Goal: Task Accomplishment & Management: Manage account settings

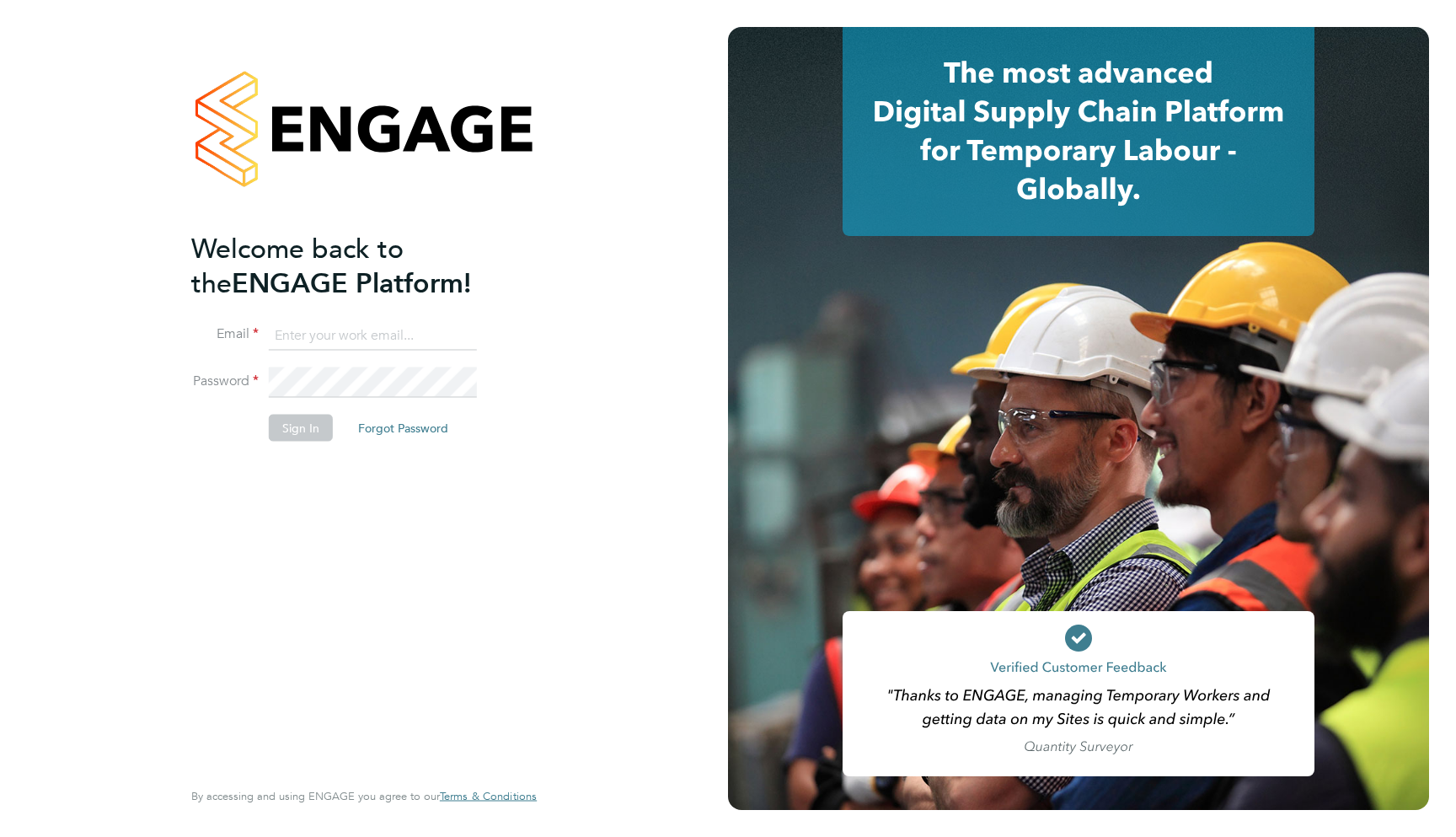
type input "support@engagelabs.io"
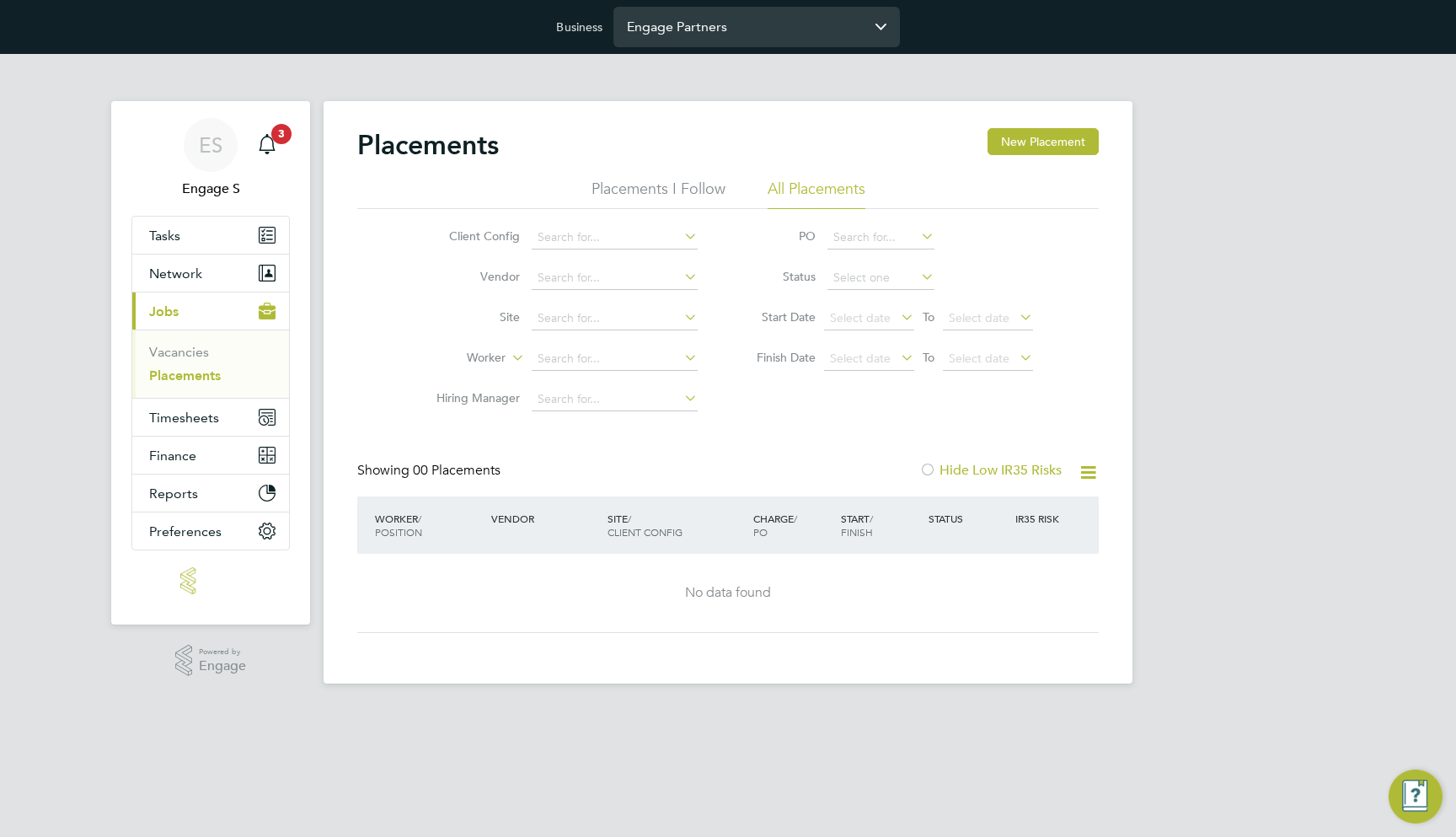
click at [668, 42] on input "Engage Partners" at bounding box center [757, 26] width 287 height 40
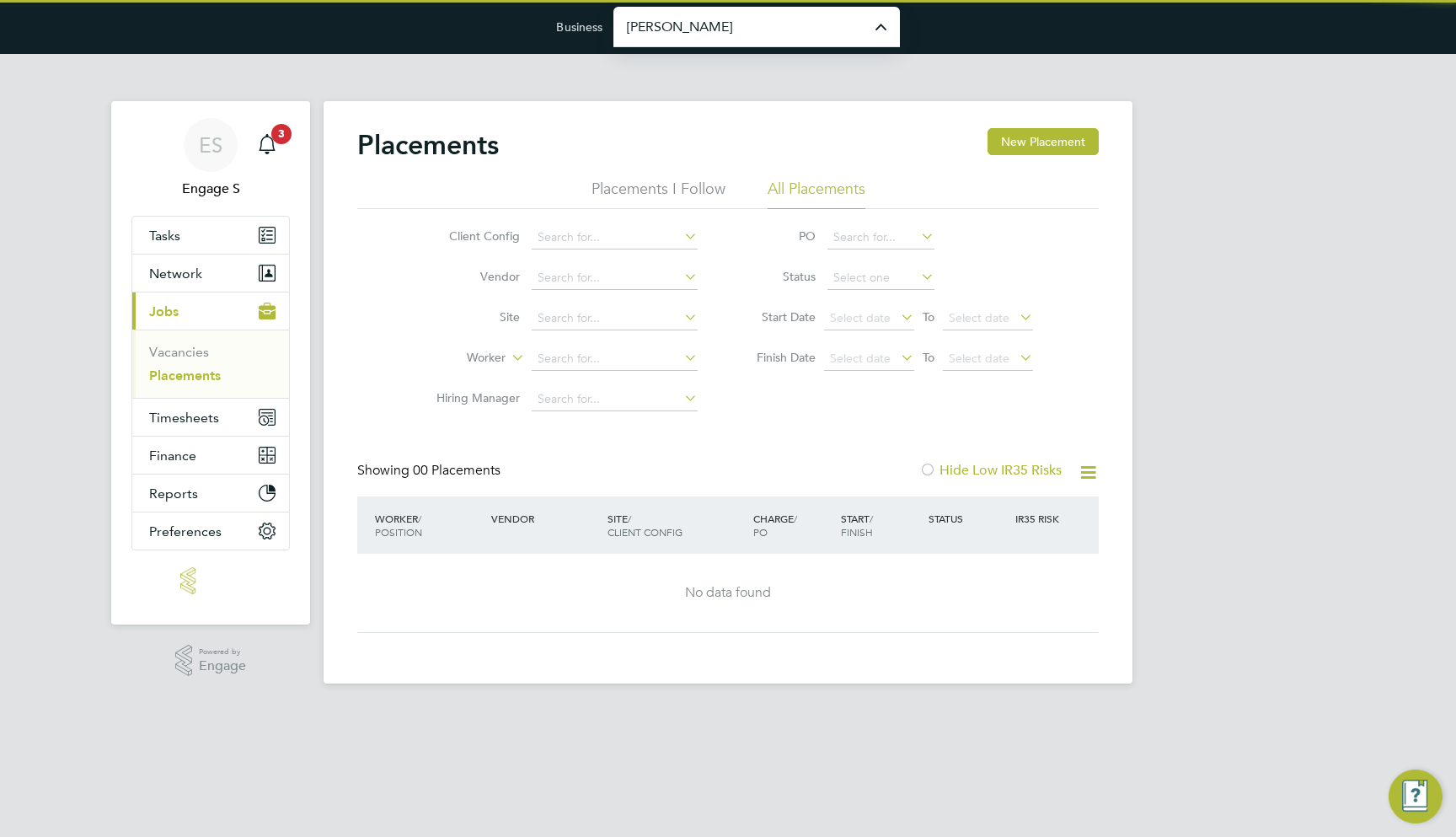
type input "[PERSON_NAME] Construction & Infrastructure Ltd"
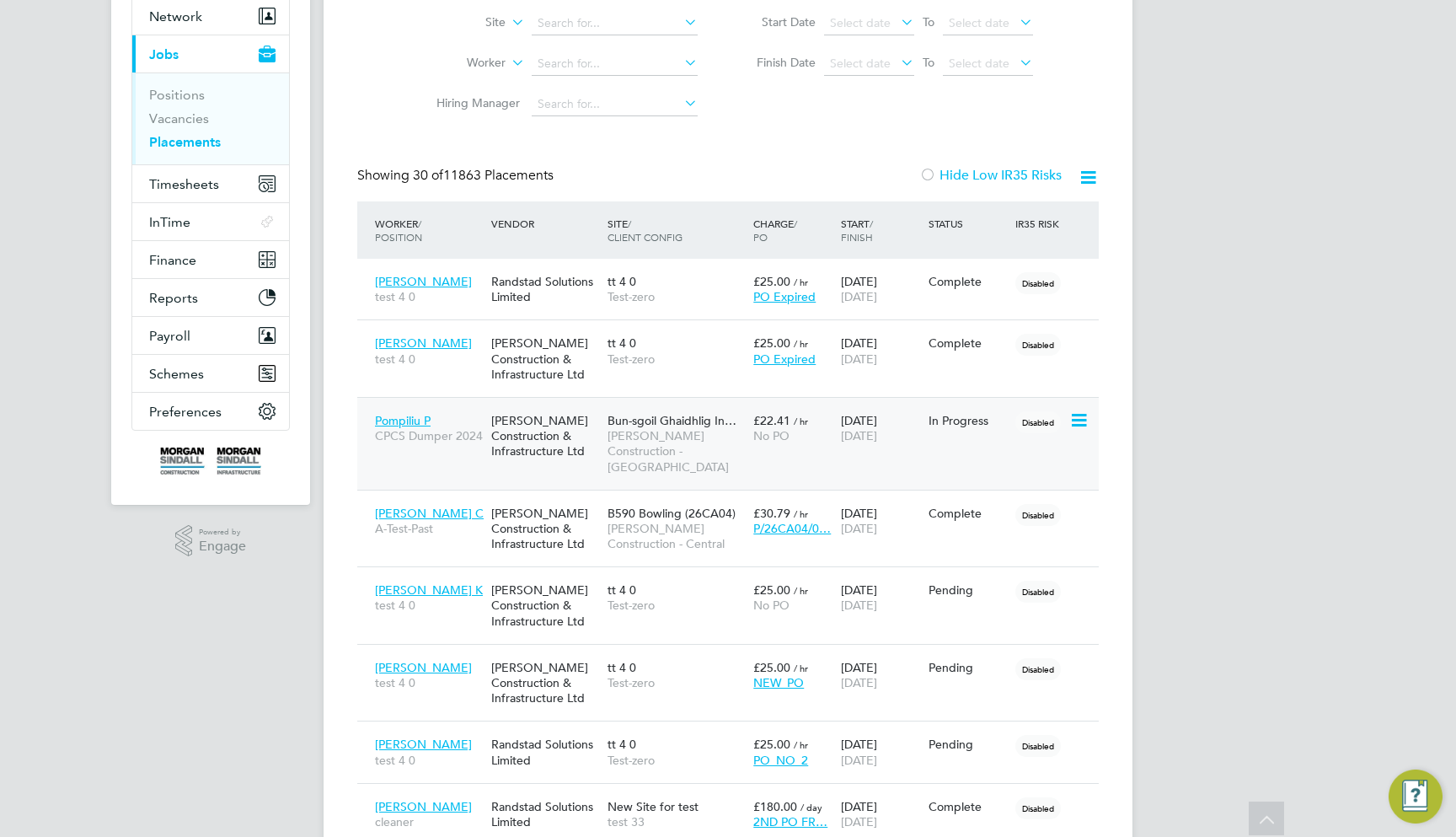
click at [539, 427] on div "Morgan Sindall Construction & Infrastructure Ltd" at bounding box center [545, 437] width 116 height 63
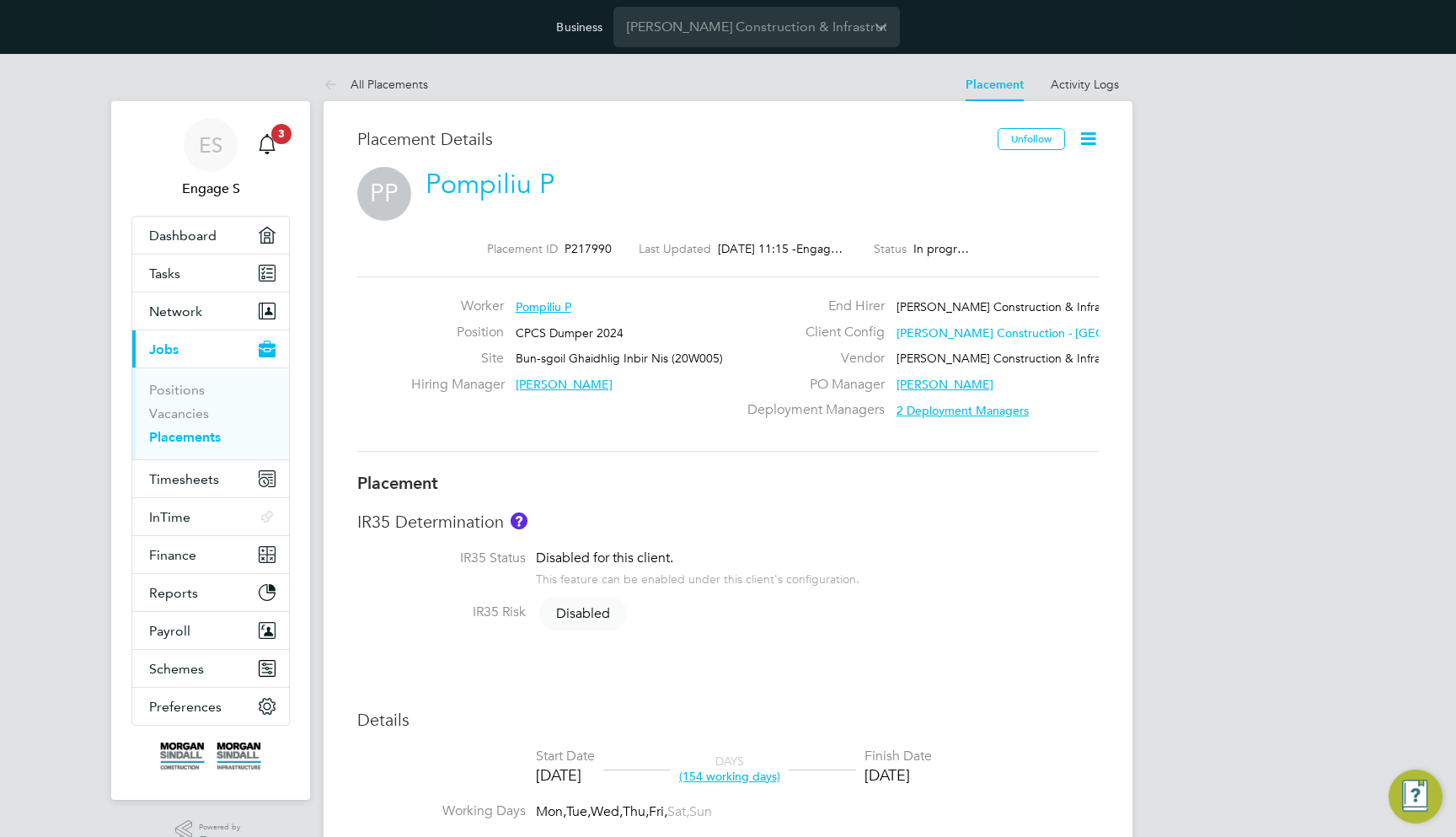
click at [1083, 138] on icon at bounding box center [1088, 139] width 21 height 21
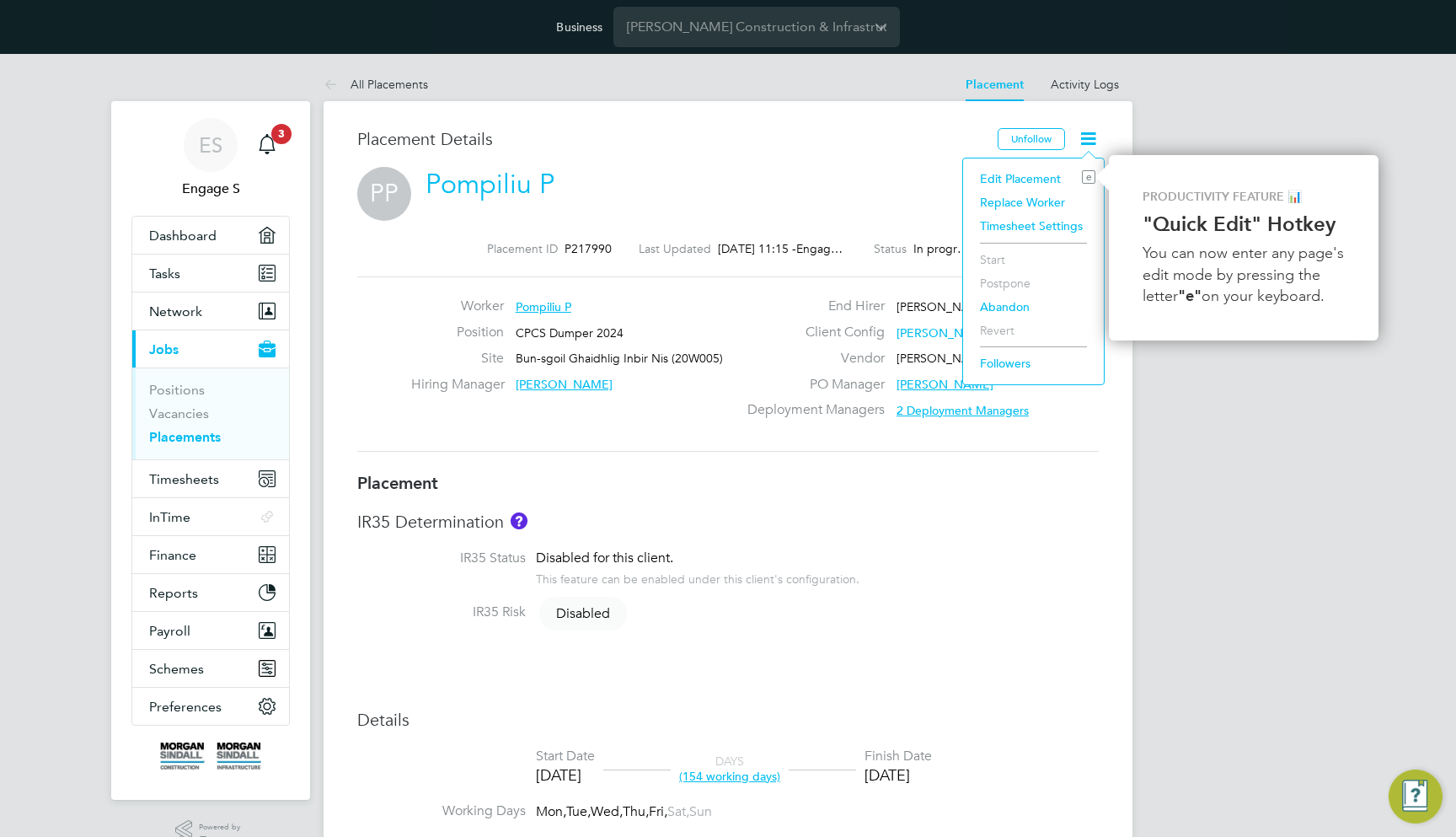
click at [1009, 198] on li "Replace Worker" at bounding box center [1034, 203] width 124 height 24
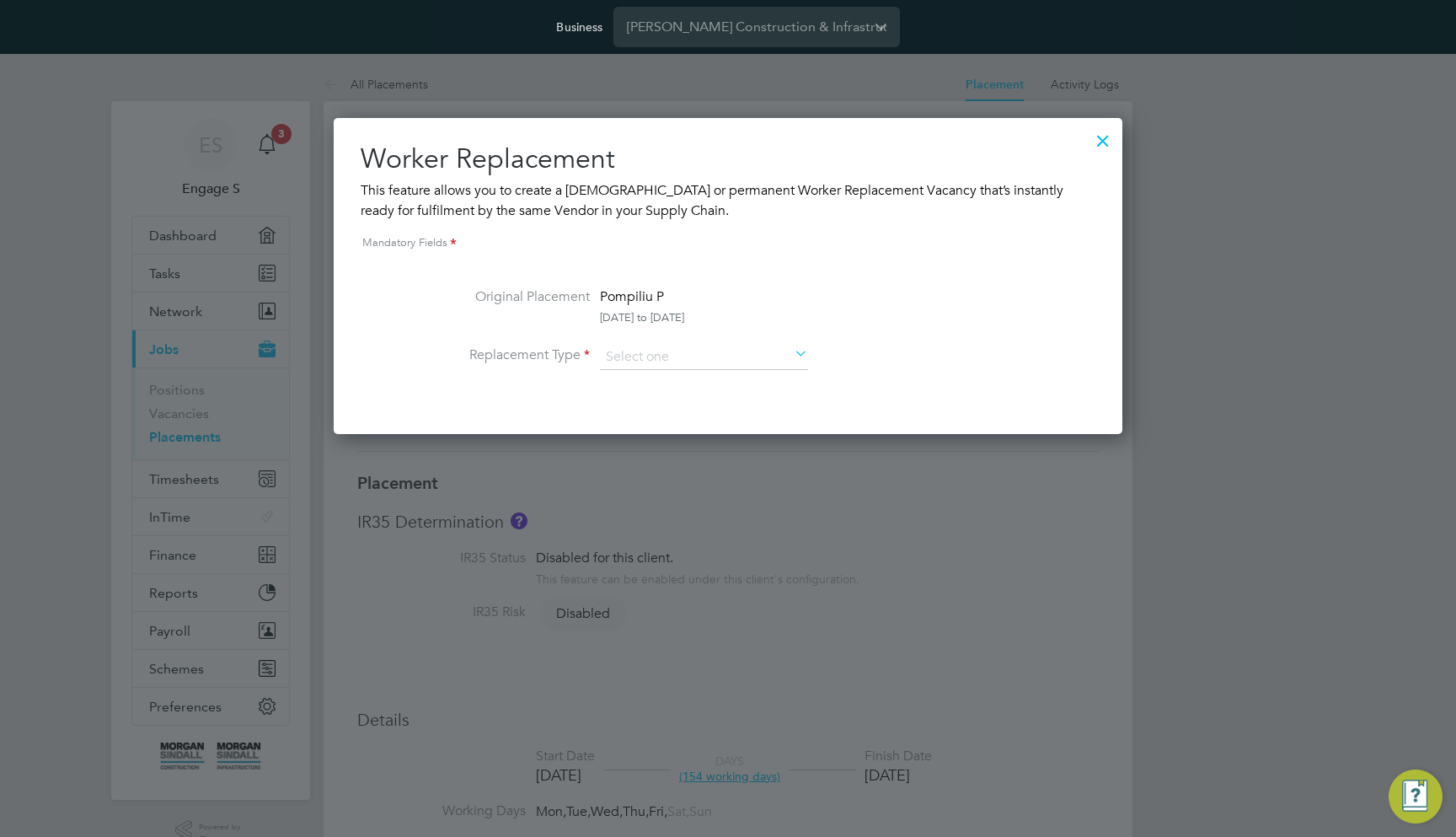
click at [655, 371] on li "Replacement Type" at bounding box center [728, 366] width 614 height 43
click at [652, 352] on input at bounding box center [704, 357] width 208 height 25
click at [651, 379] on li "Temporary" at bounding box center [704, 380] width 210 height 22
type input "Temporary"
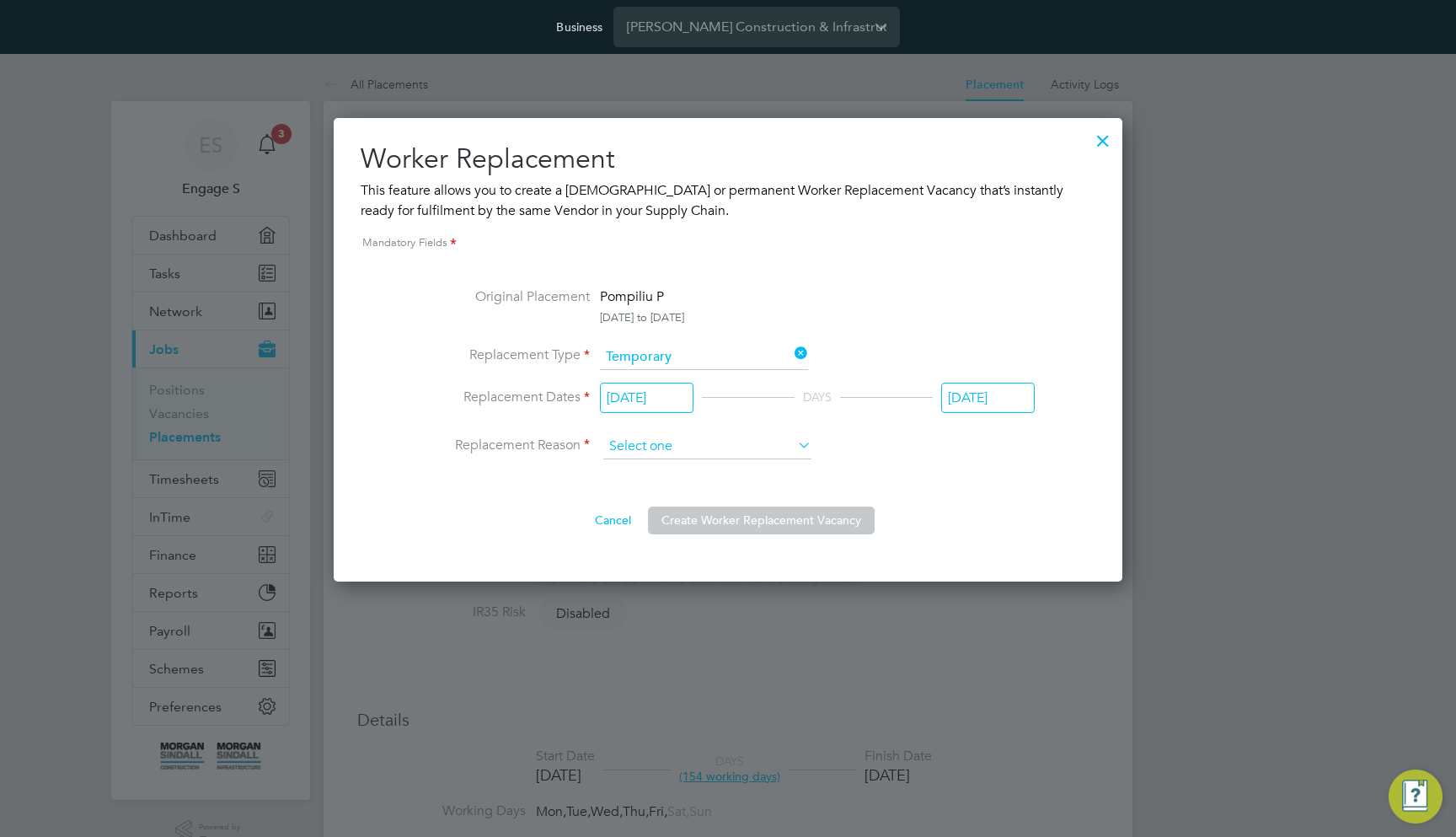
click at [687, 448] on input at bounding box center [707, 446] width 208 height 25
click at [655, 474] on li "Sickness" at bounding box center [707, 471] width 210 height 22
type input "Sickness"
click at [720, 519] on button "Create Worker Replacement Vacancy" at bounding box center [761, 520] width 226 height 27
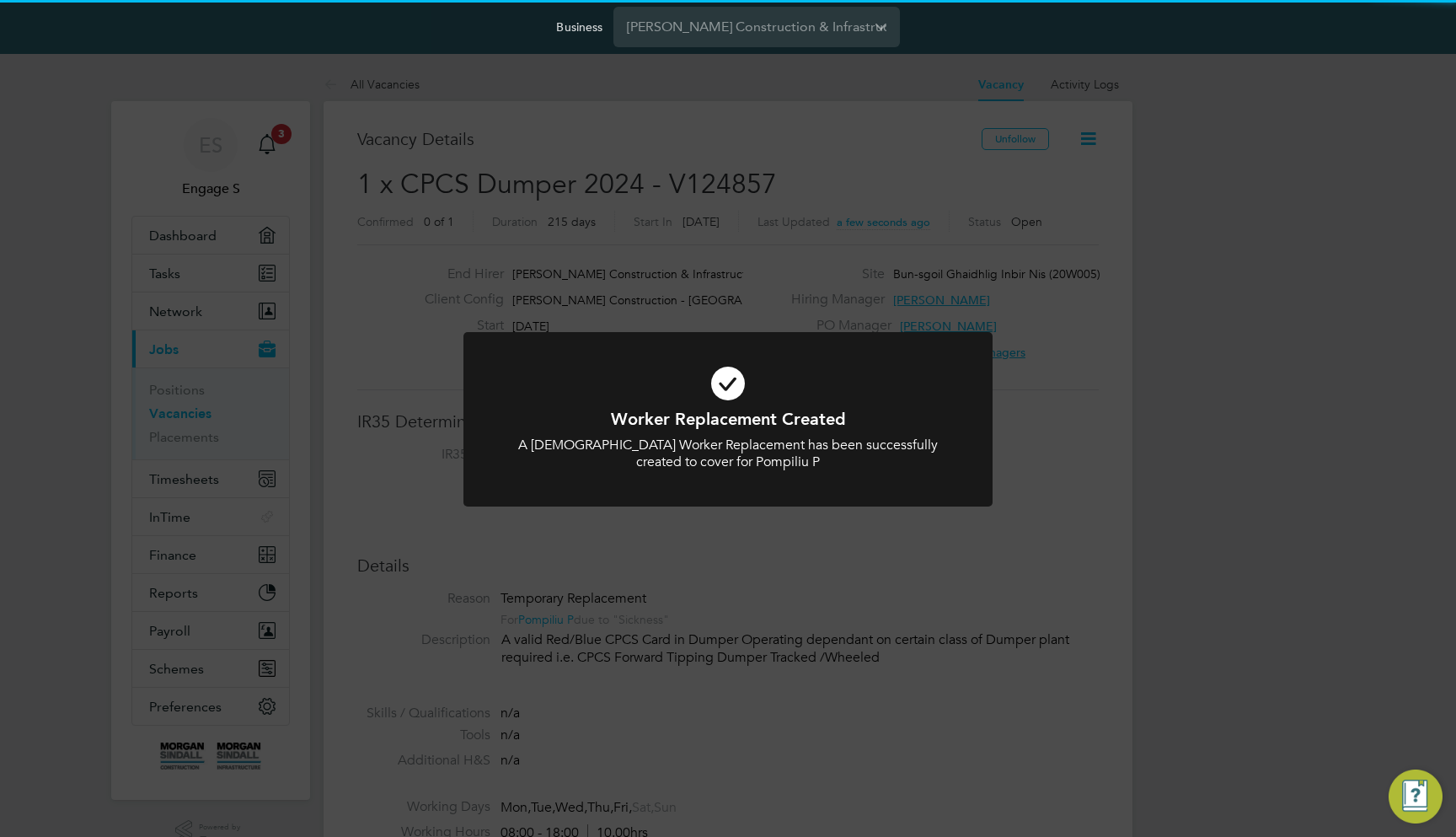
click at [858, 242] on div "Worker Replacement Created A Temporary Worker Replacement has been successfully…" at bounding box center [728, 418] width 1456 height 837
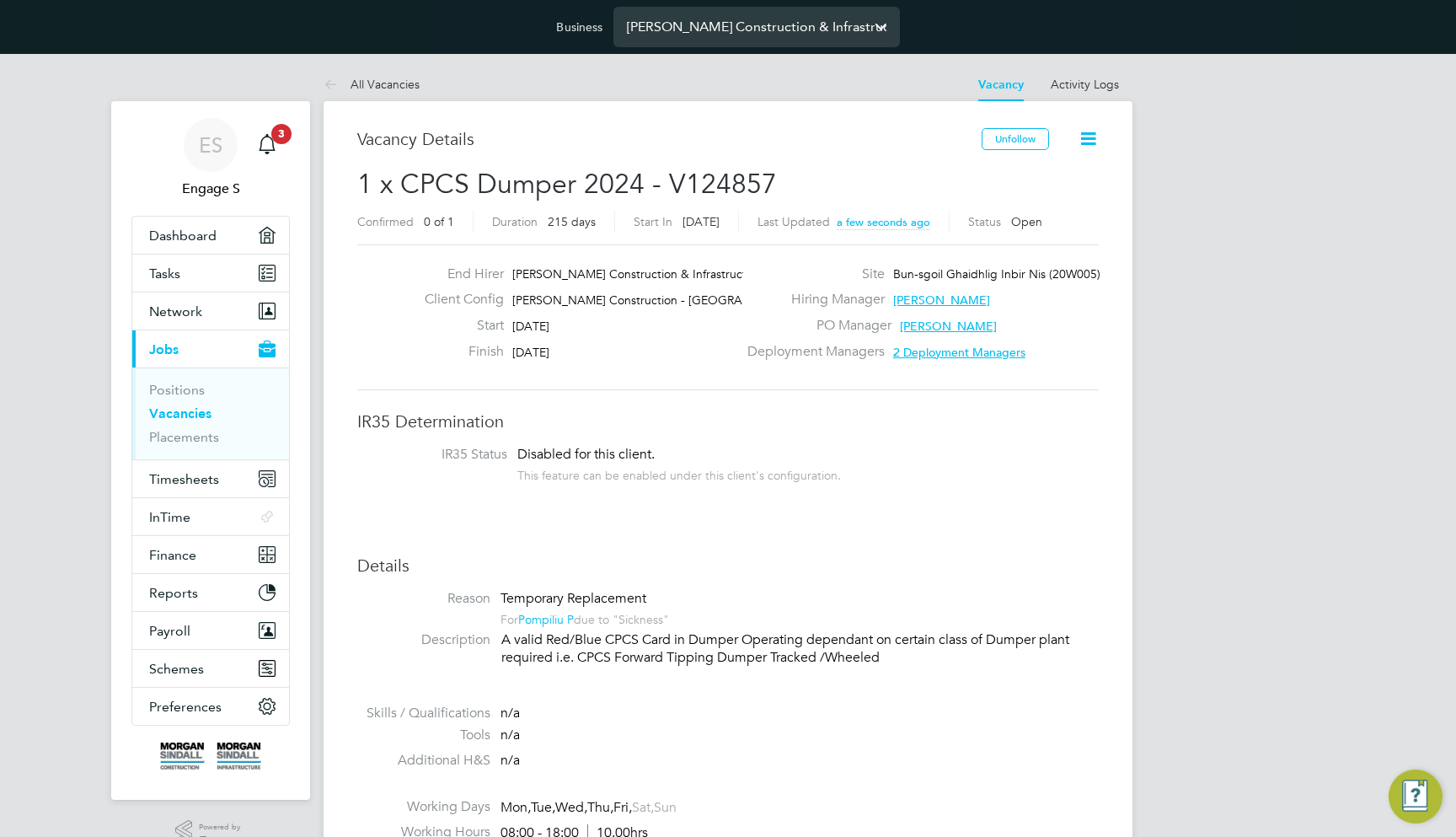
click at [752, 20] on input "Morgan Sindall Construction & Infrastructure Ltd" at bounding box center [757, 26] width 287 height 40
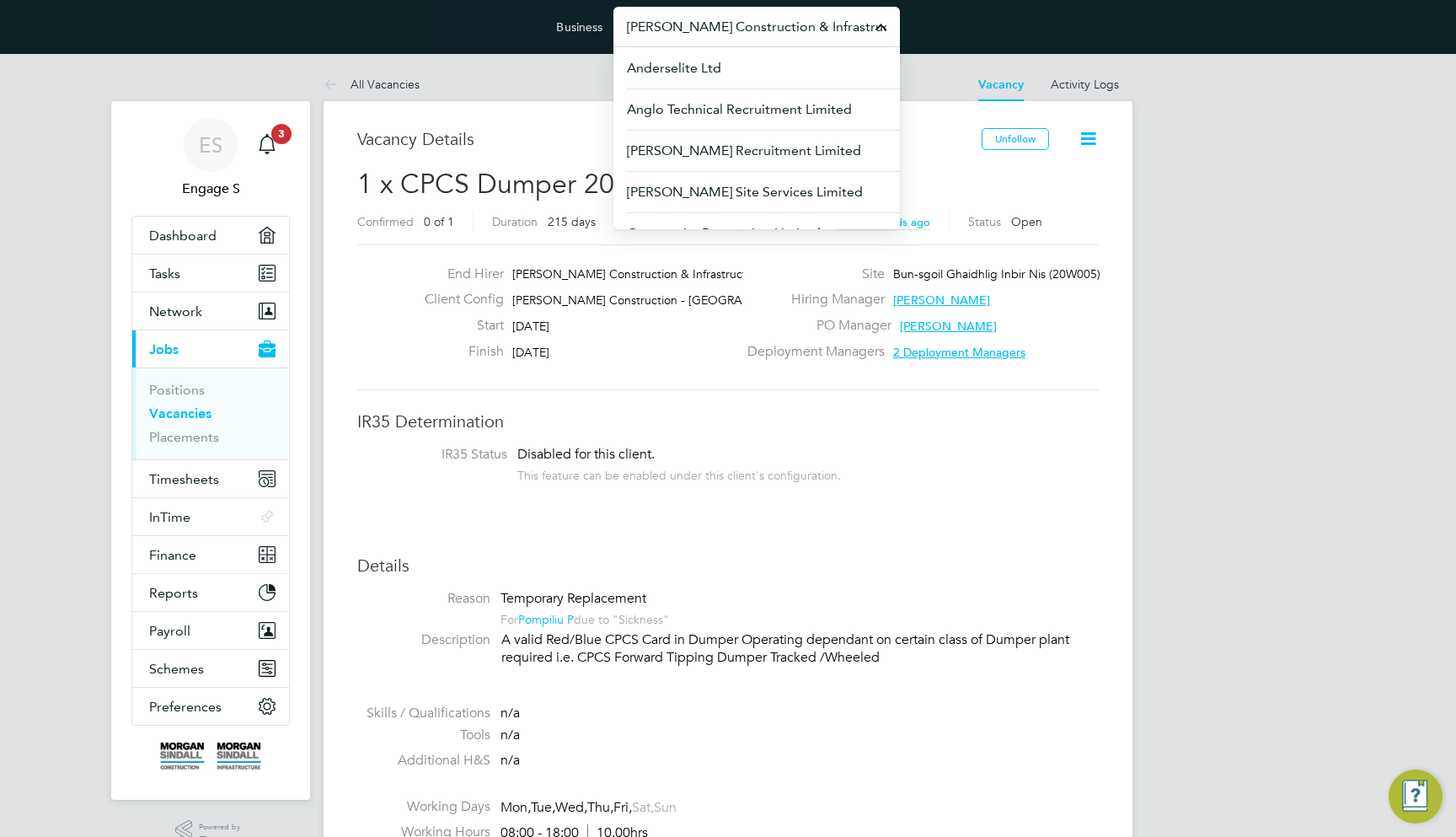
click at [195, 410] on link "Vacancies" at bounding box center [179, 412] width 62 height 16
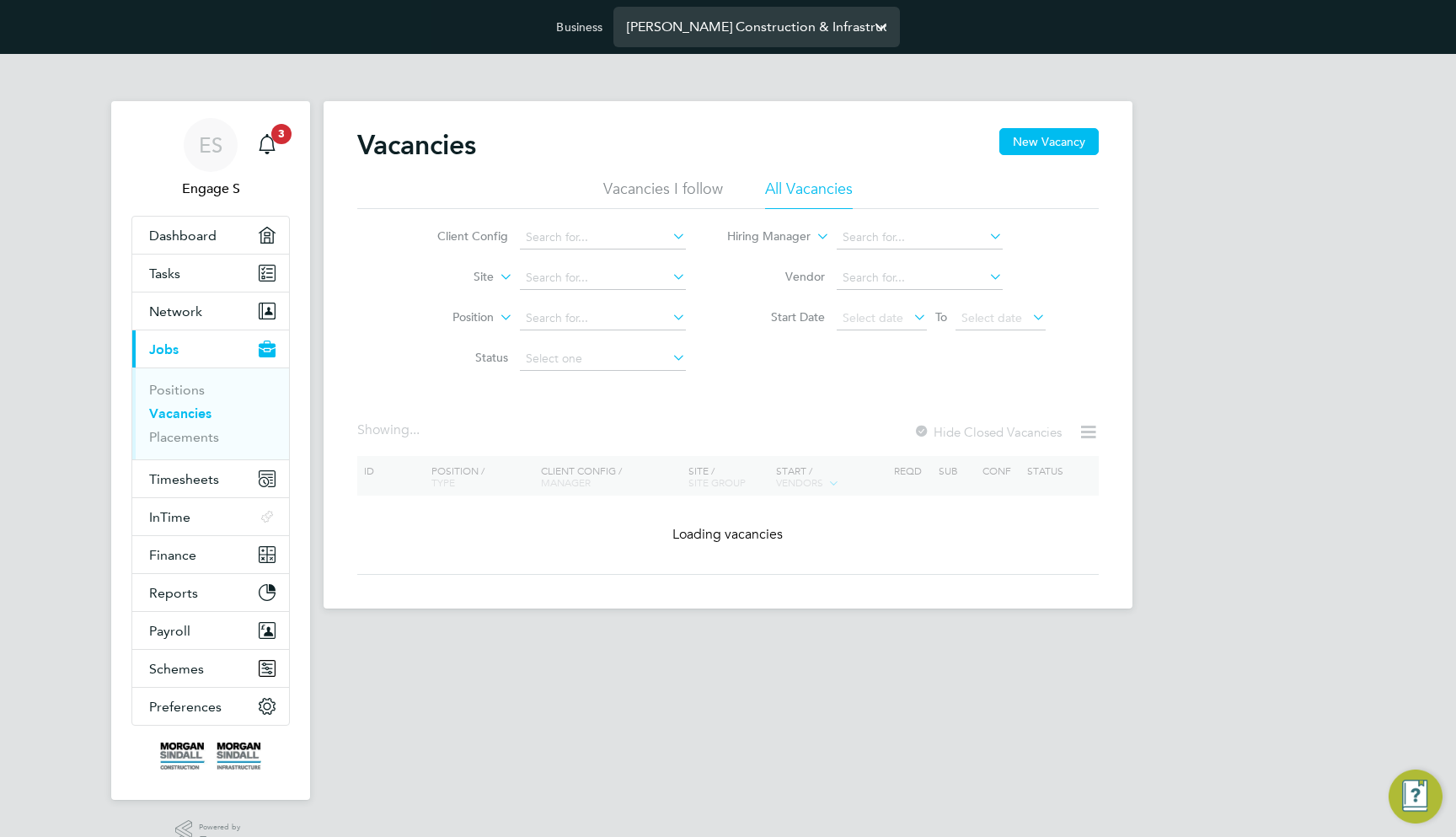
click at [709, 23] on input "Morgan Sindall Construction & Infrastructure Ltd" at bounding box center [757, 26] width 287 height 40
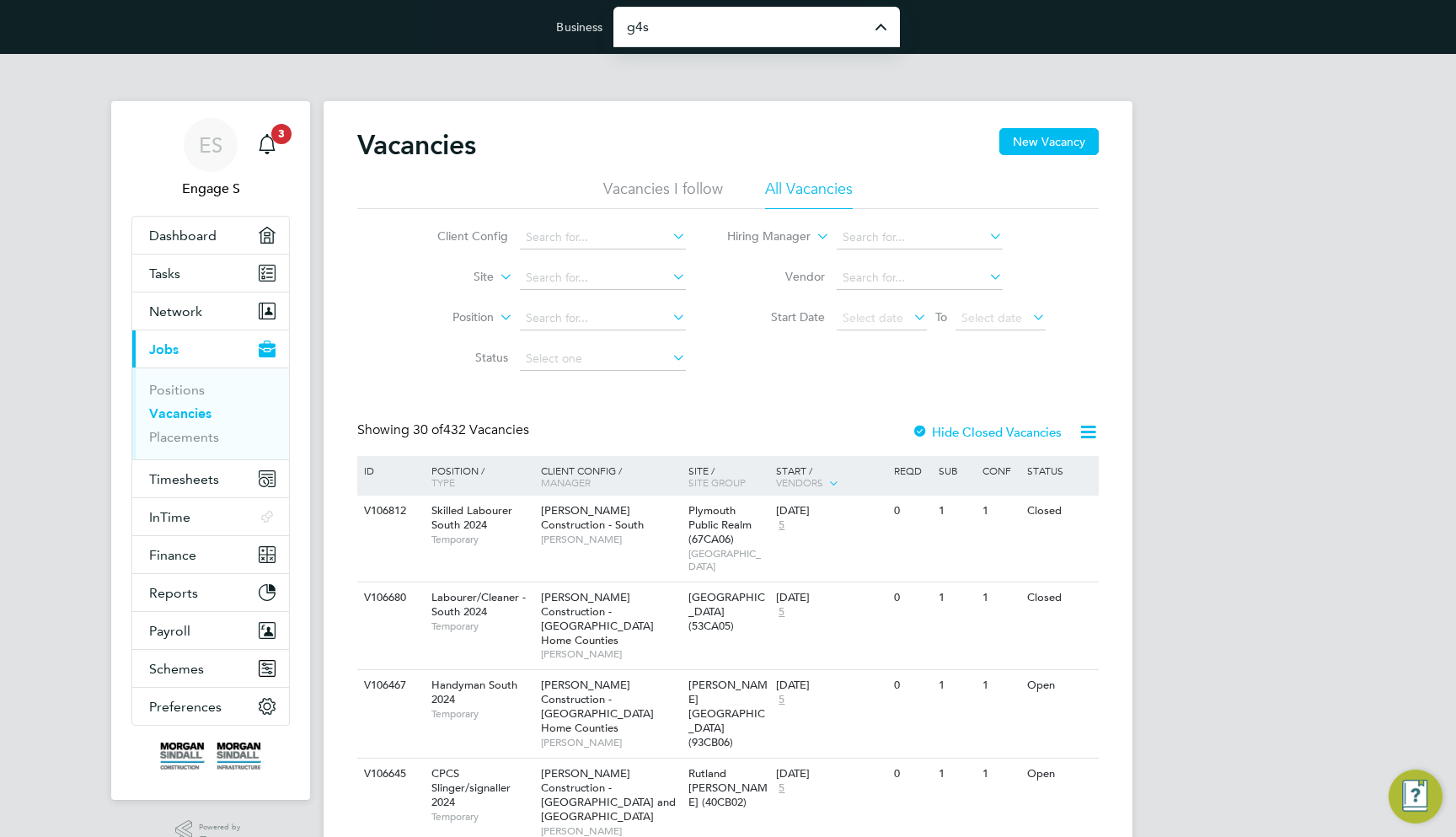
type input "G4S Facilities Management (Uk) Limited"
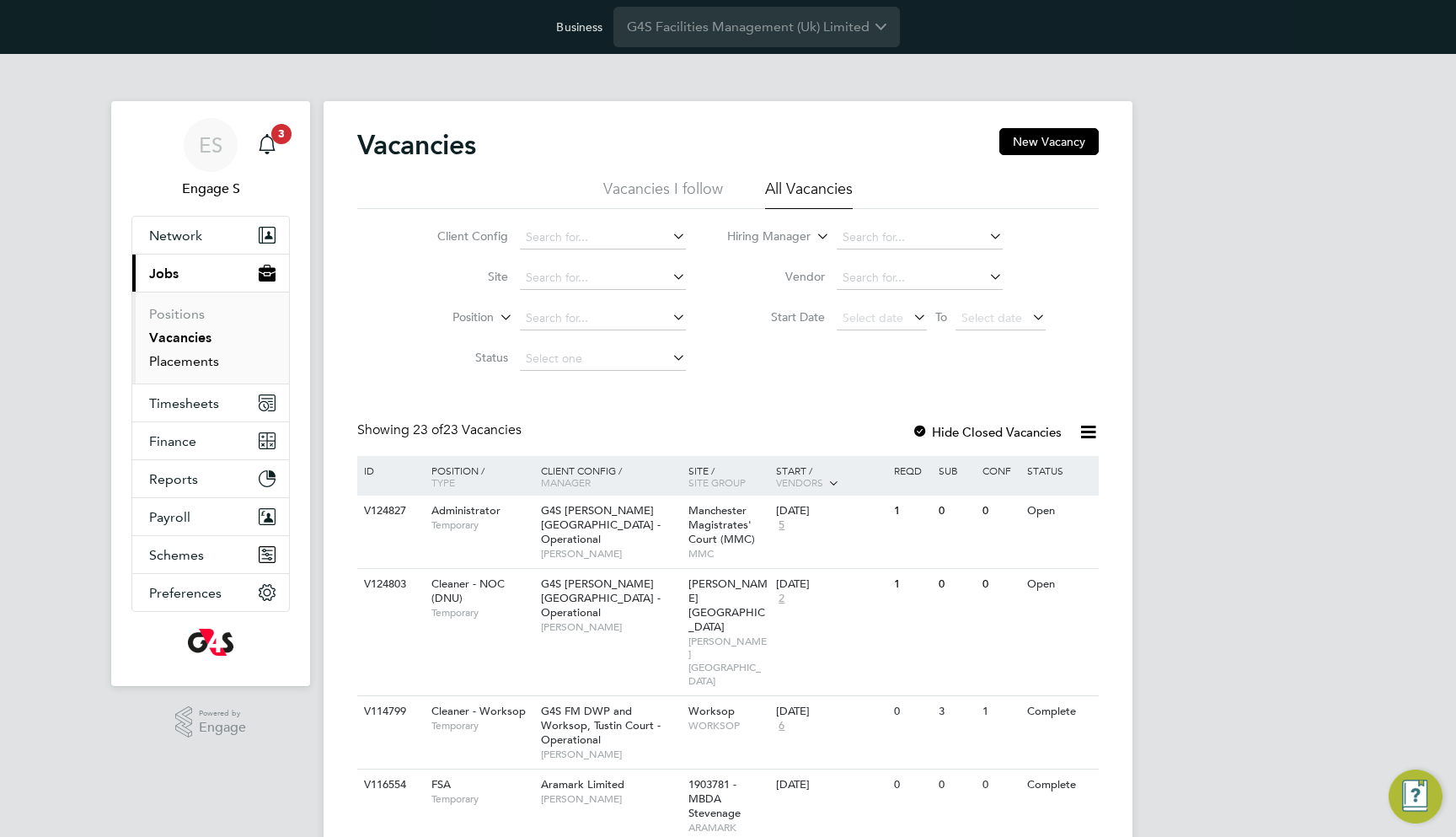
click at [207, 358] on link "Placements" at bounding box center [184, 361] width 70 height 16
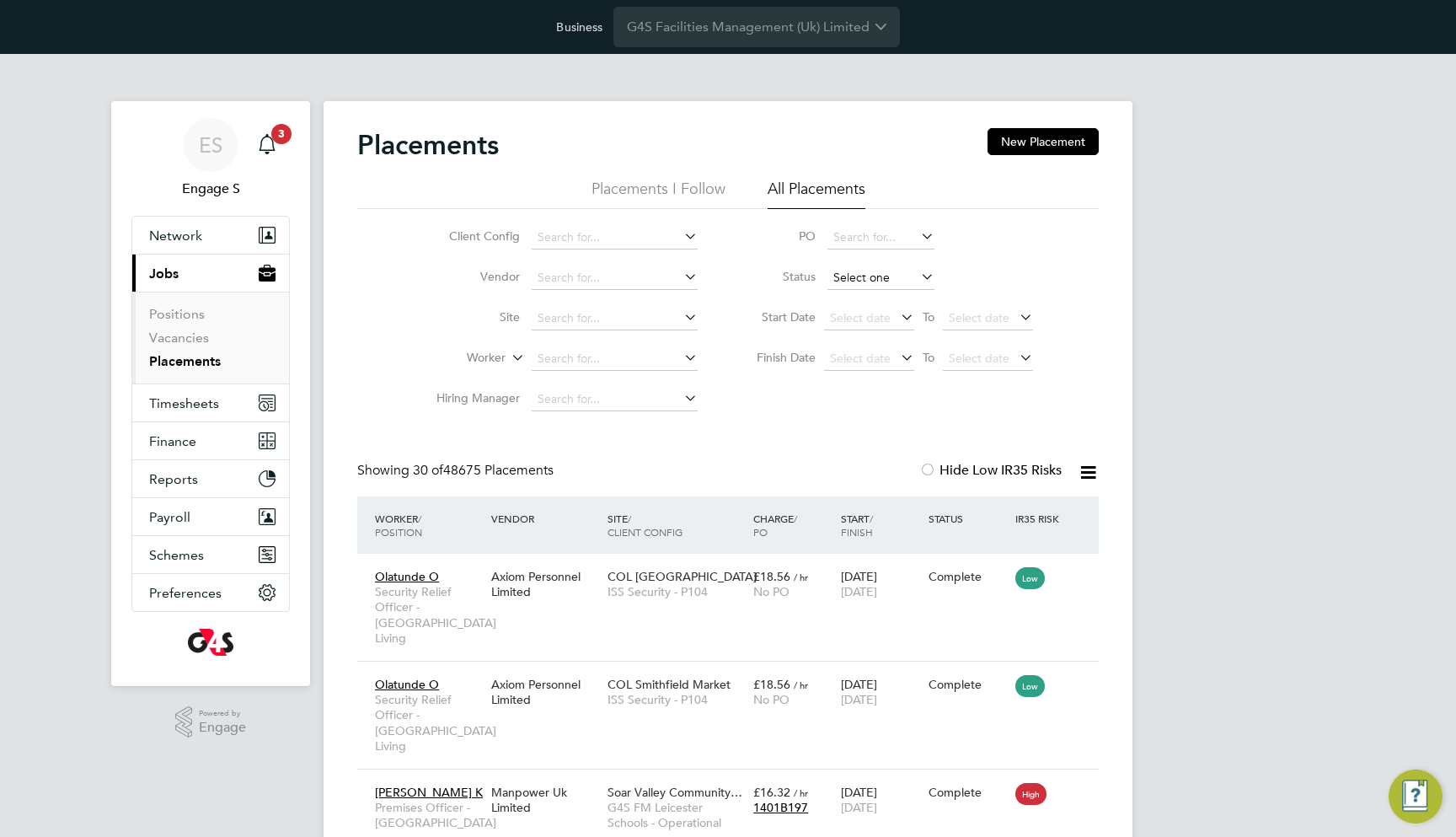
click at [853, 276] on input at bounding box center [881, 278] width 107 height 24
click at [869, 353] on li "Pending" at bounding box center [881, 345] width 109 height 22
type input "Pending"
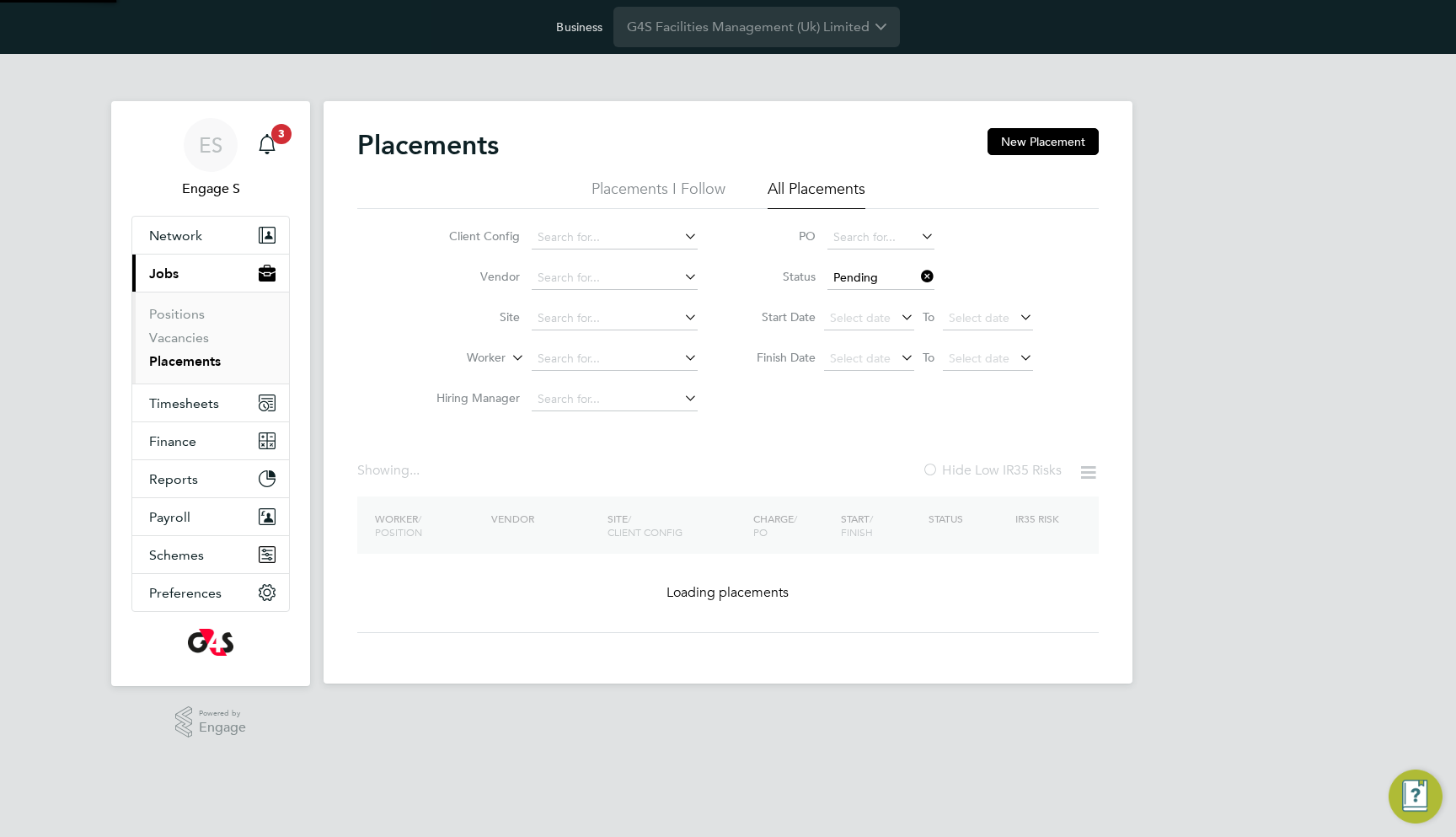
click at [869, 353] on span "Select date" at bounding box center [861, 358] width 61 height 15
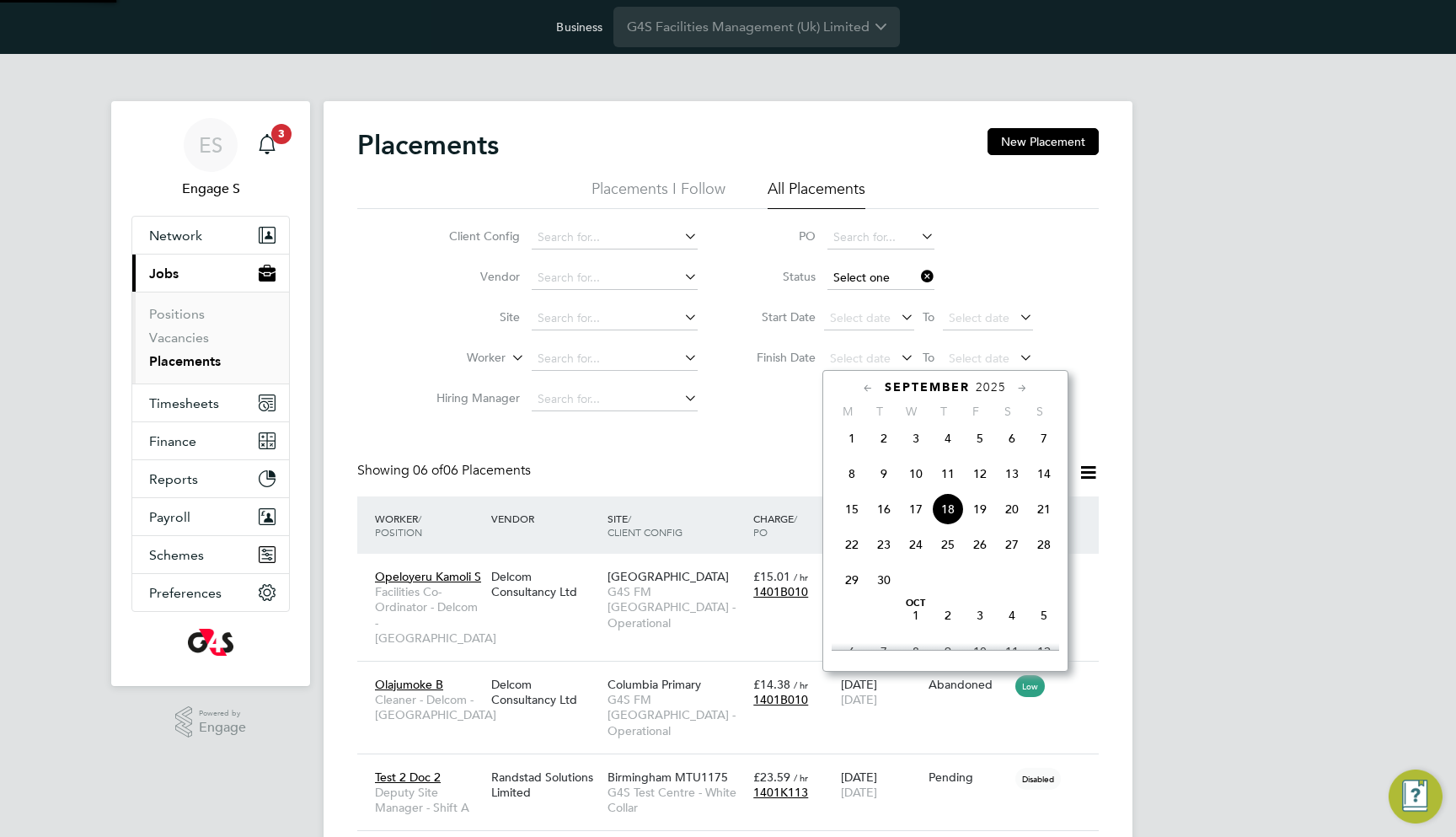
click at [868, 282] on input at bounding box center [881, 278] width 107 height 24
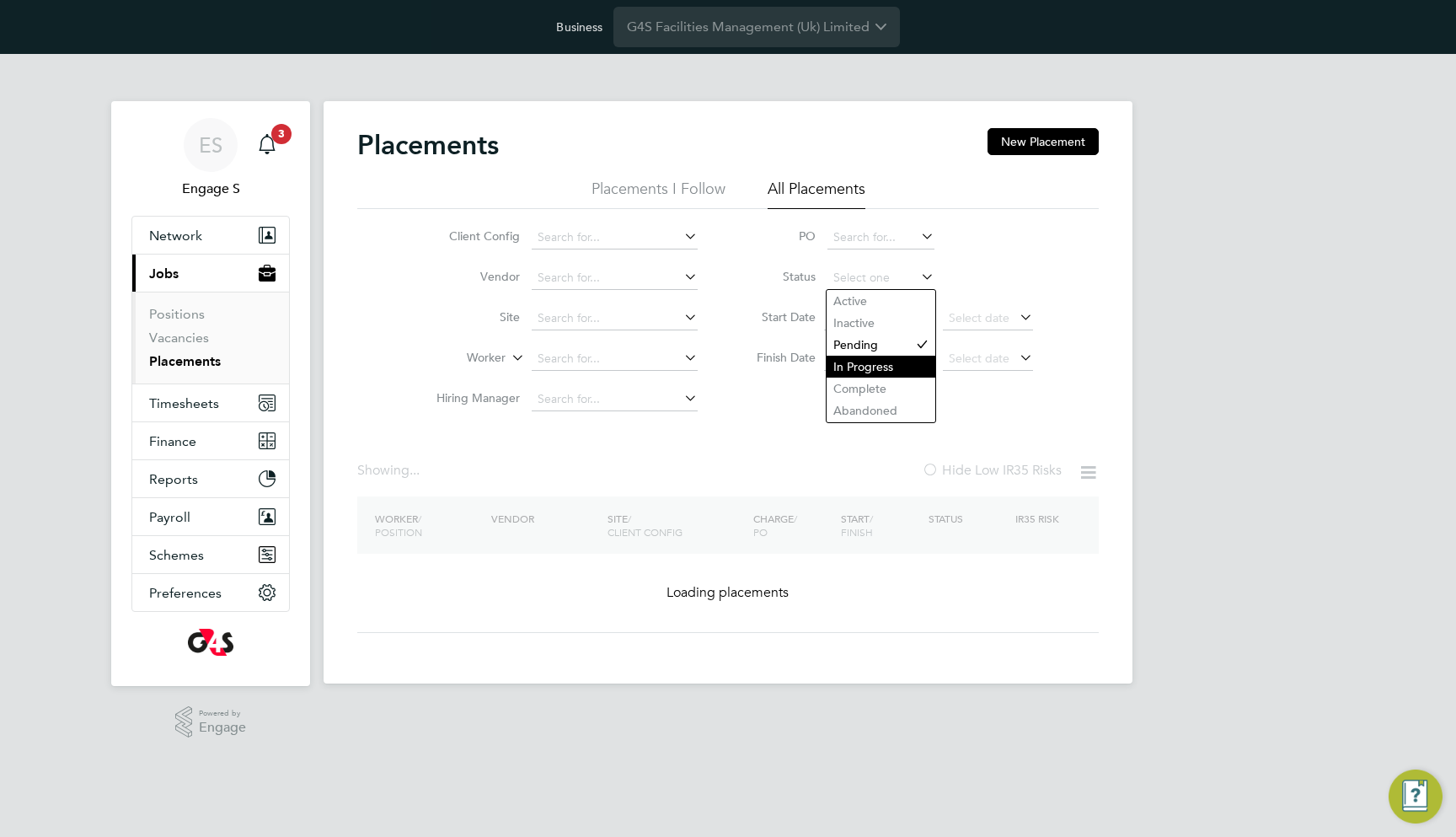
click at [871, 370] on li "In Progress" at bounding box center [881, 367] width 109 height 22
type input "In Progress"
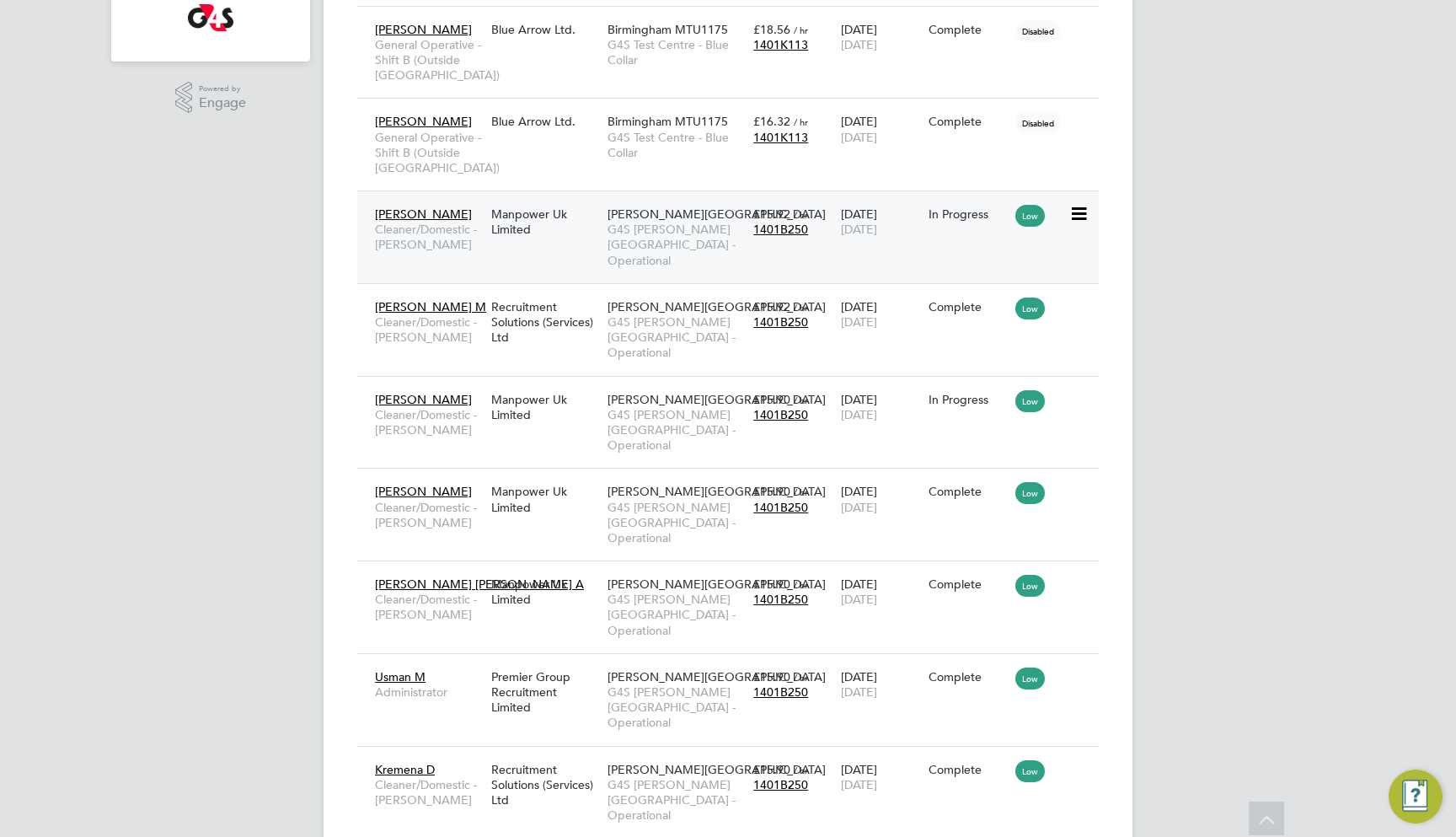
click at [852, 232] on span "28 Jan 2026" at bounding box center [859, 229] width 36 height 15
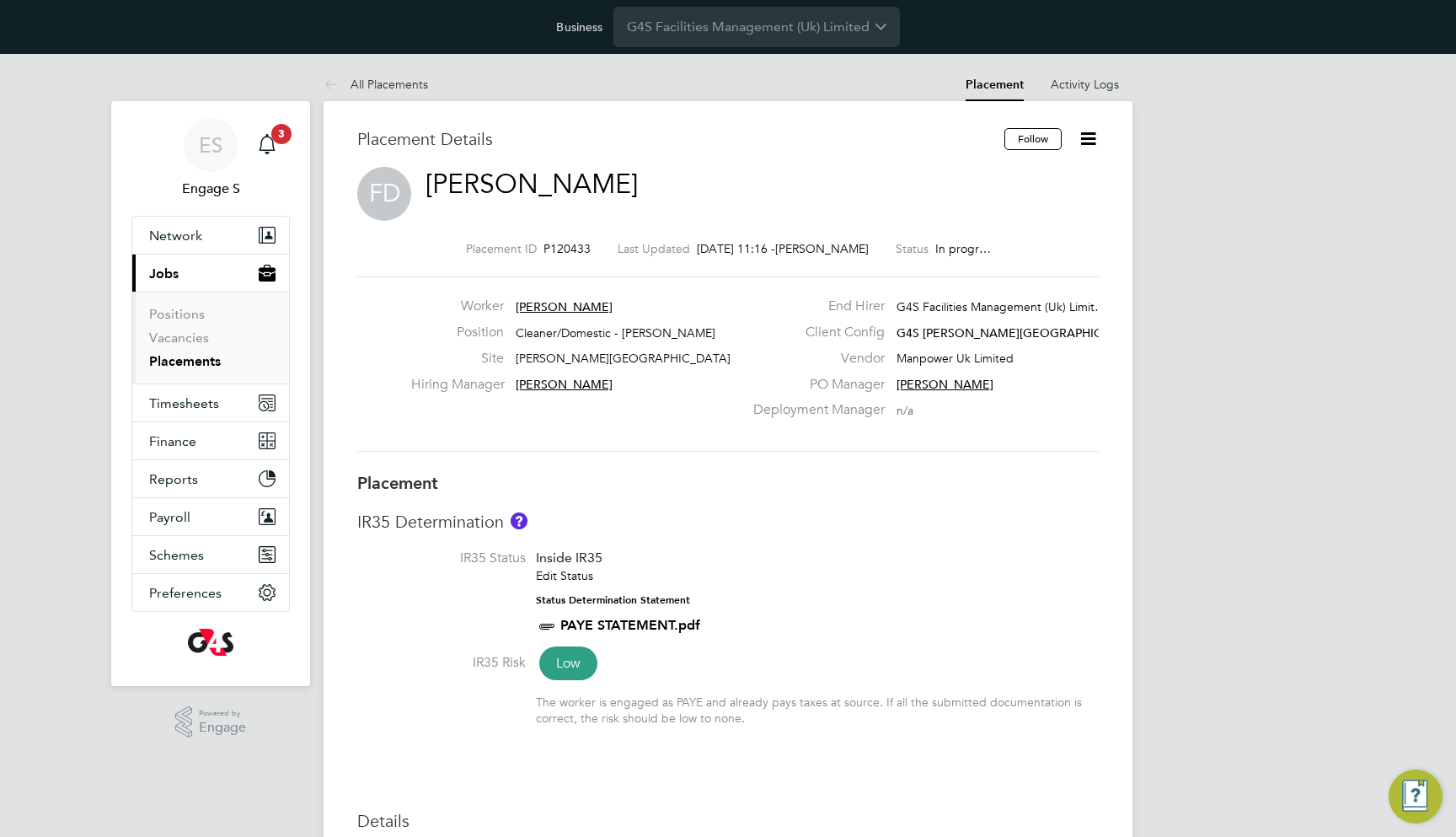
click at [1092, 134] on icon at bounding box center [1088, 139] width 21 height 21
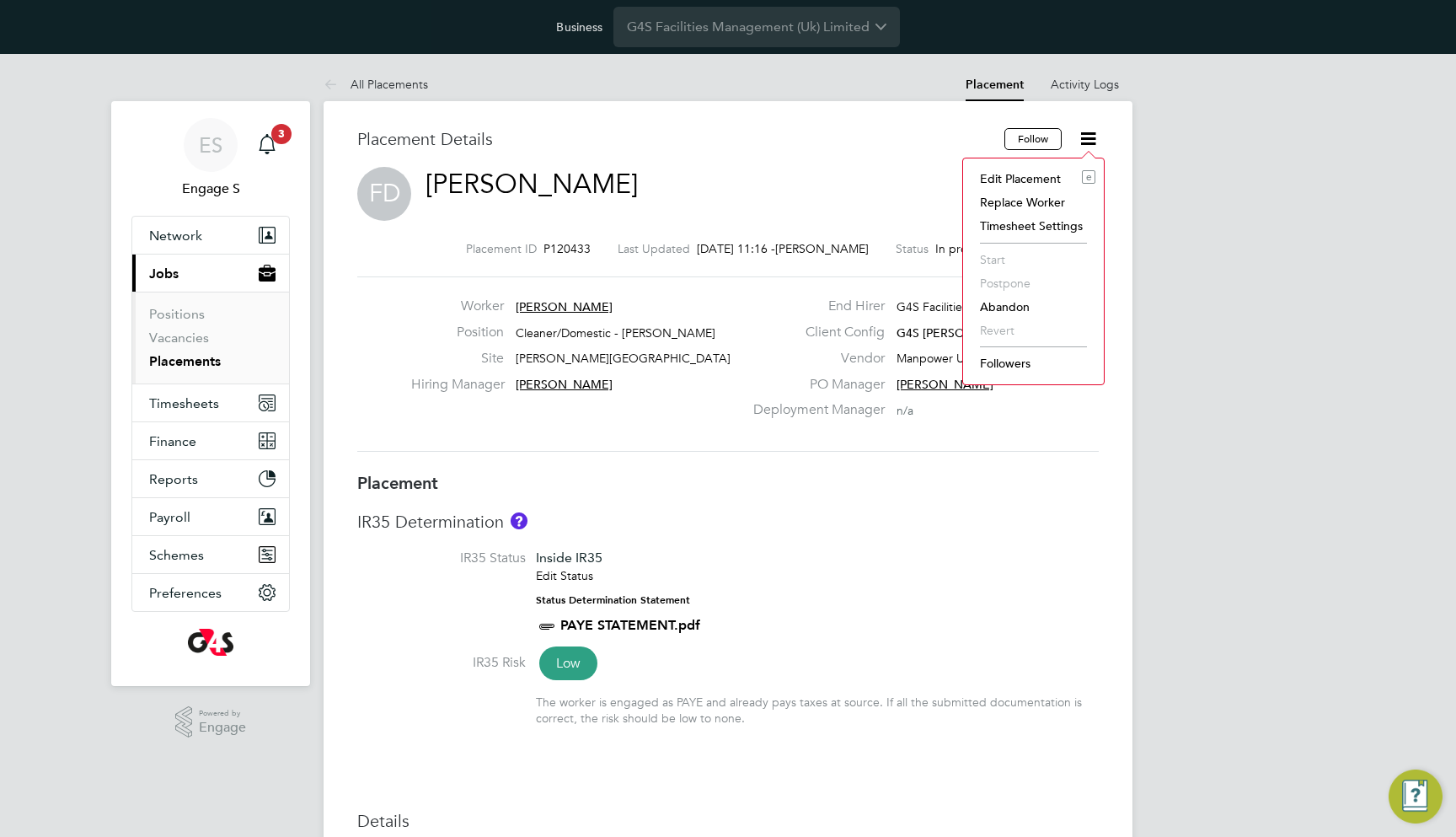
click at [1034, 196] on li "Replace Worker" at bounding box center [1034, 203] width 124 height 24
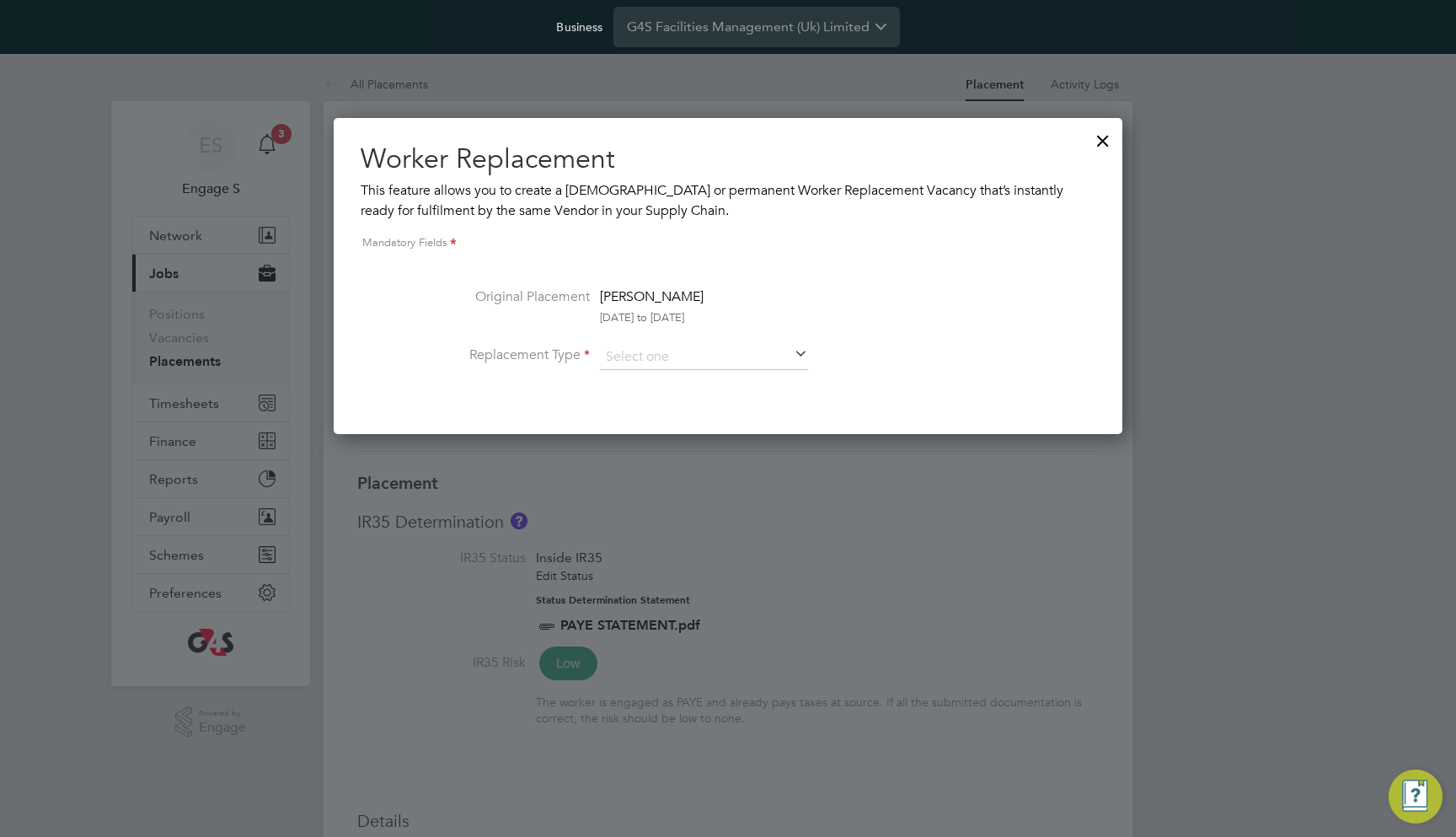
click at [1100, 139] on div at bounding box center [1103, 136] width 31 height 31
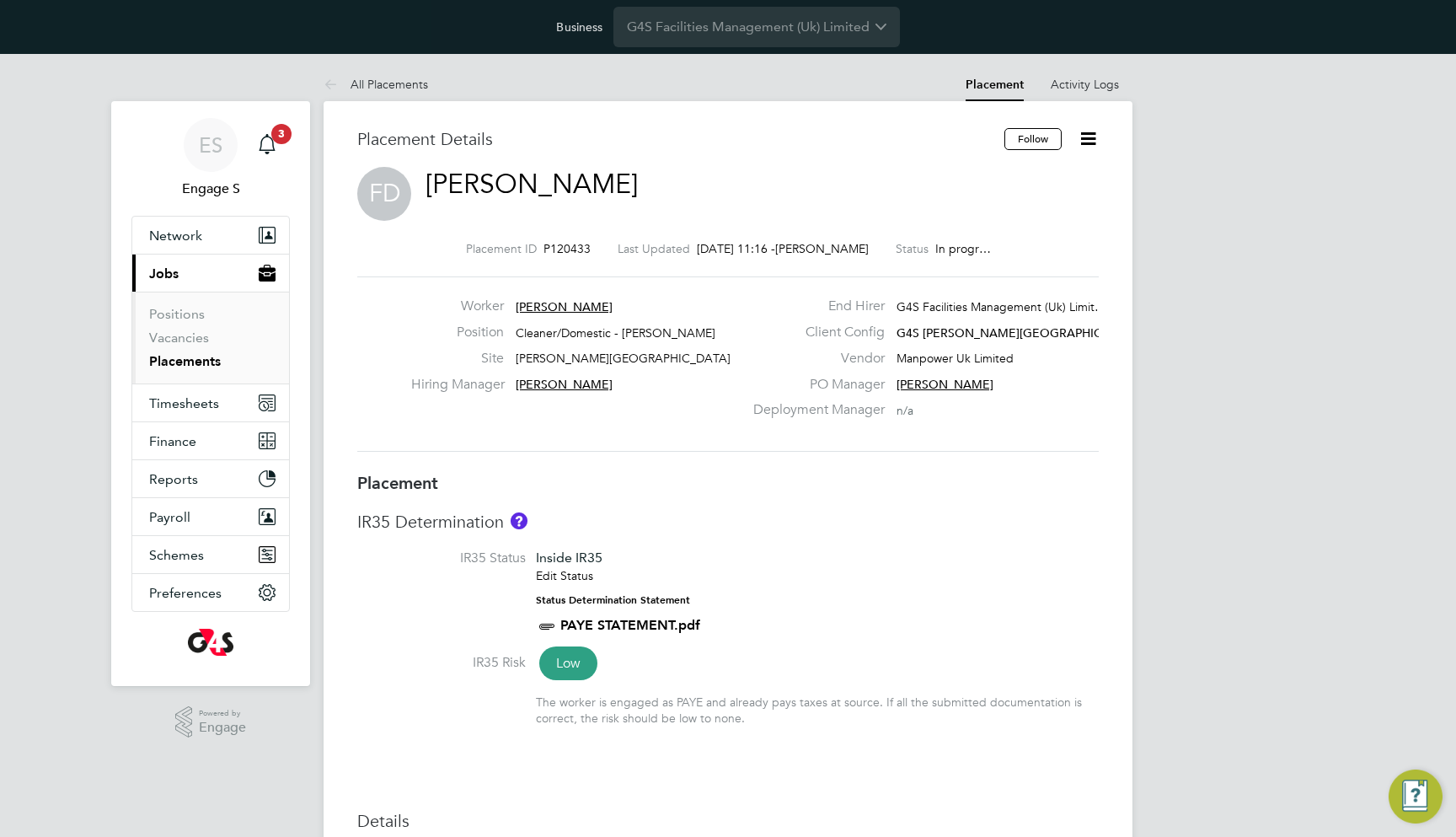
click at [1092, 140] on icon at bounding box center [1088, 139] width 21 height 21
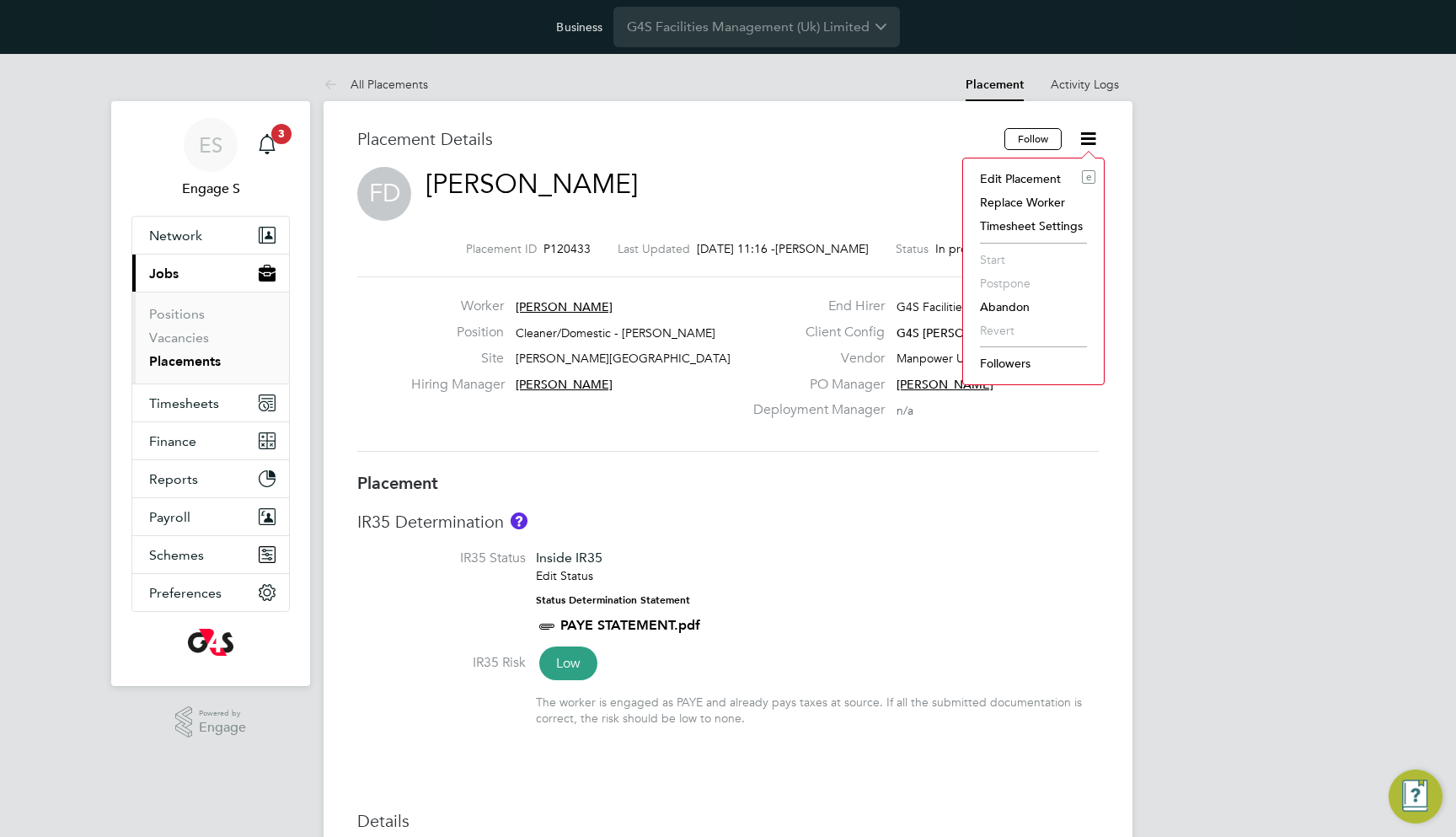
click at [1008, 203] on li "Replace Worker" at bounding box center [1034, 203] width 124 height 24
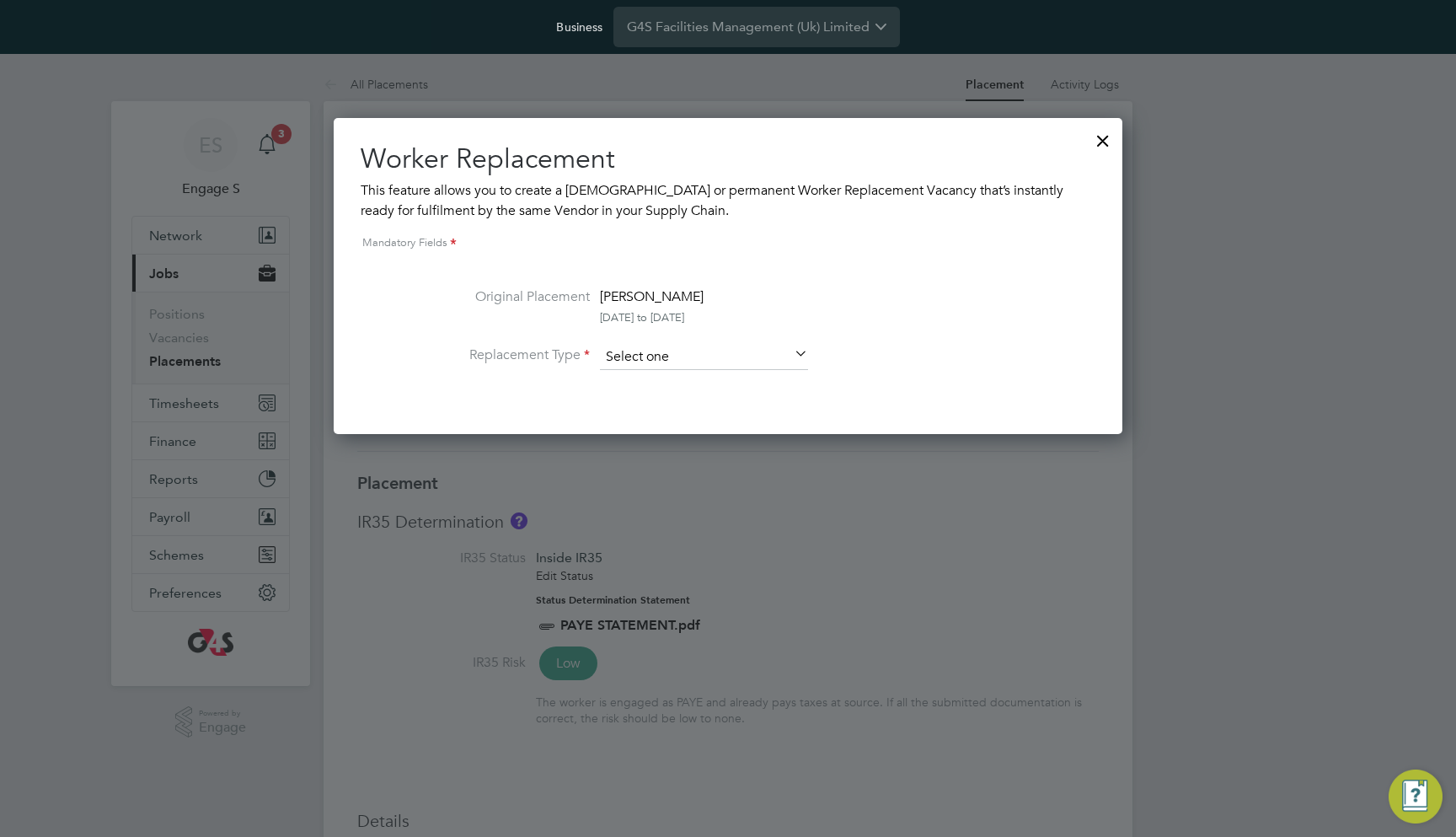
click at [681, 369] on li "Replacement Type" at bounding box center [728, 366] width 614 height 43
click at [678, 345] on input at bounding box center [704, 357] width 208 height 25
click at [676, 370] on ul "Temporary Permanent" at bounding box center [704, 390] width 212 height 45
click at [676, 374] on li "Replacement Type" at bounding box center [728, 366] width 614 height 43
click at [672, 354] on input at bounding box center [704, 357] width 208 height 25
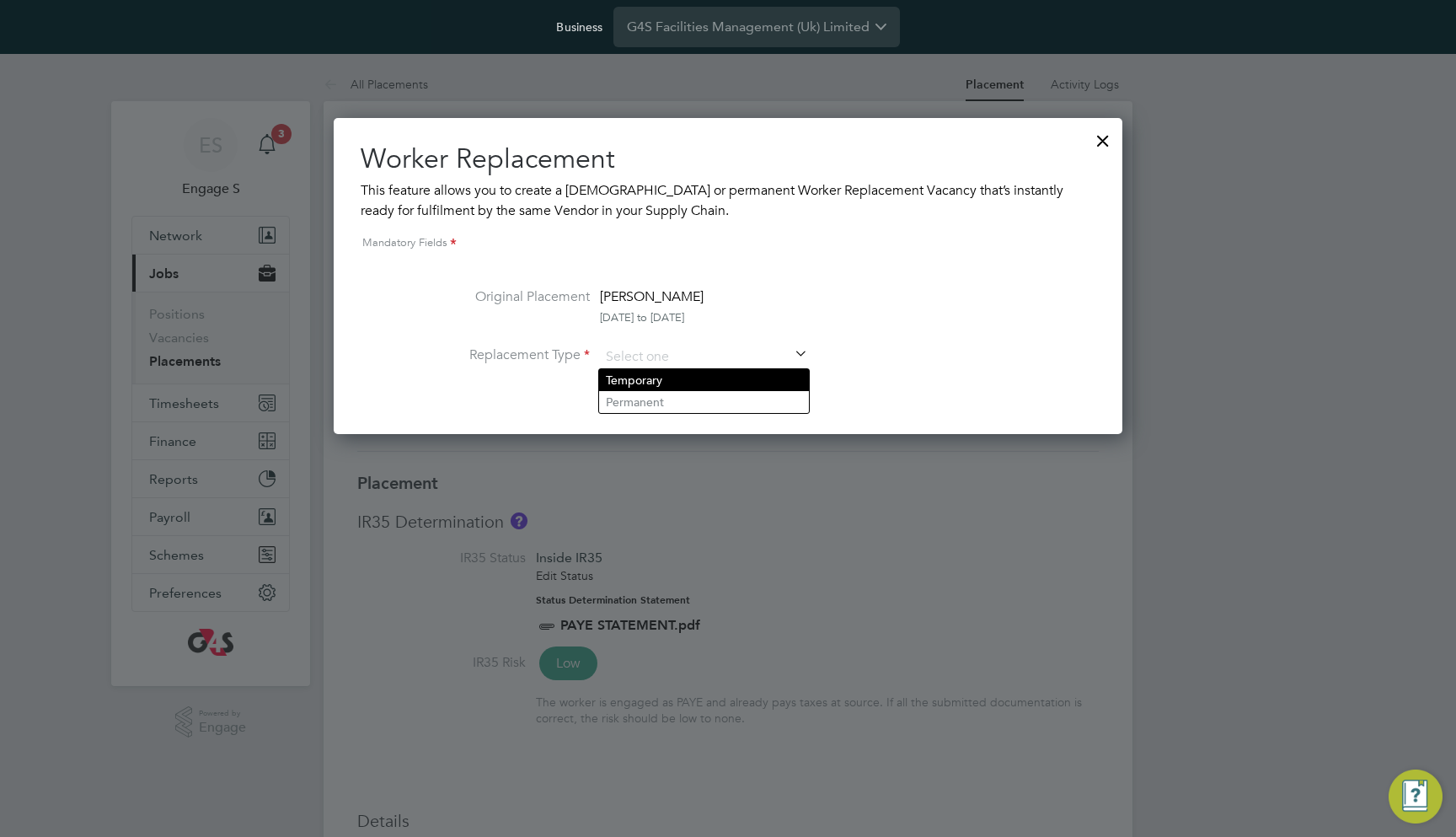
click at [669, 381] on li "Temporary" at bounding box center [704, 380] width 210 height 22
type input "Temporary"
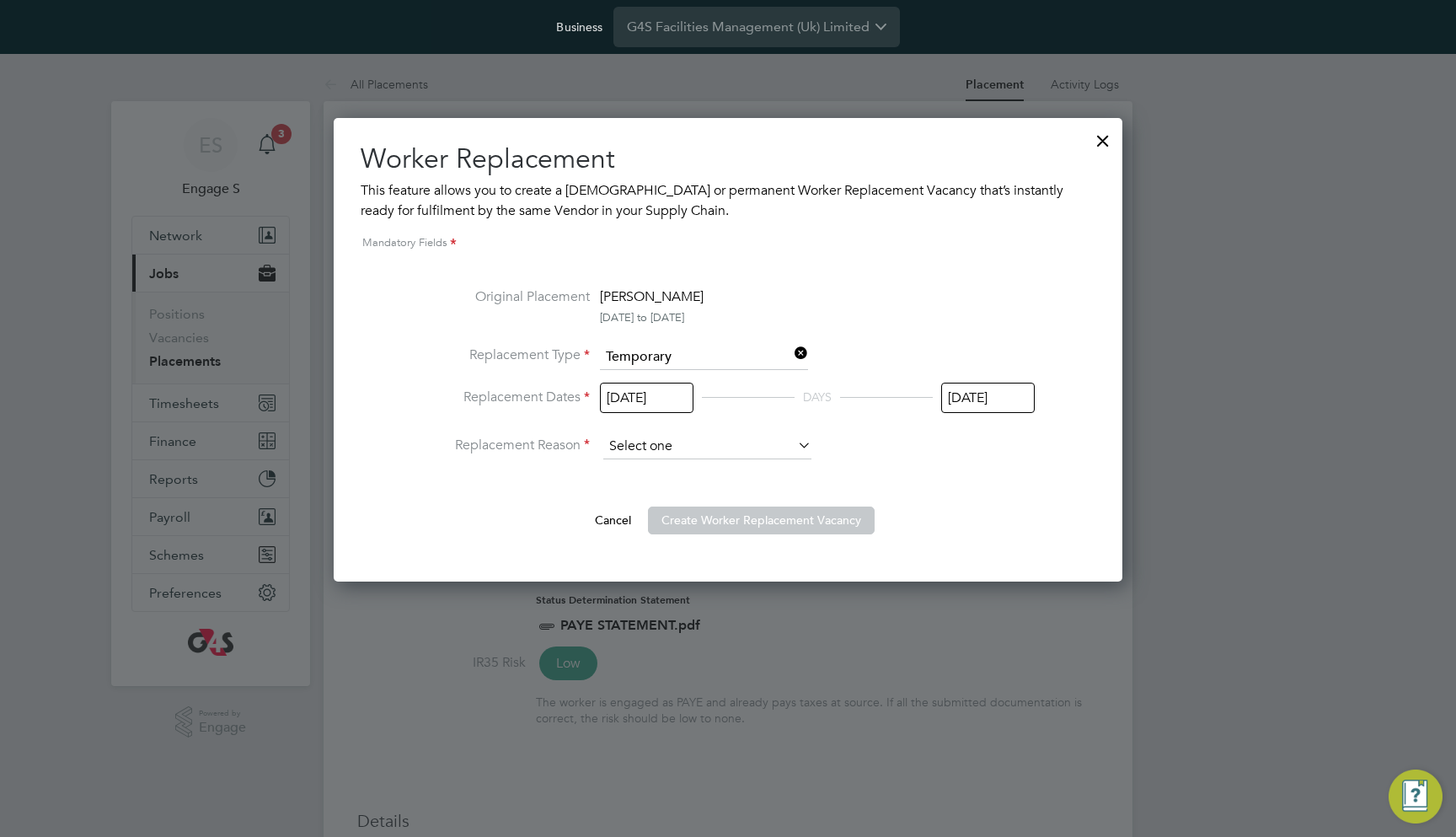
click at [679, 439] on input at bounding box center [707, 446] width 208 height 25
click at [679, 495] on li "Holiday" at bounding box center [707, 493] width 210 height 22
type input "Holiday"
click at [704, 520] on button "Create Worker Replacement Vacancy" at bounding box center [761, 520] width 226 height 27
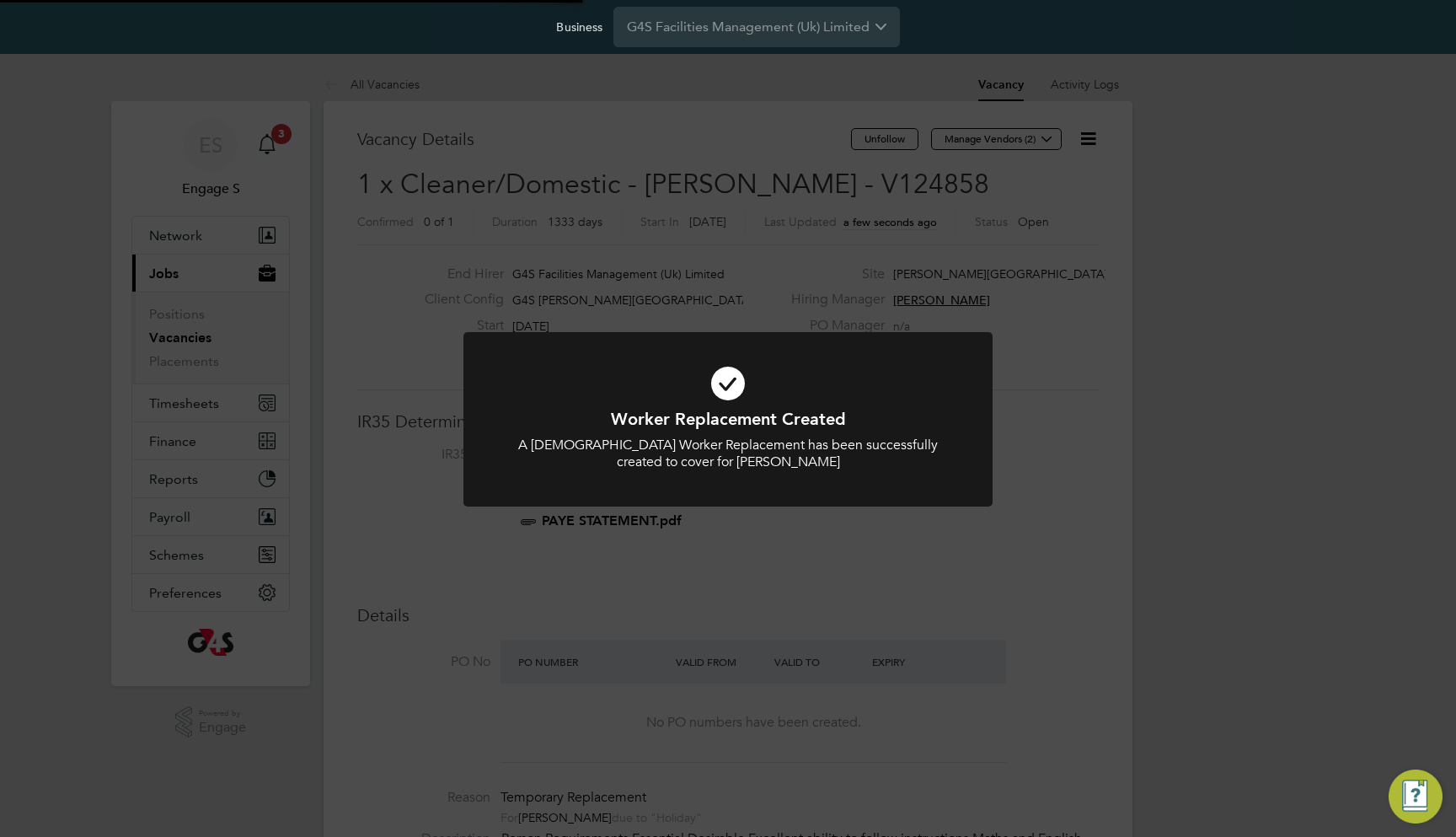
click at [985, 268] on div "Worker Replacement Created A Temporary Worker Replacement has been successfully…" at bounding box center [728, 418] width 1456 height 837
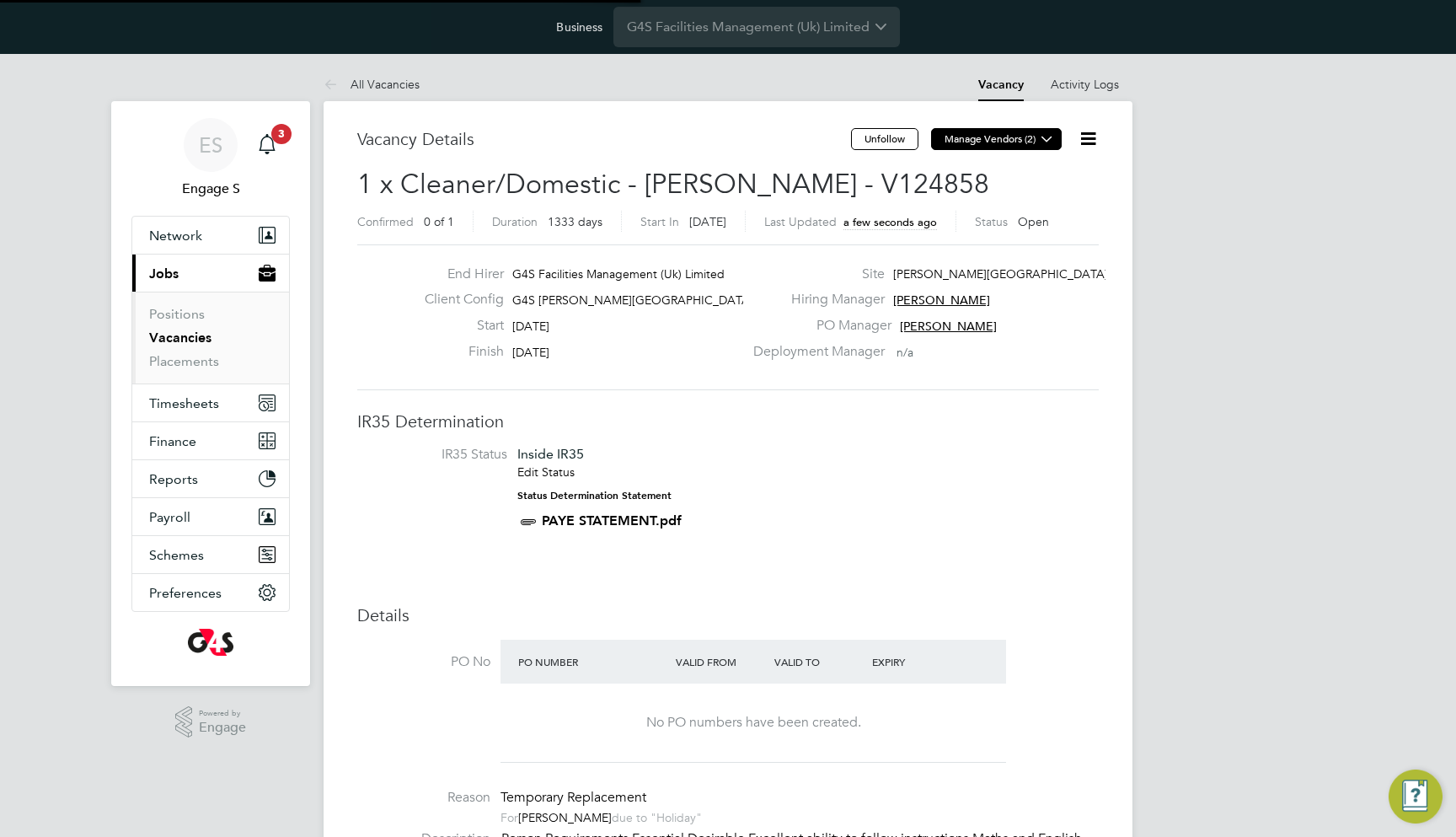
click at [1030, 129] on button "Manage Vendors (2)" at bounding box center [996, 140] width 130 height 22
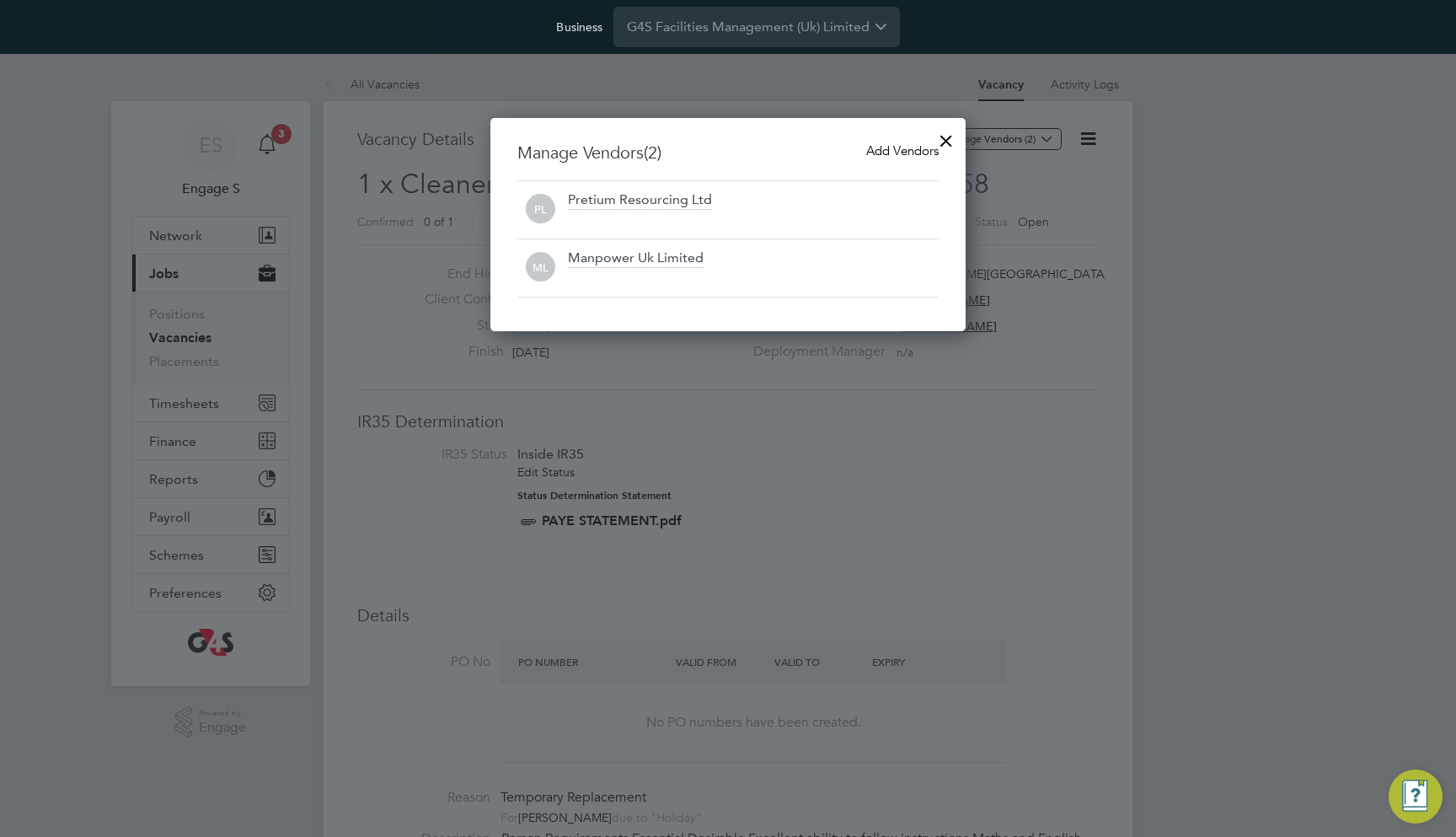
click at [877, 154] on span "Add Vendors" at bounding box center [902, 150] width 72 height 16
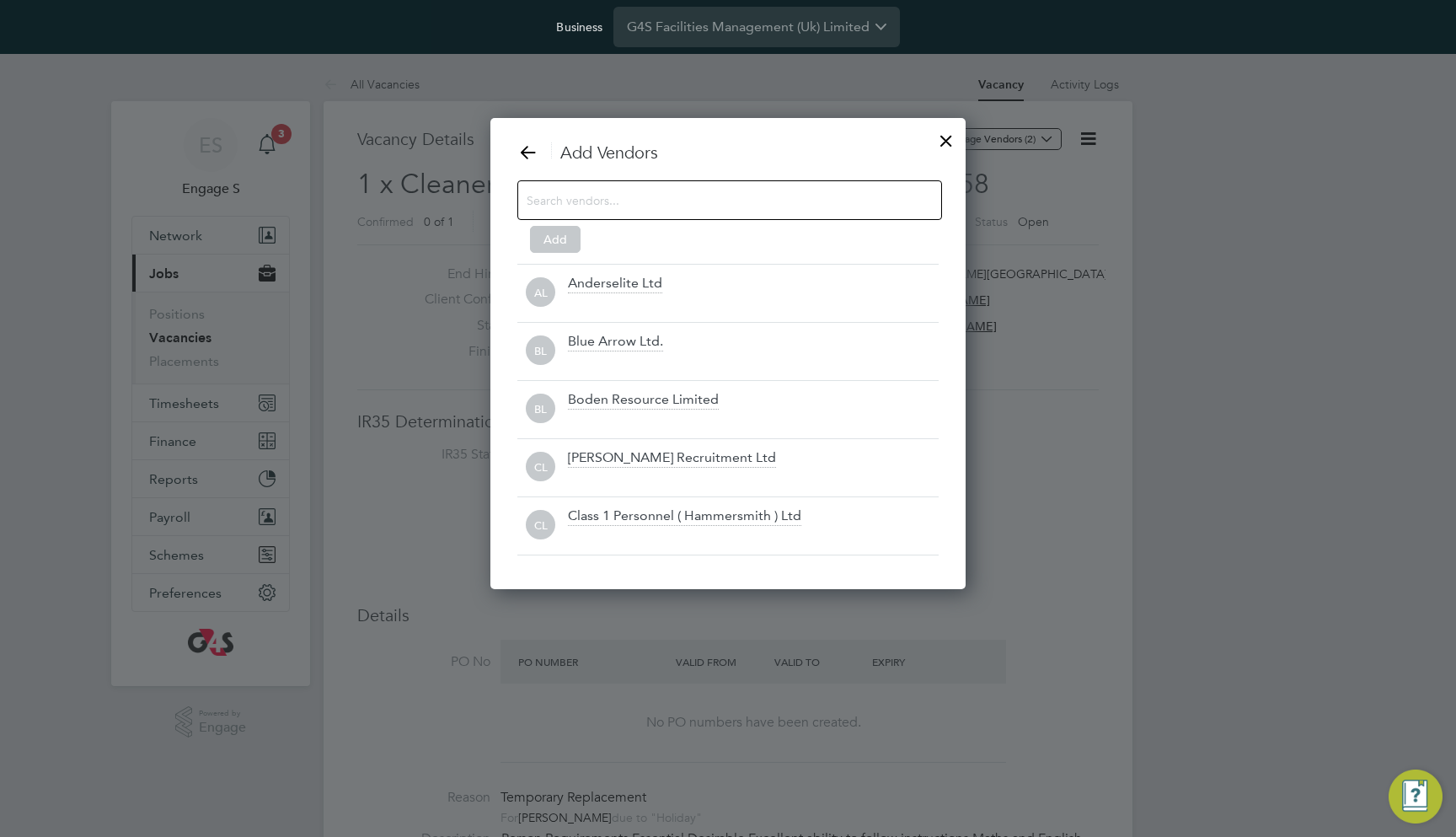
click at [945, 130] on div at bounding box center [946, 136] width 31 height 31
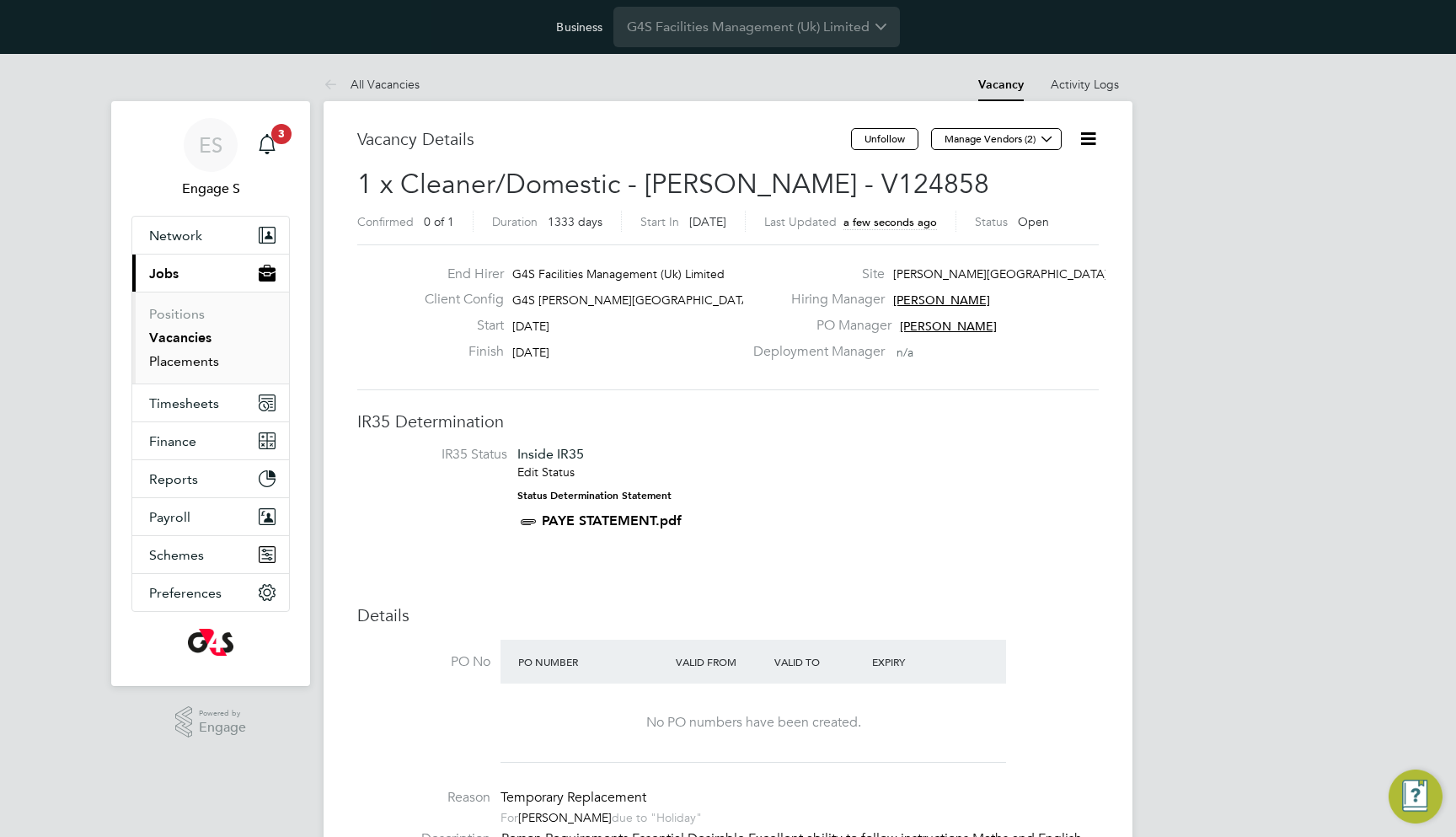
click at [195, 363] on link "Placements" at bounding box center [184, 361] width 70 height 16
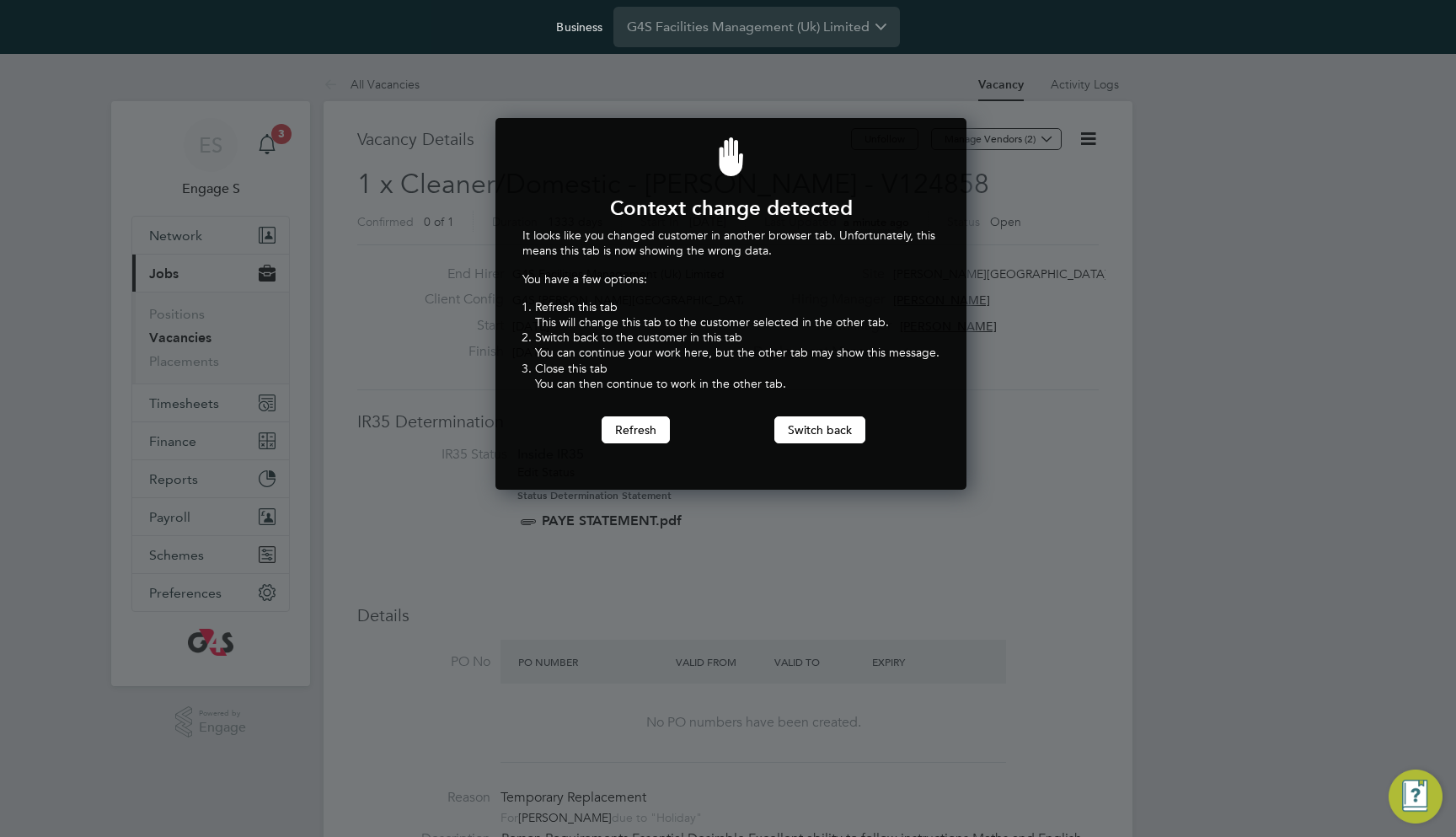
scroll to position [371, 465]
click at [795, 426] on button "Switch back" at bounding box center [820, 429] width 91 height 27
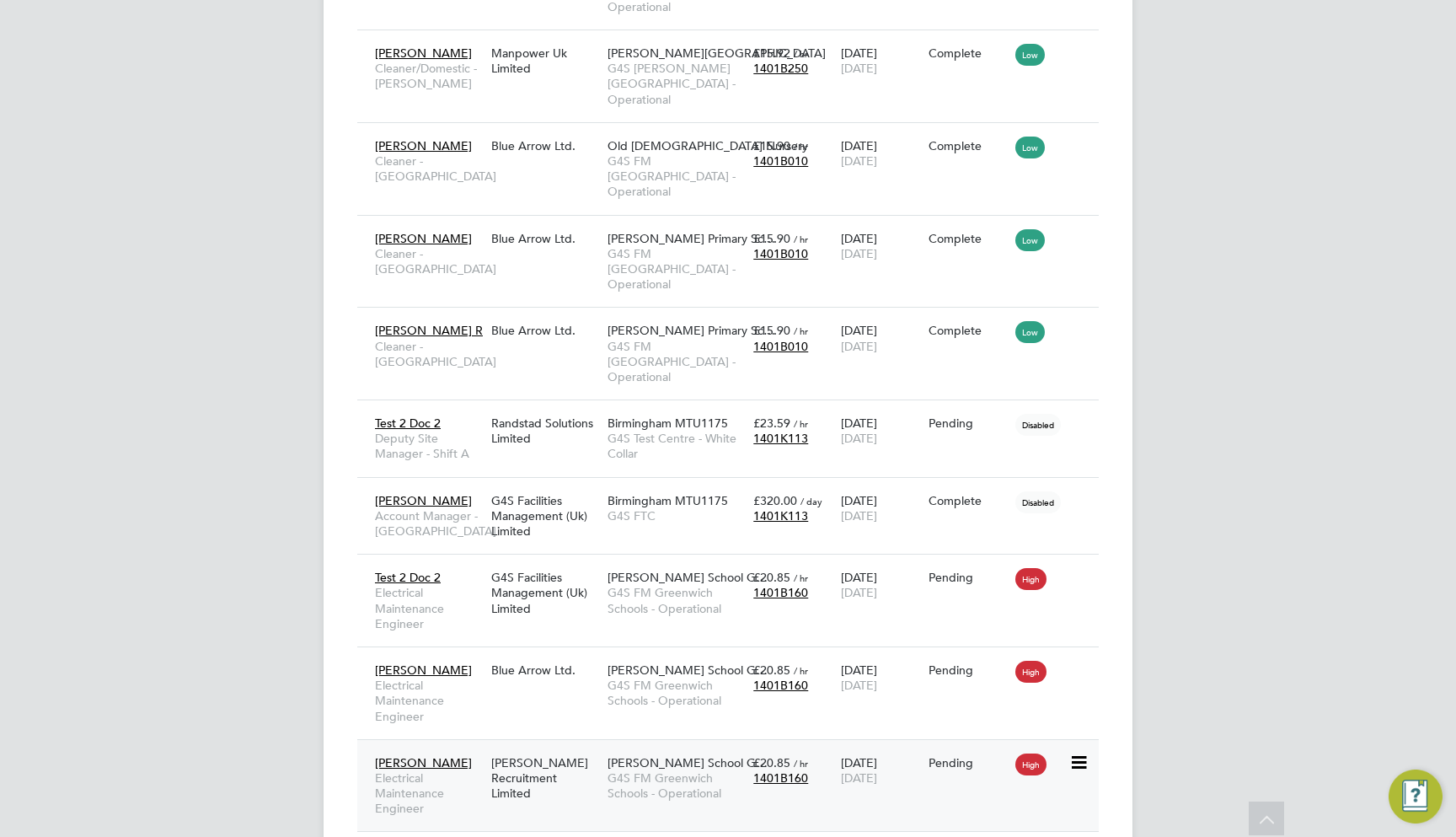
click at [861, 747] on div "[DATE] [DATE]" at bounding box center [880, 770] width 88 height 47
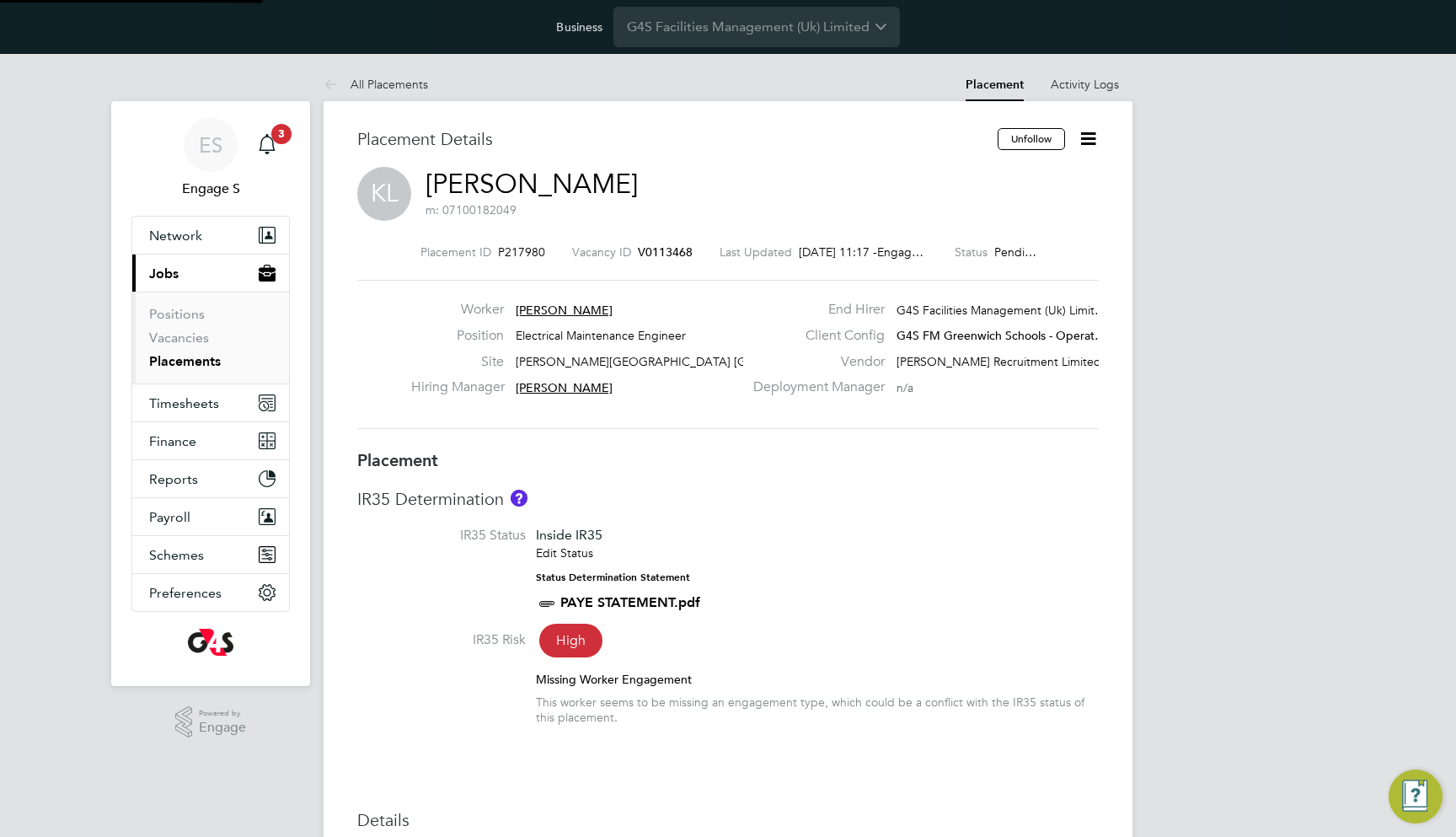
click at [1086, 134] on icon at bounding box center [1088, 139] width 21 height 21
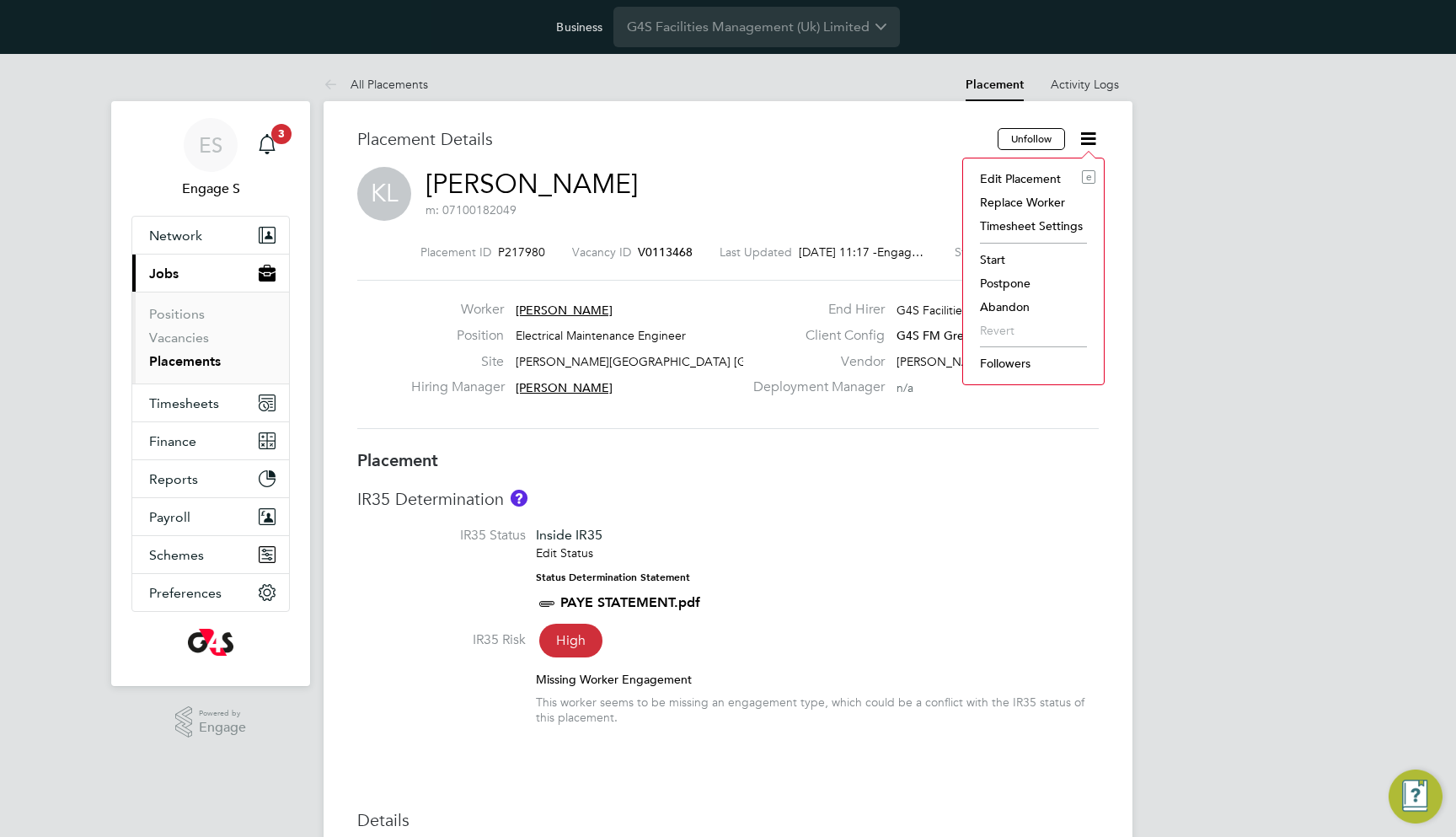
click at [990, 256] on li "Start" at bounding box center [1034, 260] width 124 height 24
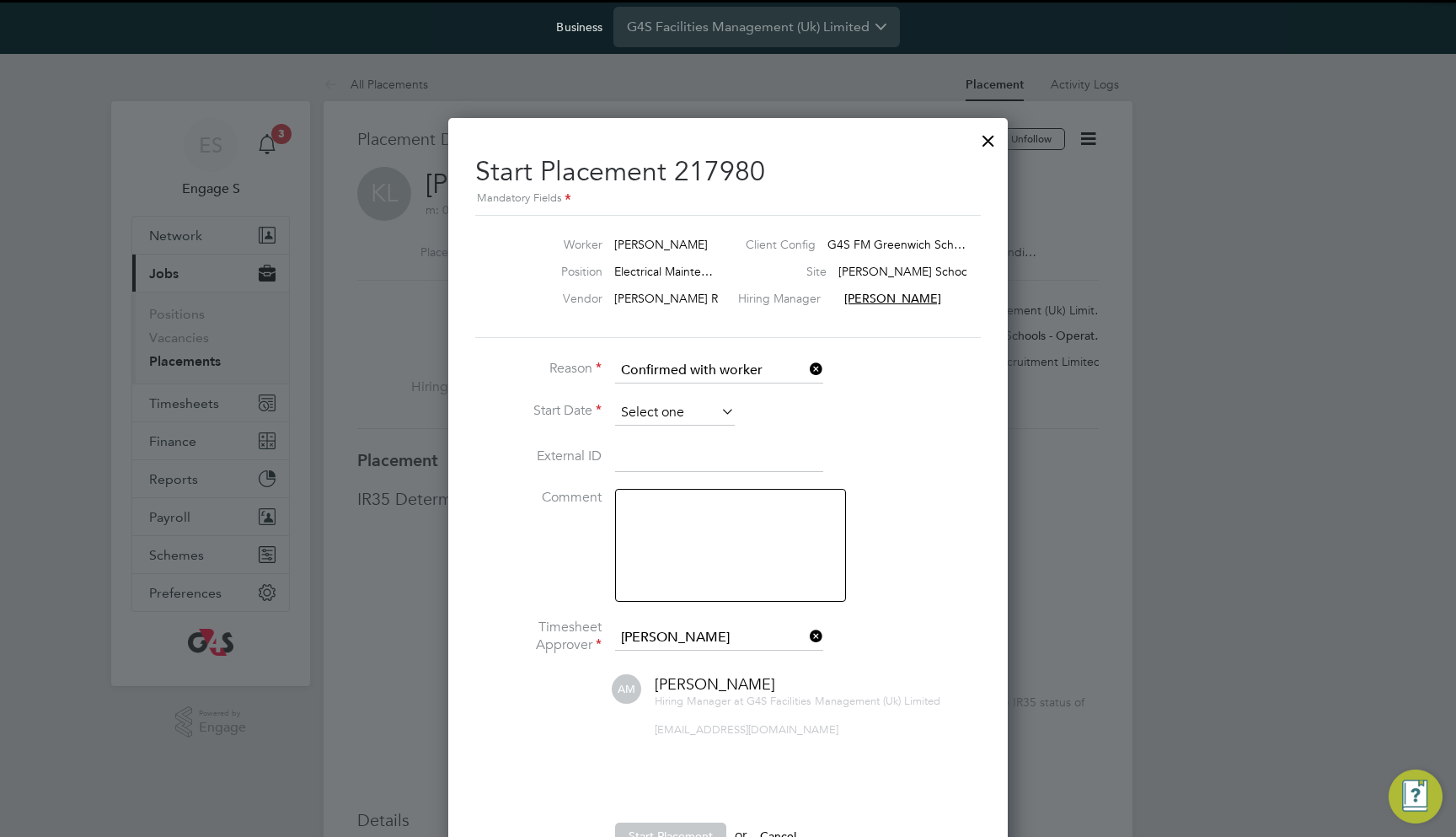
click at [672, 400] on input at bounding box center [674, 412] width 119 height 25
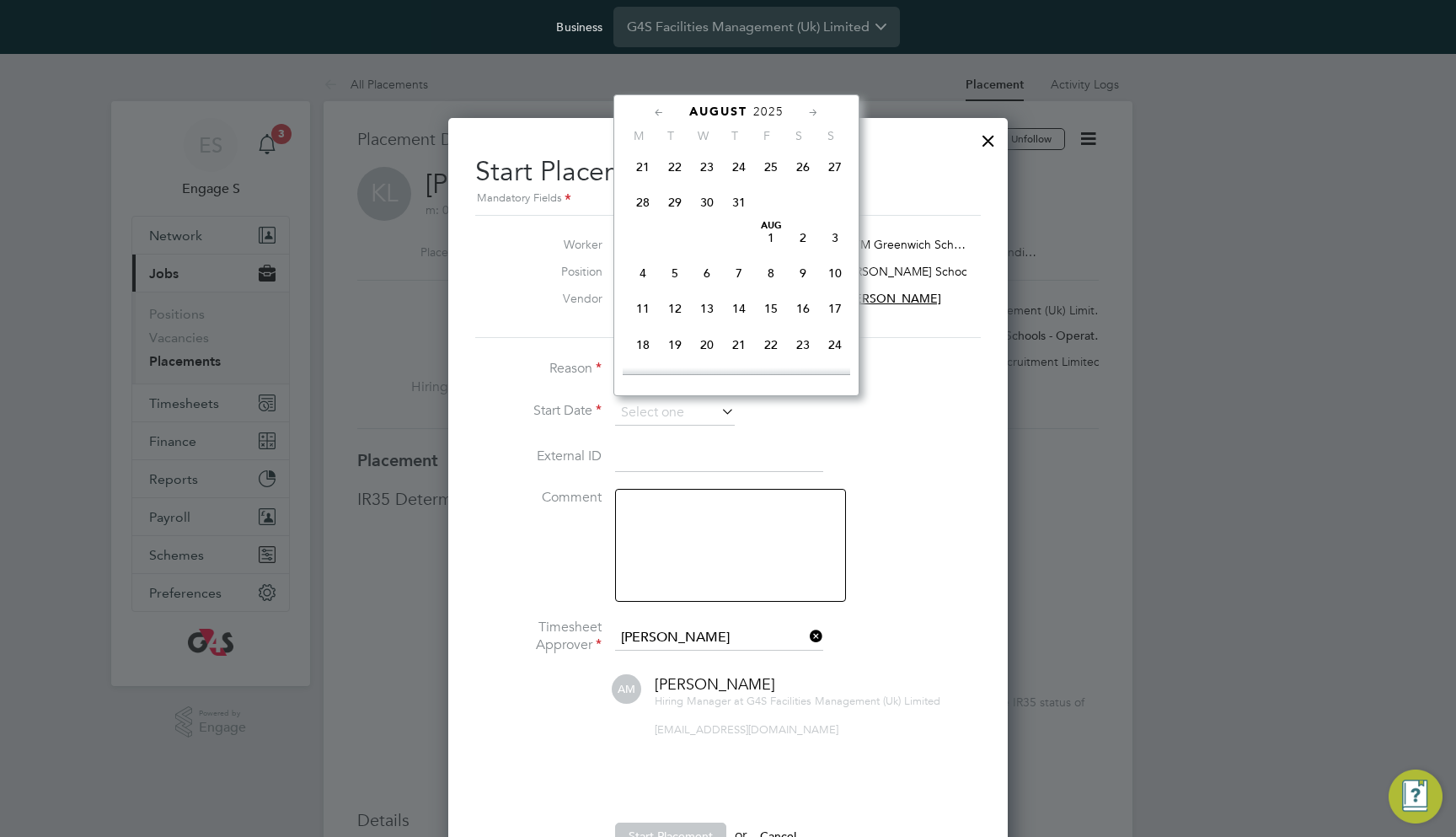
click at [647, 204] on span "28" at bounding box center [642, 202] width 32 height 32
type input "28 Jul 2025"
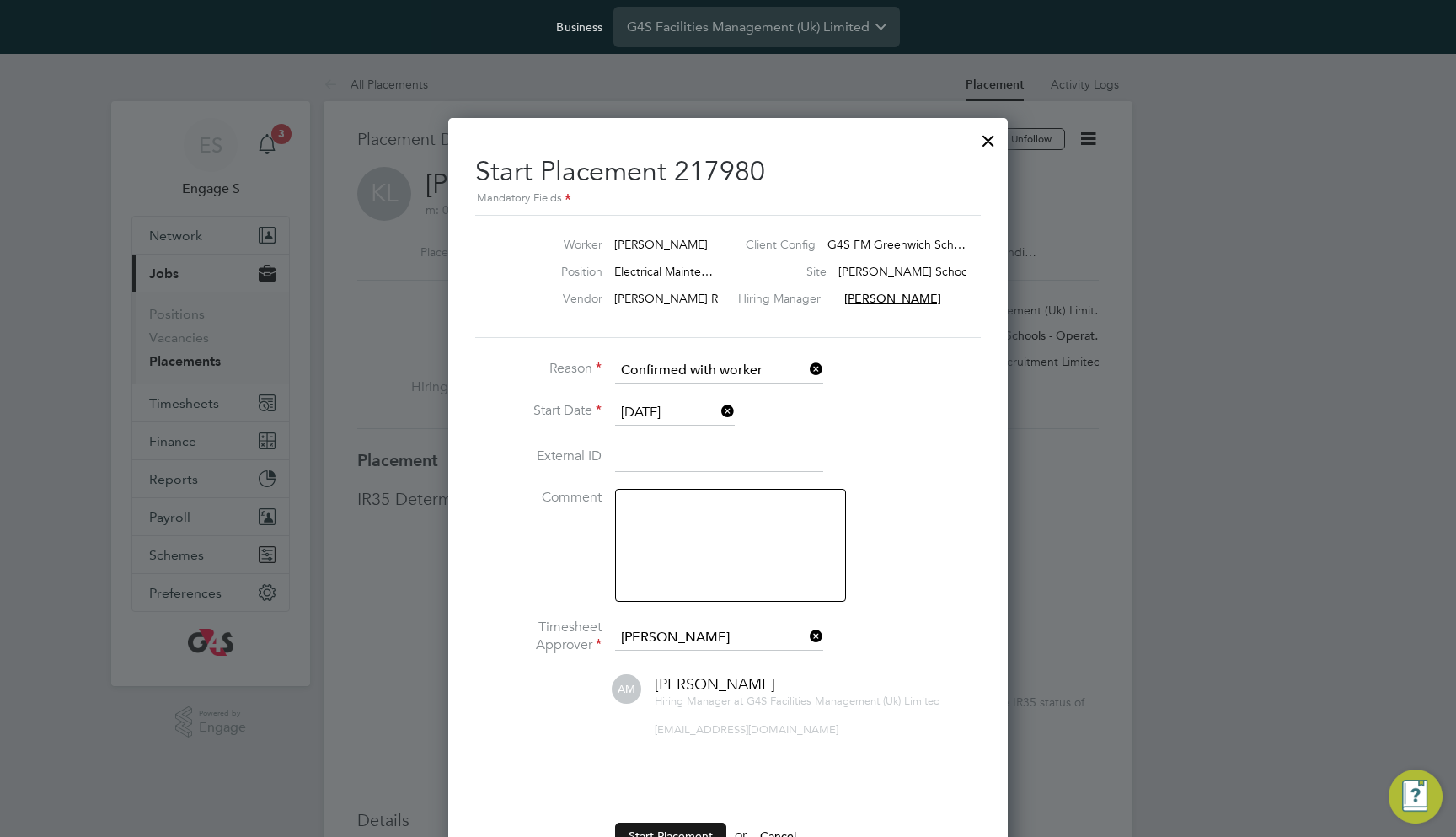
click at [671, 823] on button "Start Placement" at bounding box center [670, 836] width 111 height 27
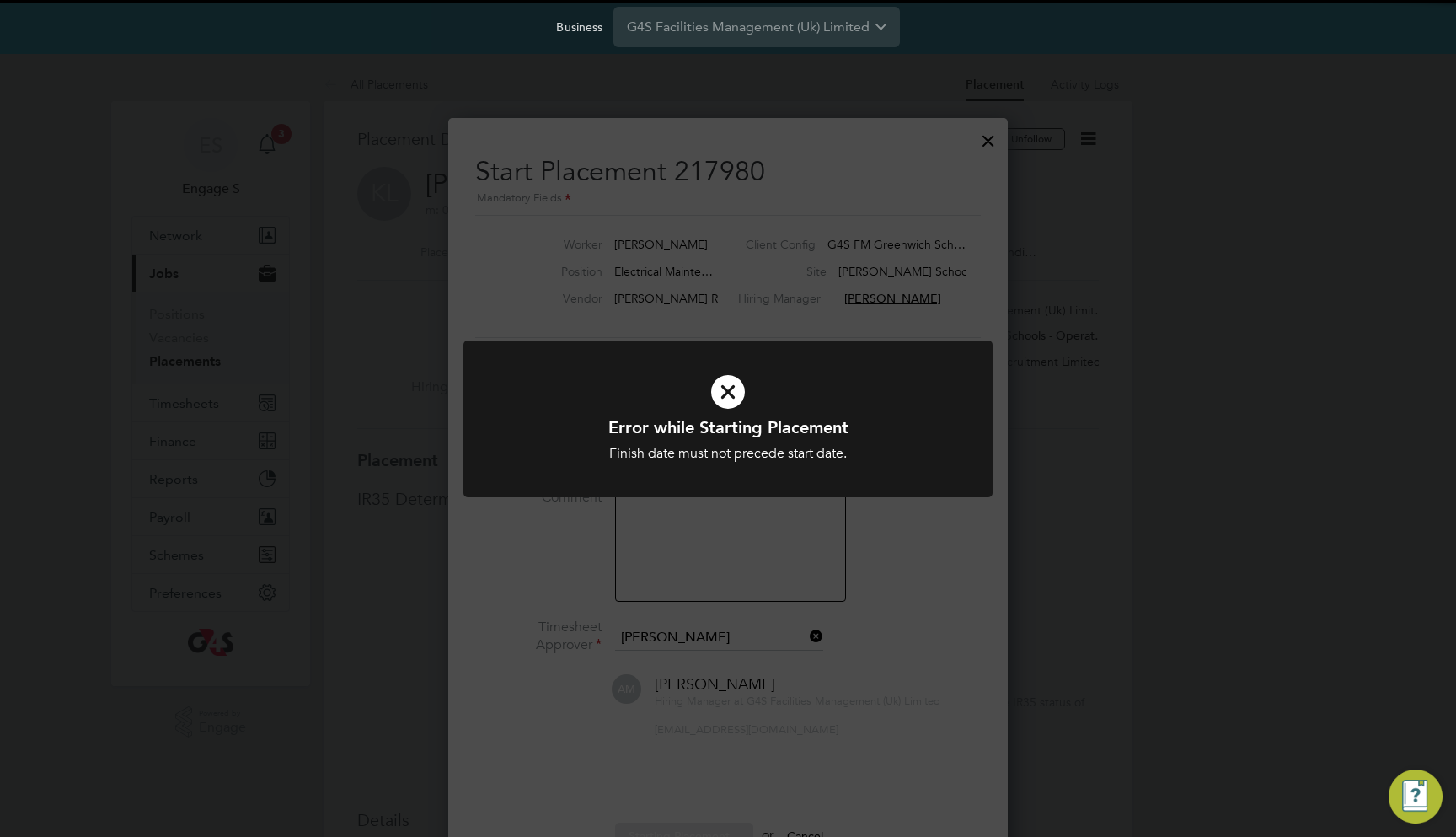
click at [1026, 462] on div "Error while Starting Placement Finish date must not precede start date. Cancel …" at bounding box center [728, 418] width 1456 height 837
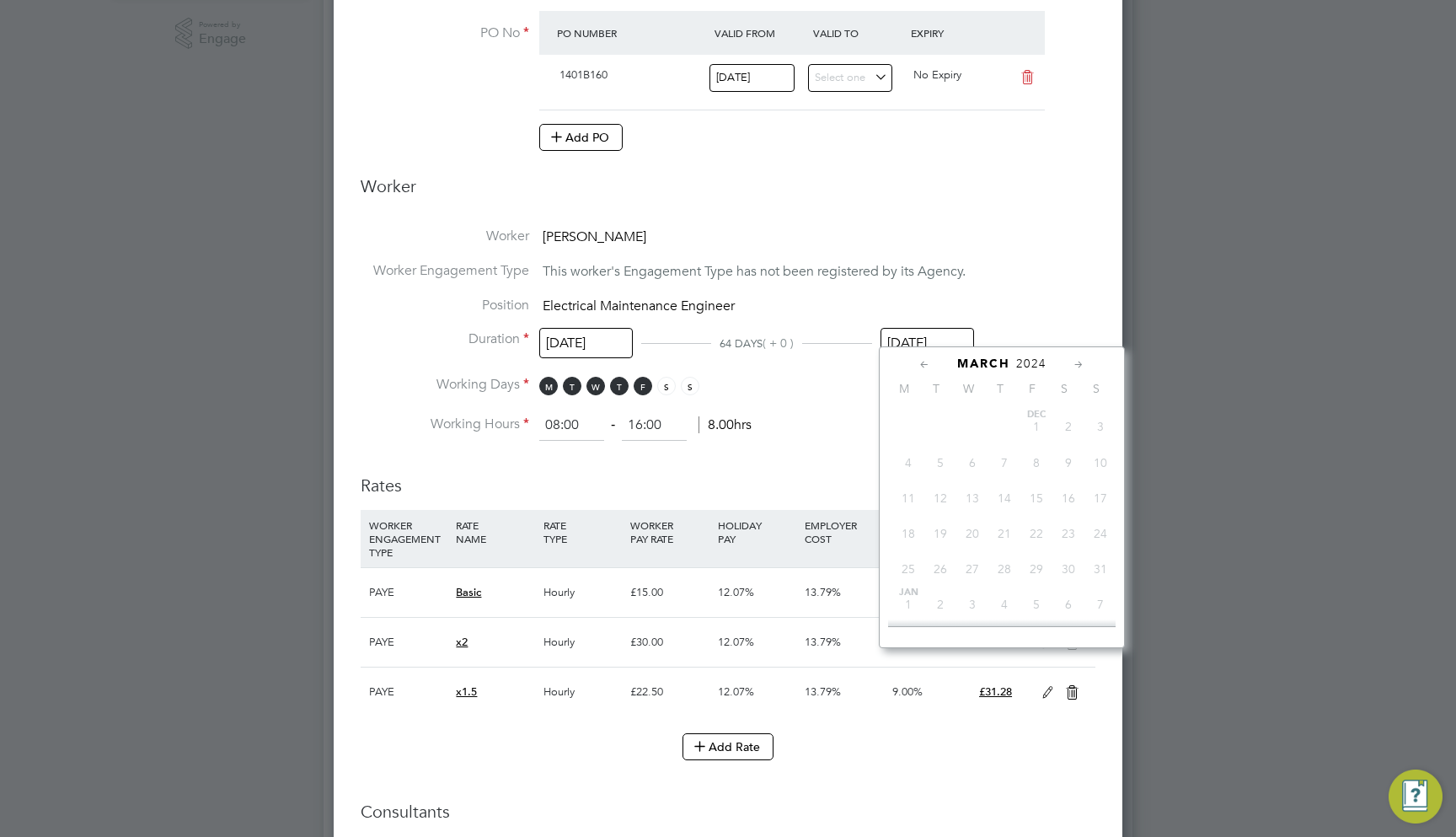
click at [913, 338] on input "18 Mar 2024" at bounding box center [927, 344] width 93 height 31
click at [1071, 440] on span "30" at bounding box center [1069, 424] width 32 height 32
type input "30 Nov 2024"
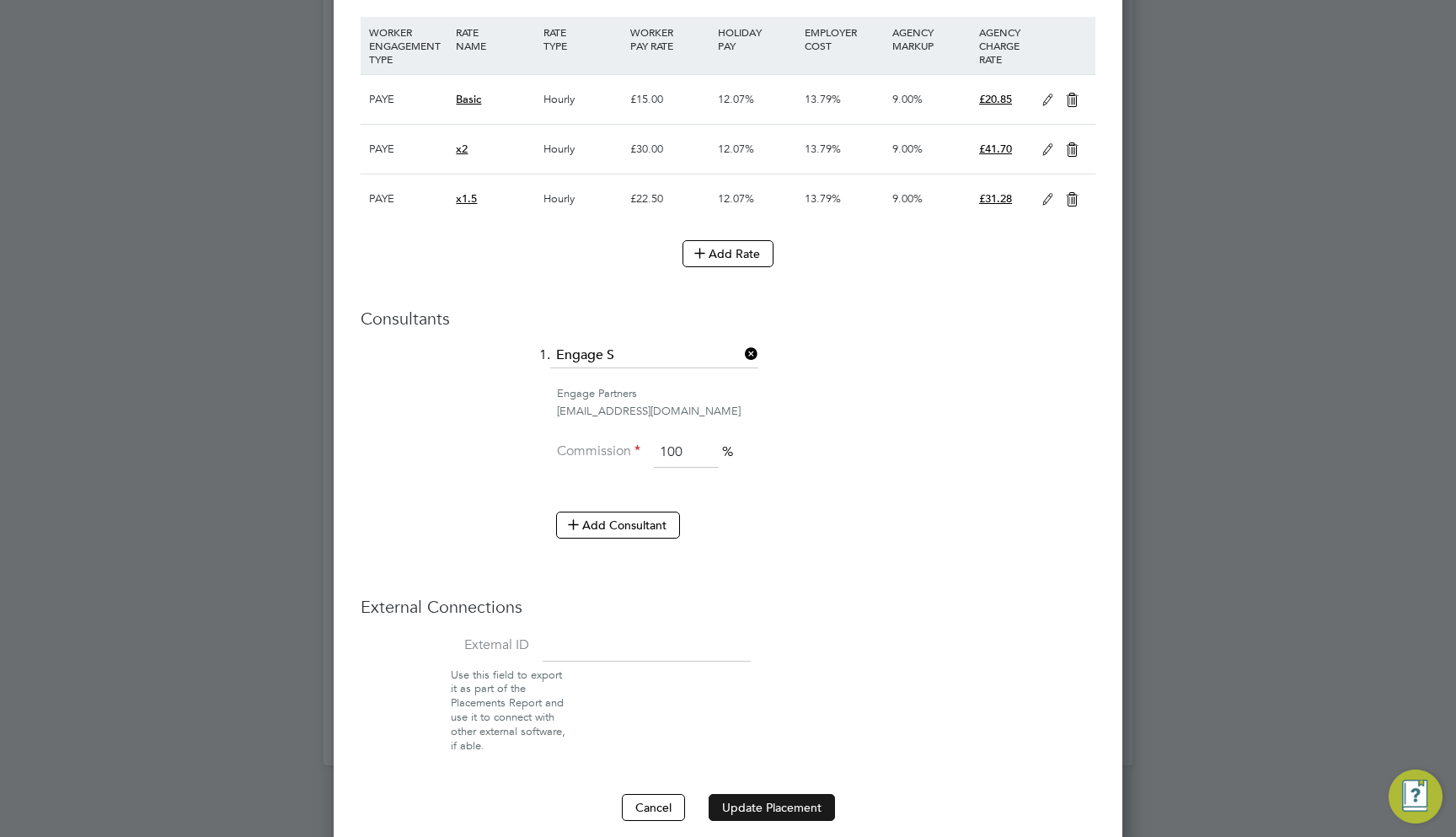
click at [763, 794] on button "Update Placement" at bounding box center [772, 807] width 127 height 27
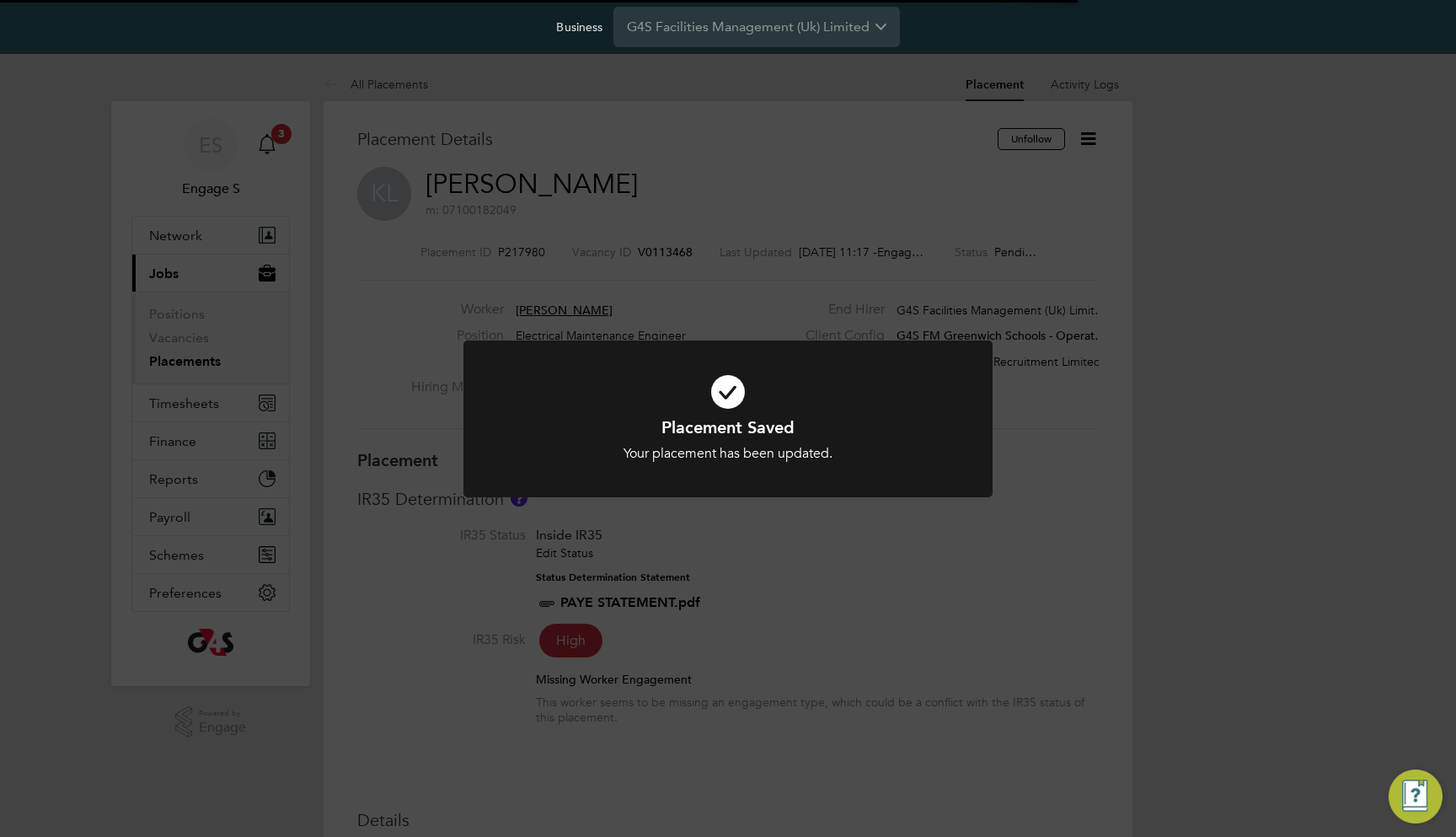
click at [1149, 284] on div "Placement Saved Your placement has been updated. Cancel Okay" at bounding box center [728, 418] width 1456 height 837
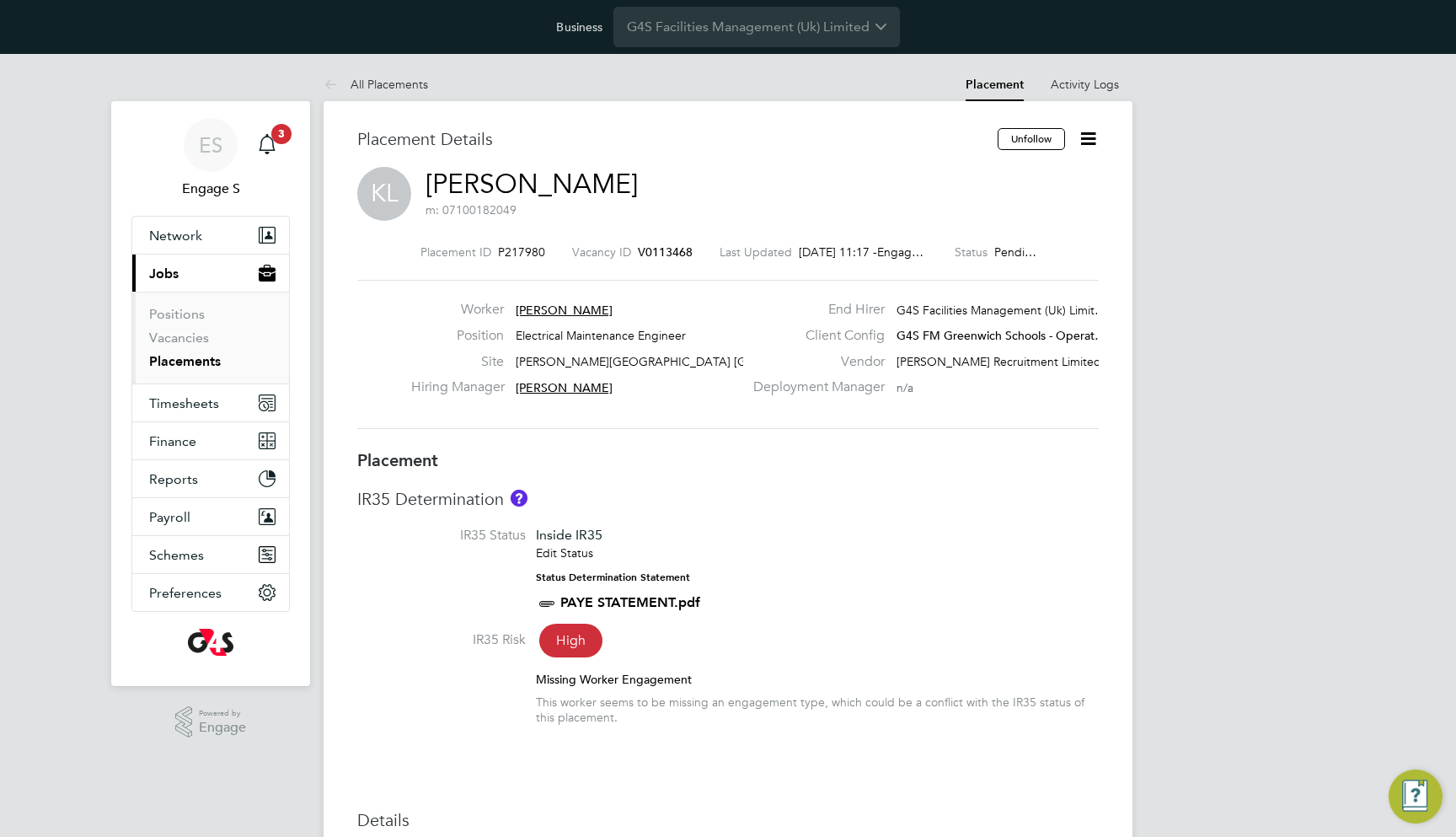
click at [1093, 143] on icon at bounding box center [1088, 139] width 21 height 21
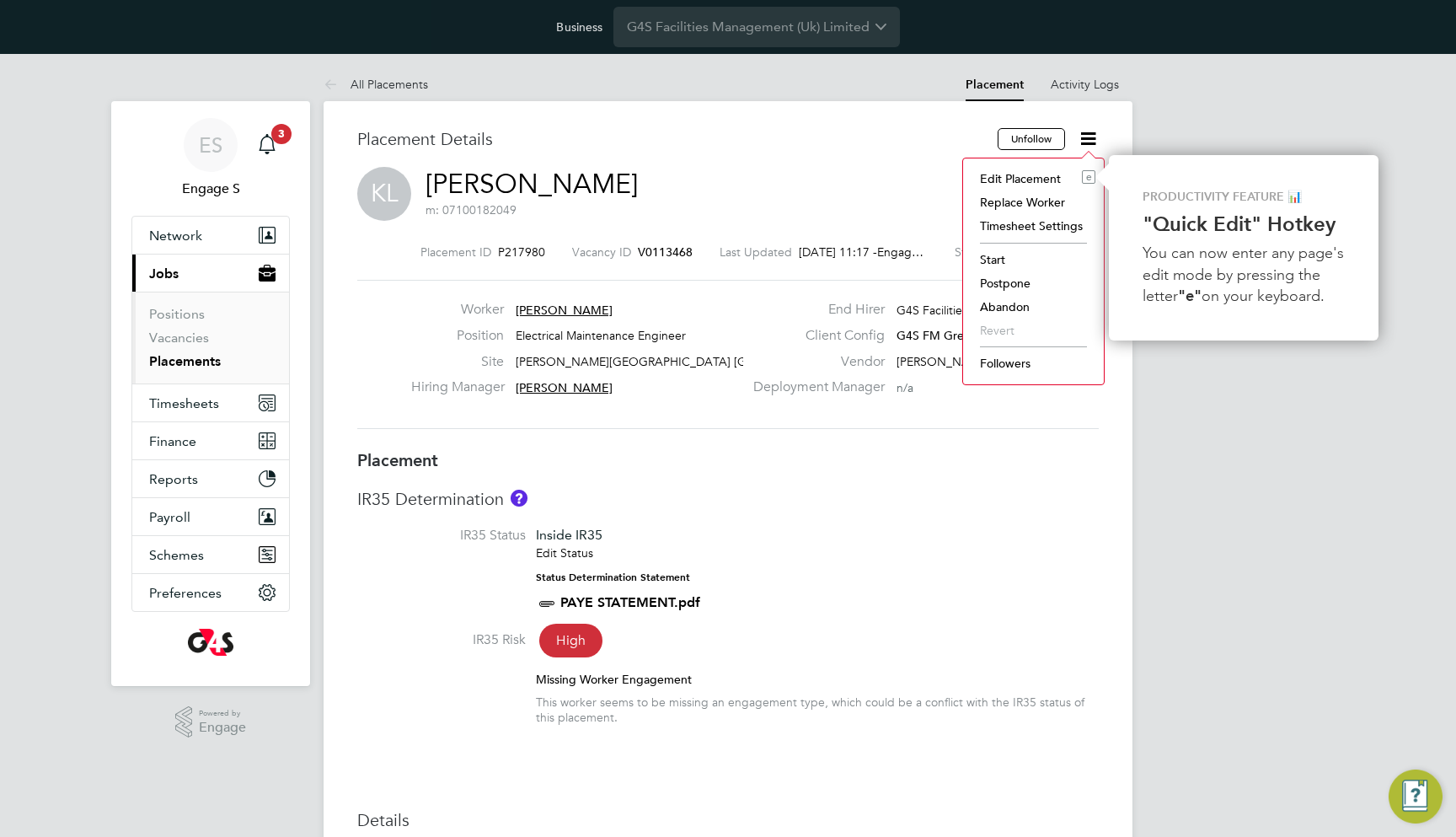
click at [1038, 203] on li "Replace Worker" at bounding box center [1034, 203] width 124 height 24
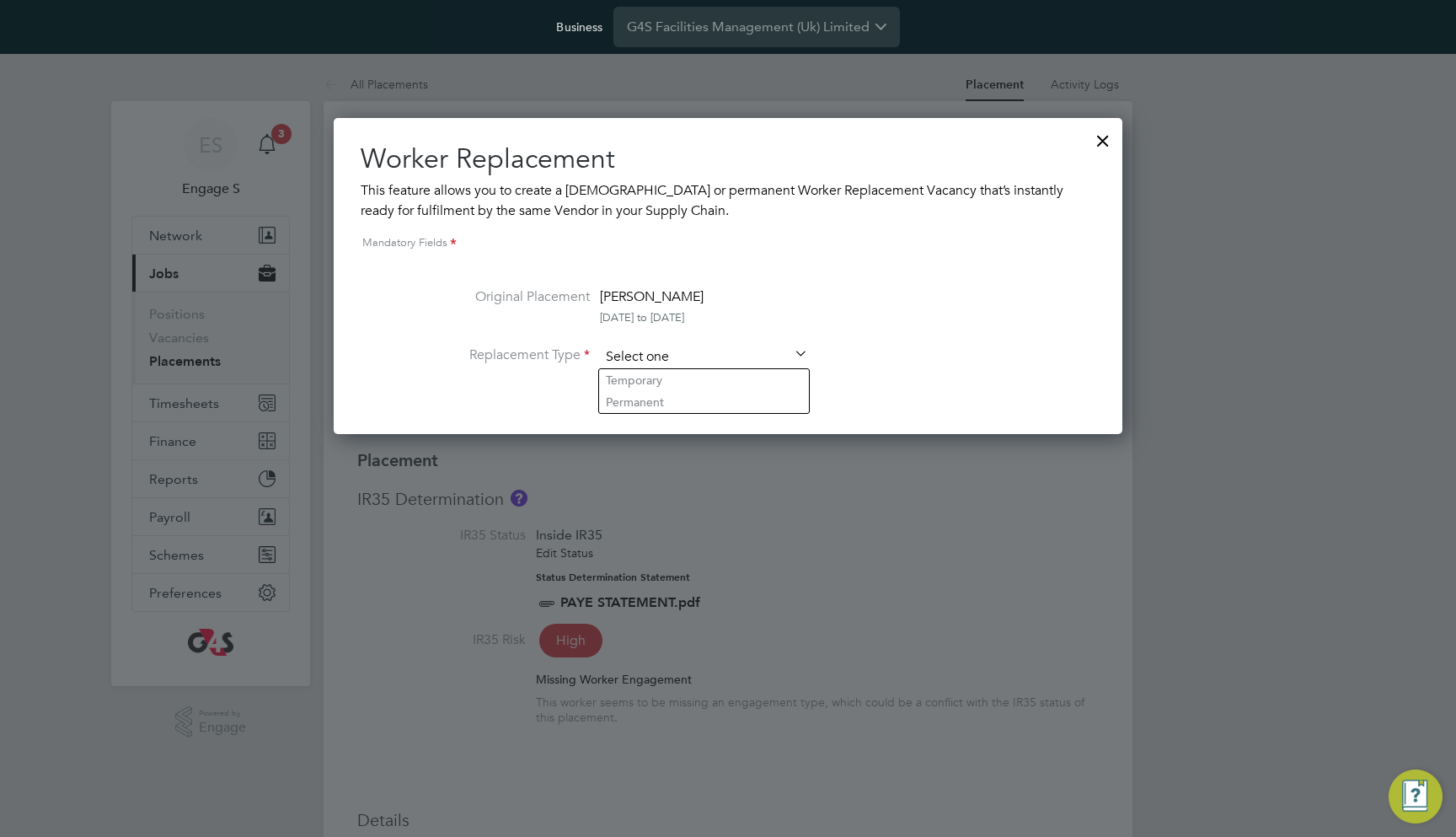
click at [675, 360] on input at bounding box center [704, 357] width 208 height 25
click at [664, 377] on li "Temporary" at bounding box center [704, 380] width 210 height 22
type input "Temporary"
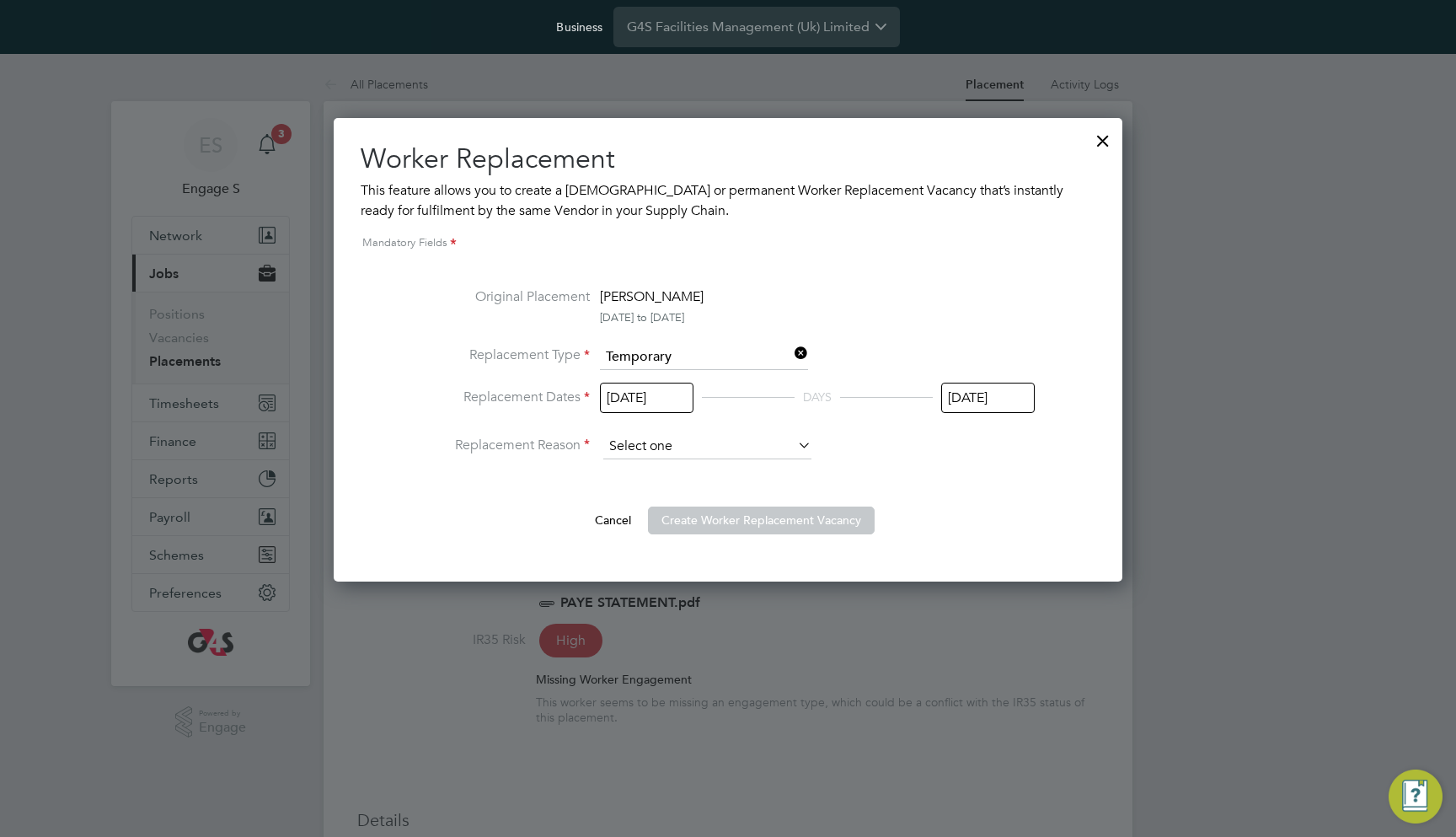
click at [745, 452] on input at bounding box center [707, 446] width 208 height 25
click at [720, 511] on li "Vacant Role" at bounding box center [707, 514] width 210 height 22
type input "Vacant Role"
click at [740, 518] on button "Create Worker Replacement Vacancy" at bounding box center [761, 520] width 226 height 27
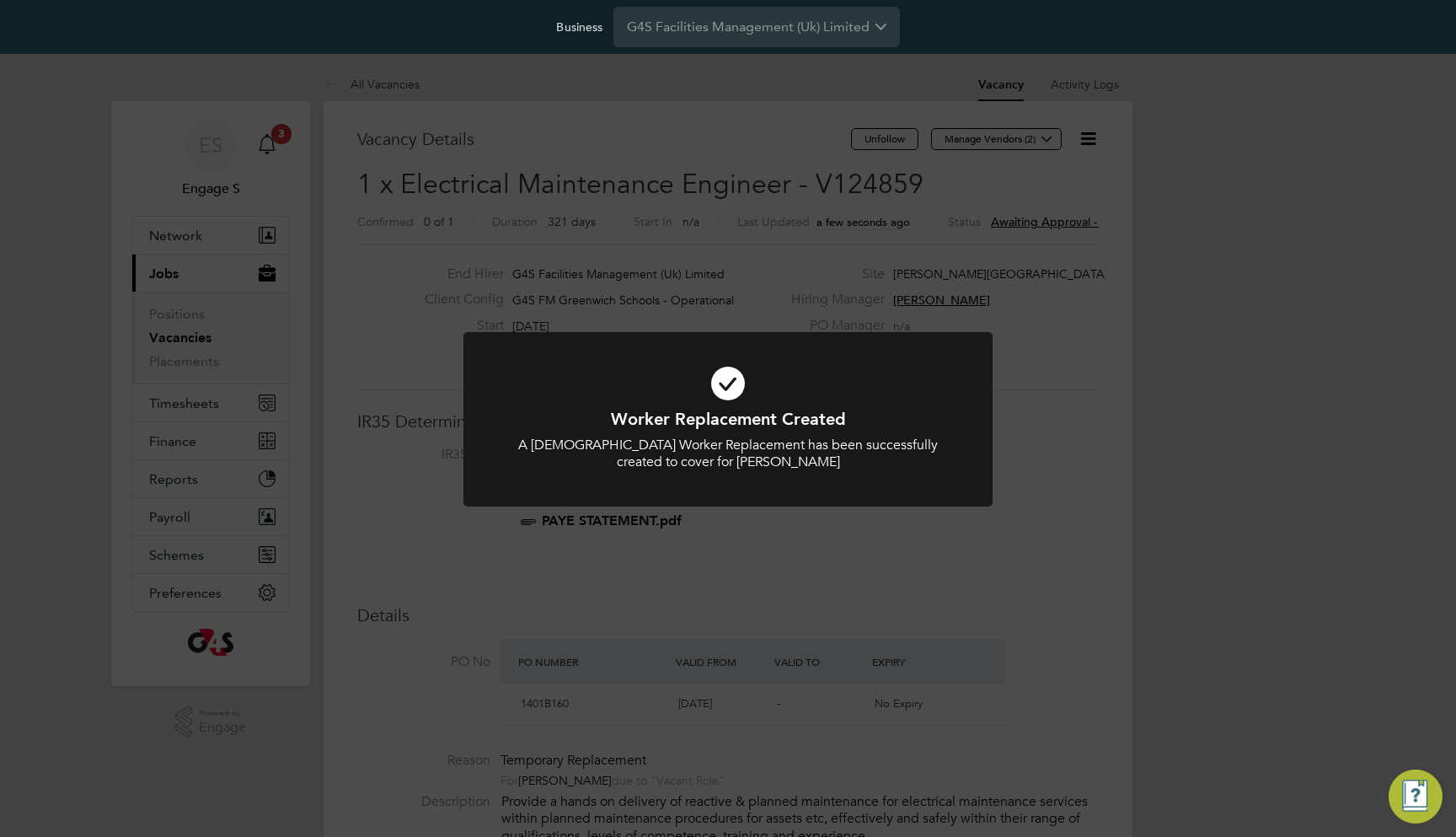
click at [1067, 348] on div "Worker Replacement Created A Temporary Worker Replacement has been successfully…" at bounding box center [728, 418] width 1456 height 837
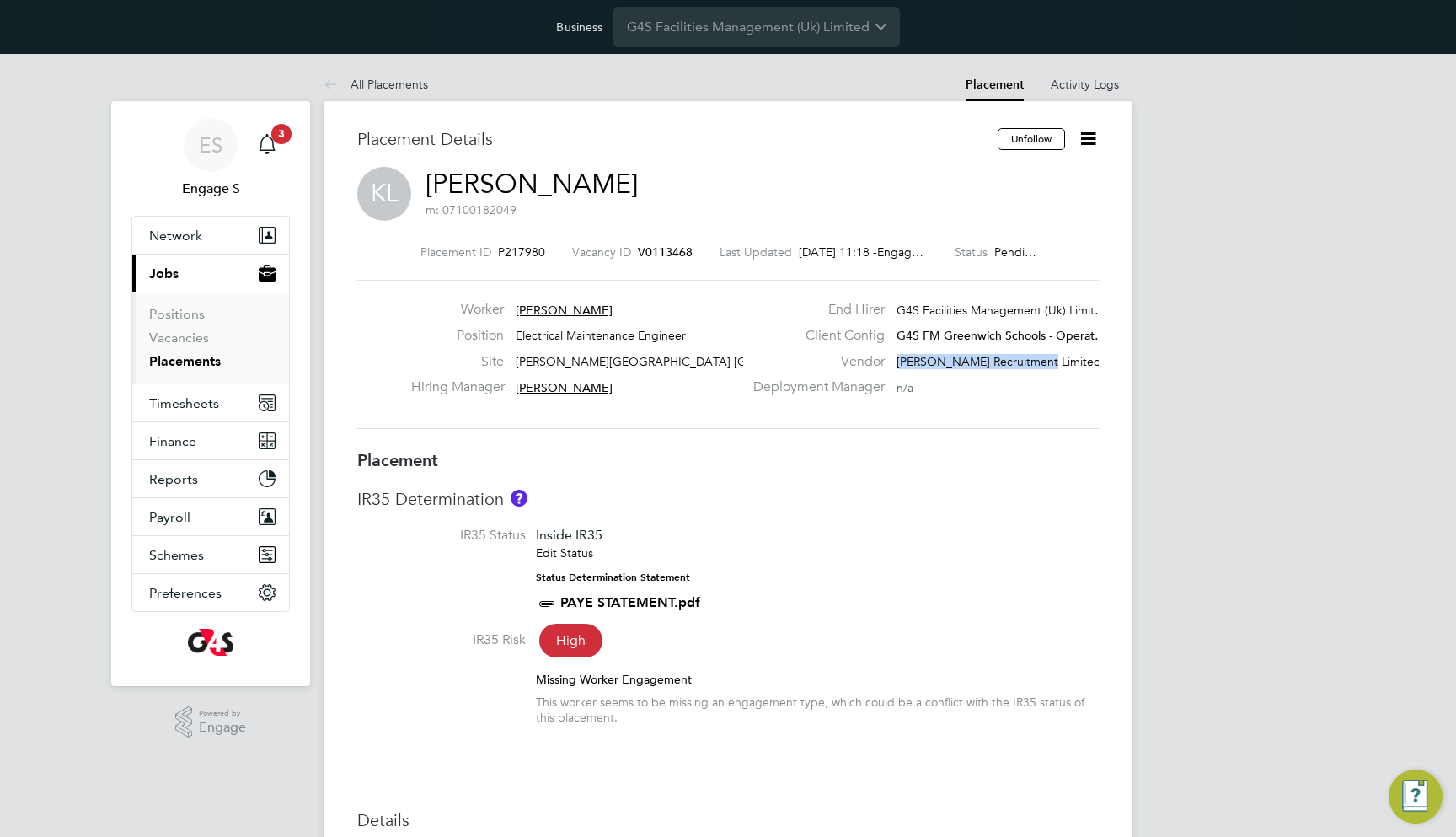
drag, startPoint x: 899, startPoint y: 354, endPoint x: 1083, endPoint y: 368, distance: 184.5
click at [1083, 368] on div "Vendor Berry Recruitment Limited" at bounding box center [924, 366] width 362 height 26
copy div "[PERSON_NAME] Recruitment Limited"
click at [714, 27] on input "G4S Facilities Management (Uk) Limited" at bounding box center [757, 26] width 287 height 40
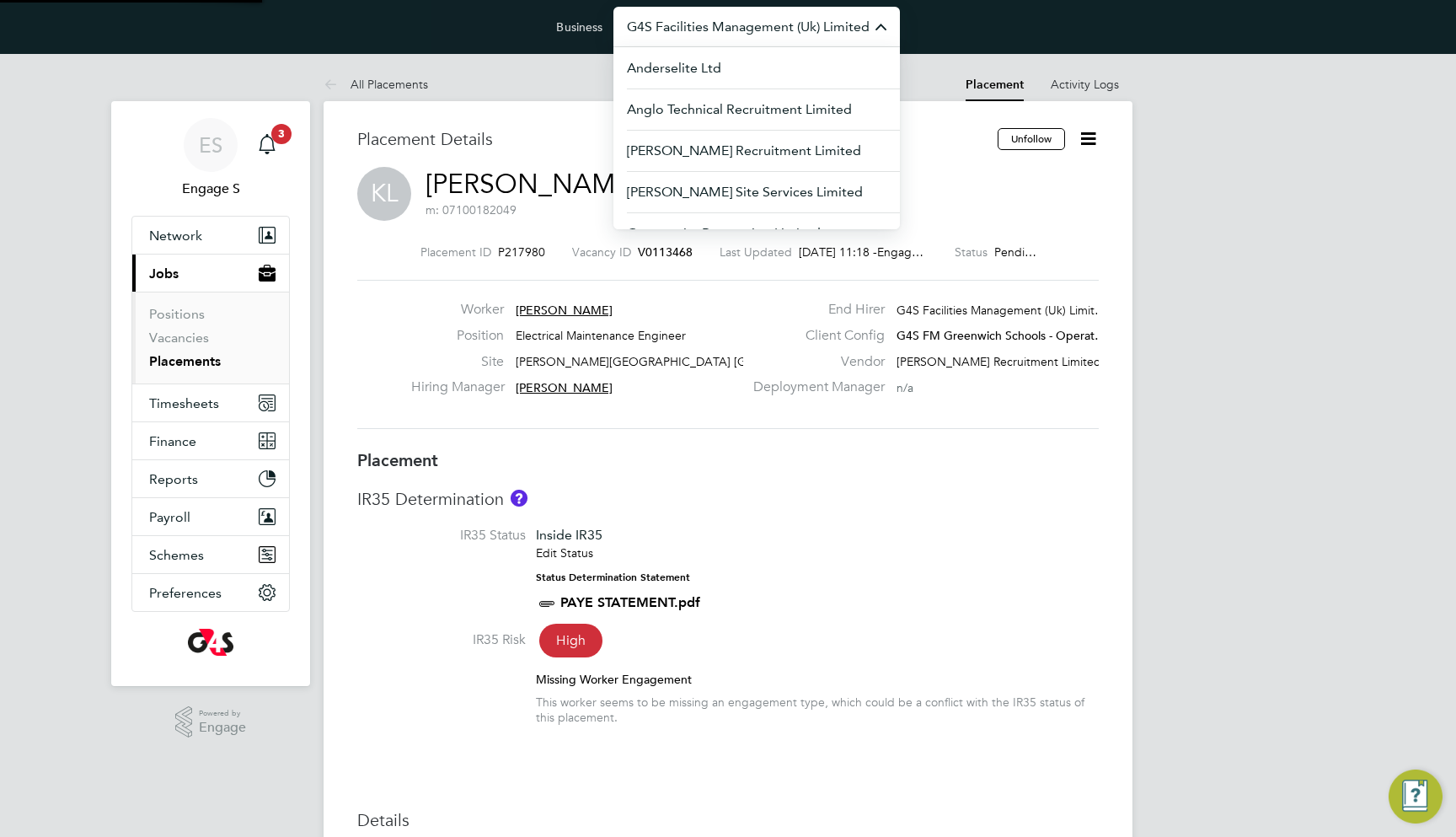
paste input "Berry Recruitment"
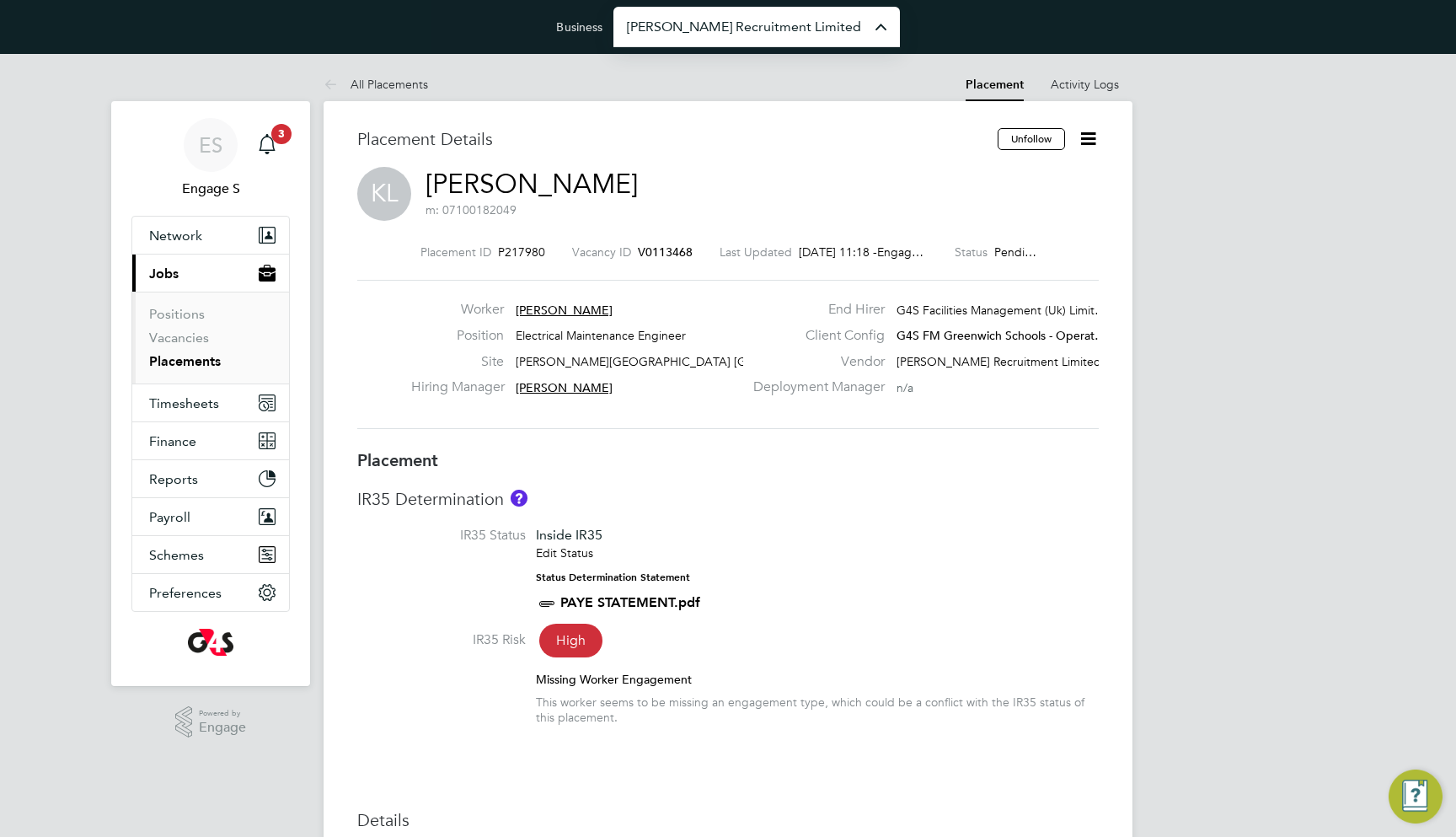
type input "[PERSON_NAME] Recruitment Limited"
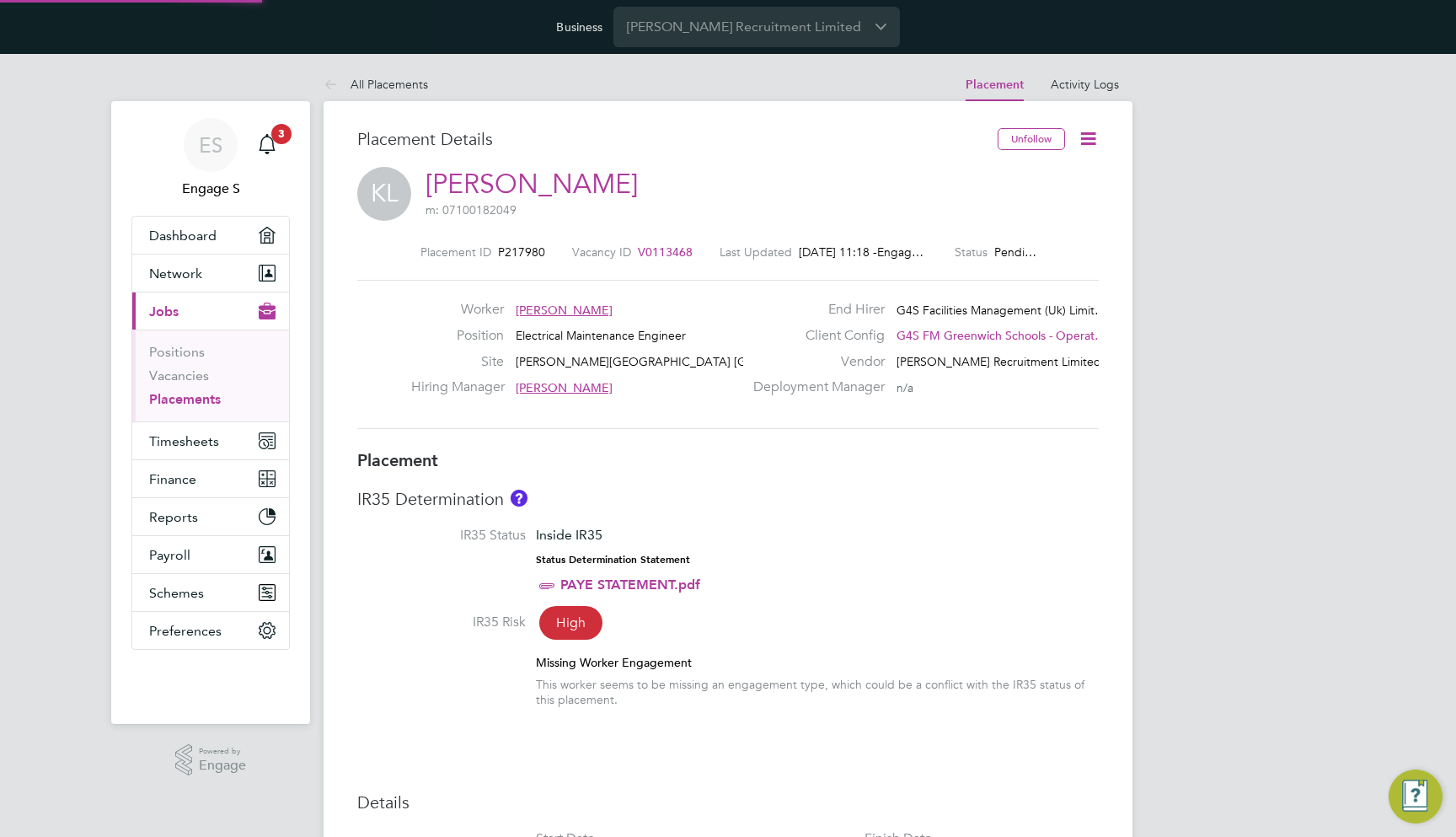
click at [1094, 145] on icon at bounding box center [1088, 139] width 21 height 21
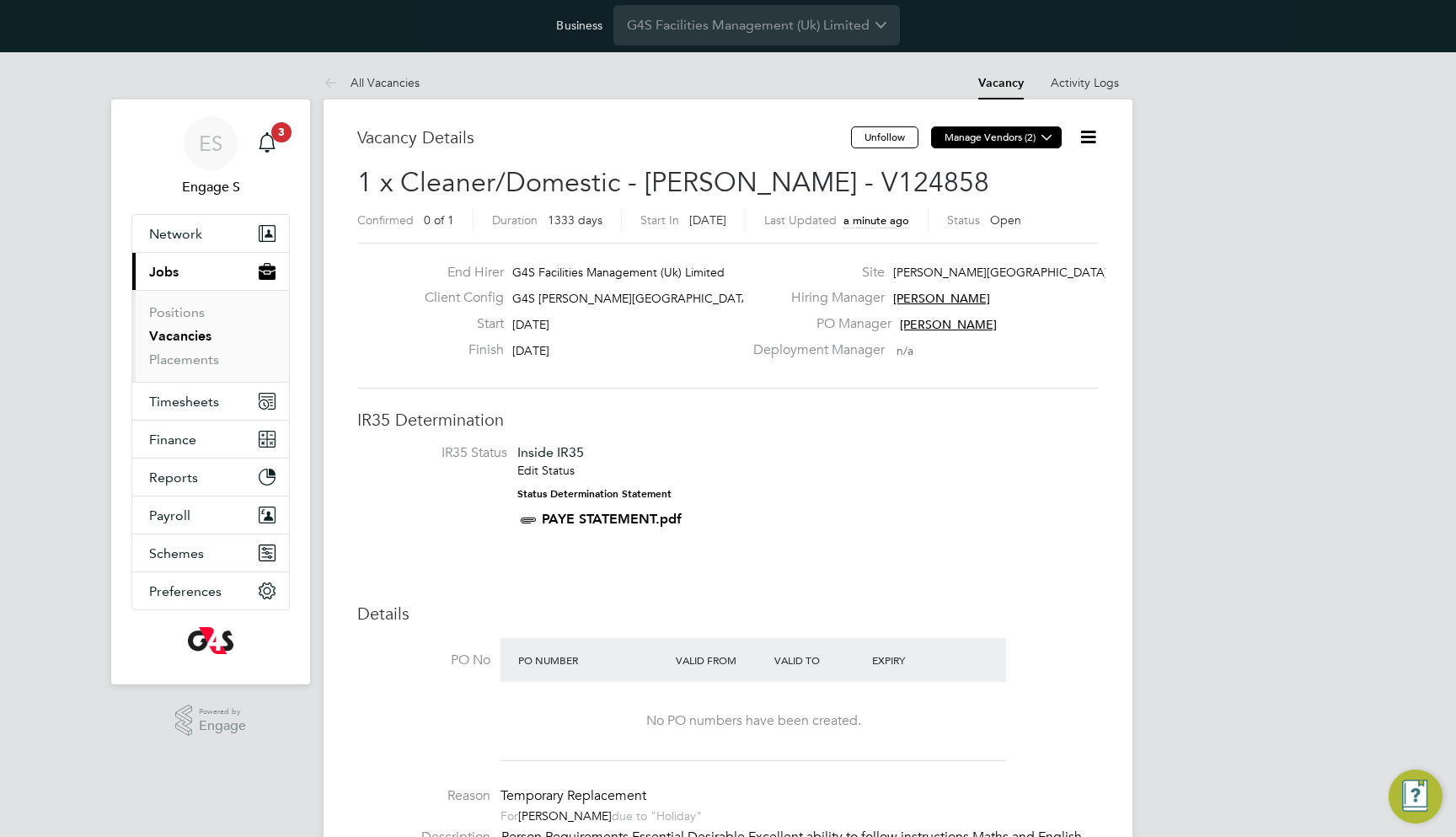
click at [1005, 138] on button "Manage Vendors (2)" at bounding box center [996, 138] width 130 height 22
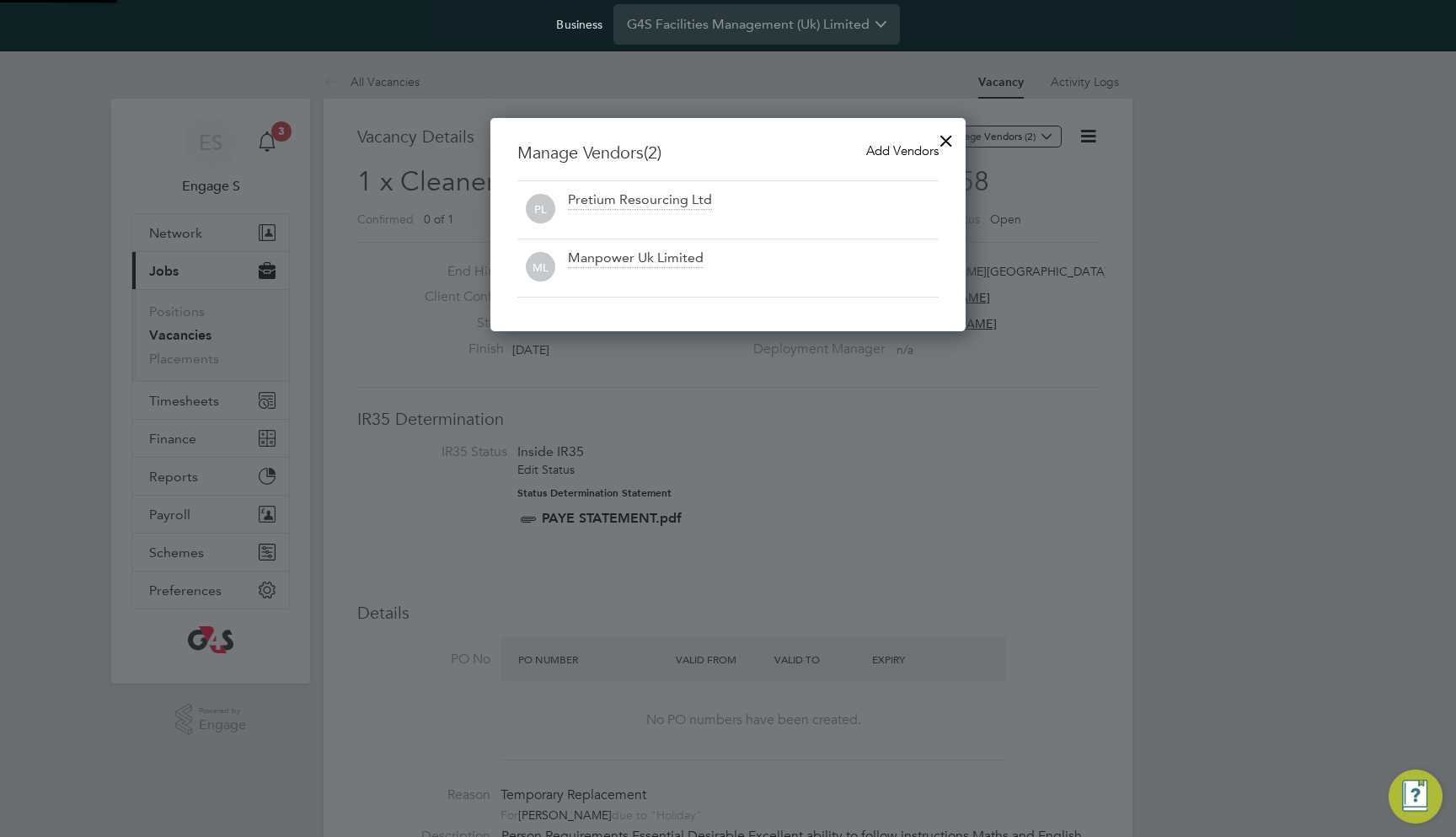
scroll to position [215, 476]
click at [1096, 300] on div at bounding box center [728, 418] width 1456 height 837
click at [944, 136] on div at bounding box center [946, 136] width 31 height 31
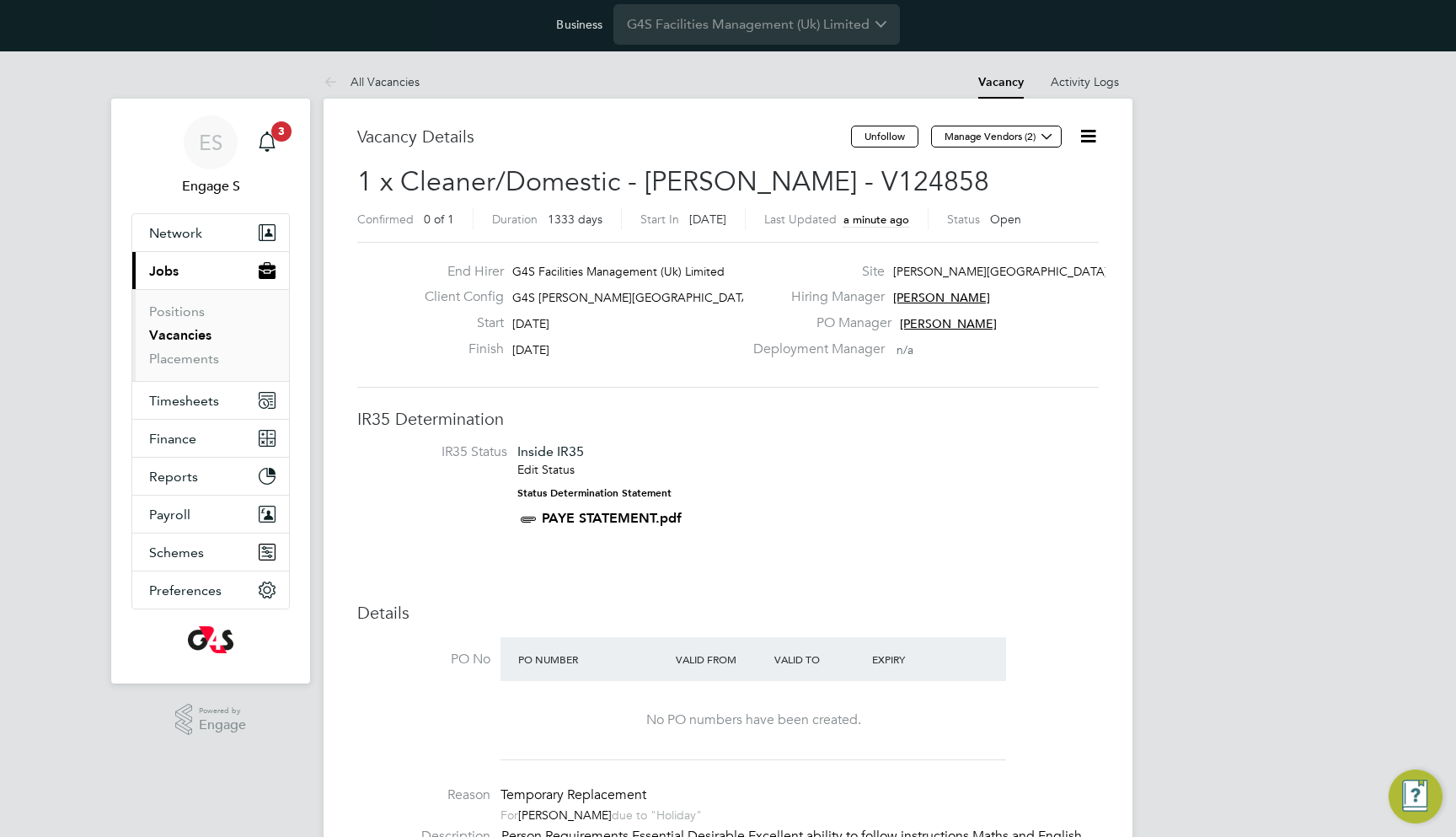
click at [1067, 331] on div "PO Manager [PERSON_NAME]" at bounding box center [924, 327] width 362 height 26
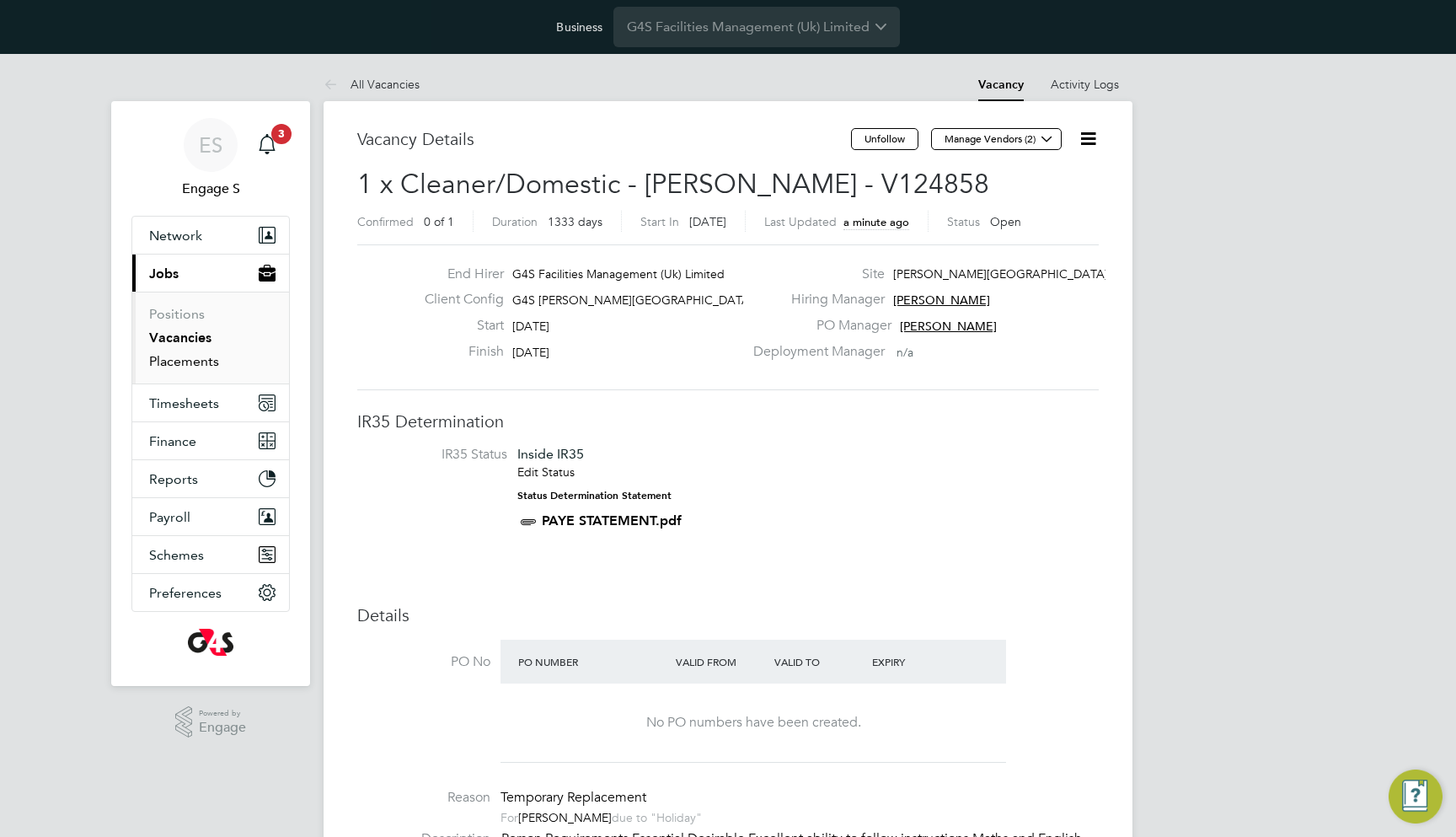
click at [191, 358] on link "Placements" at bounding box center [184, 361] width 70 height 16
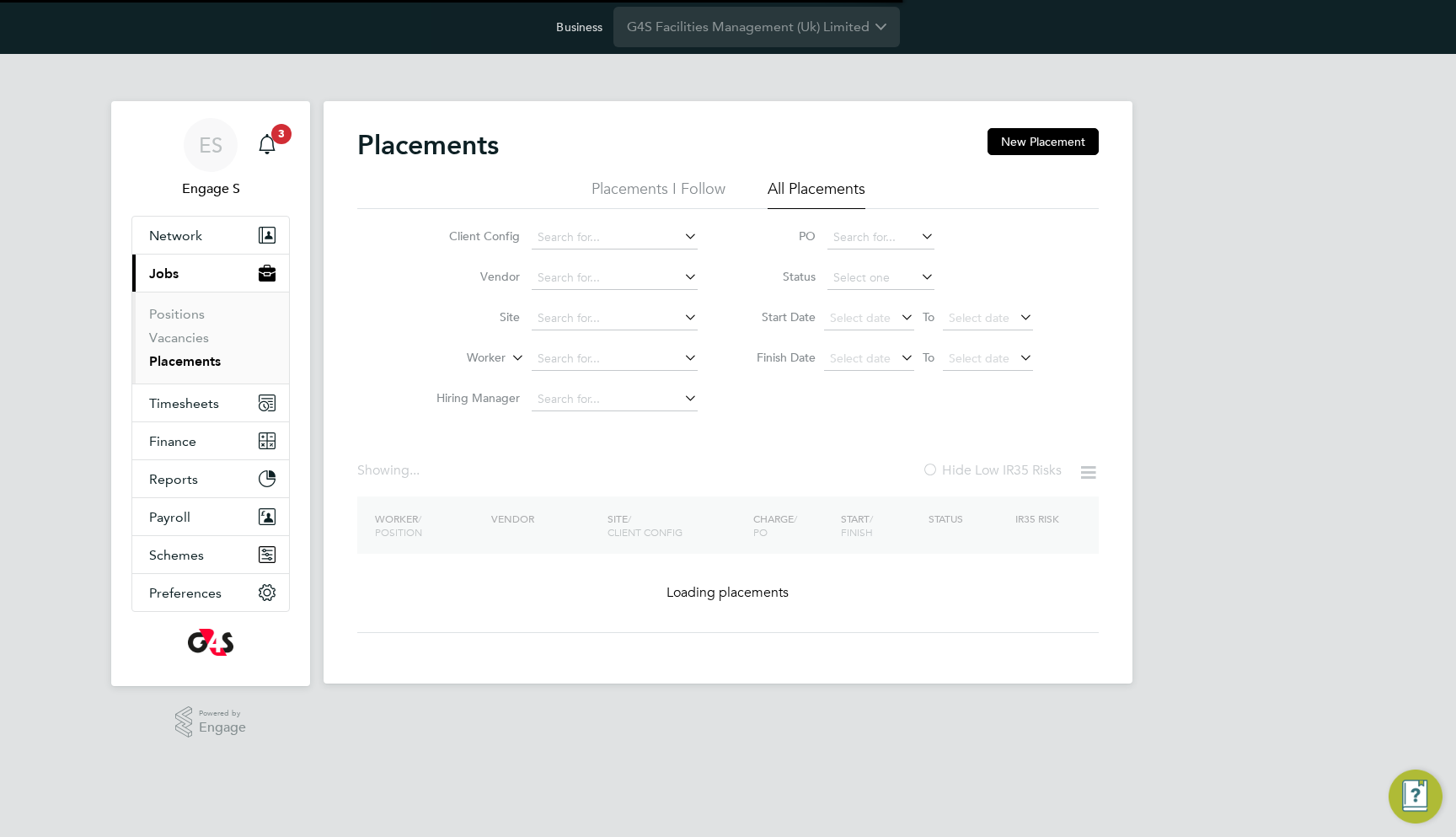
click at [785, 33] on input "G4S Facilities Management (Uk) Limited" at bounding box center [757, 26] width 287 height 40
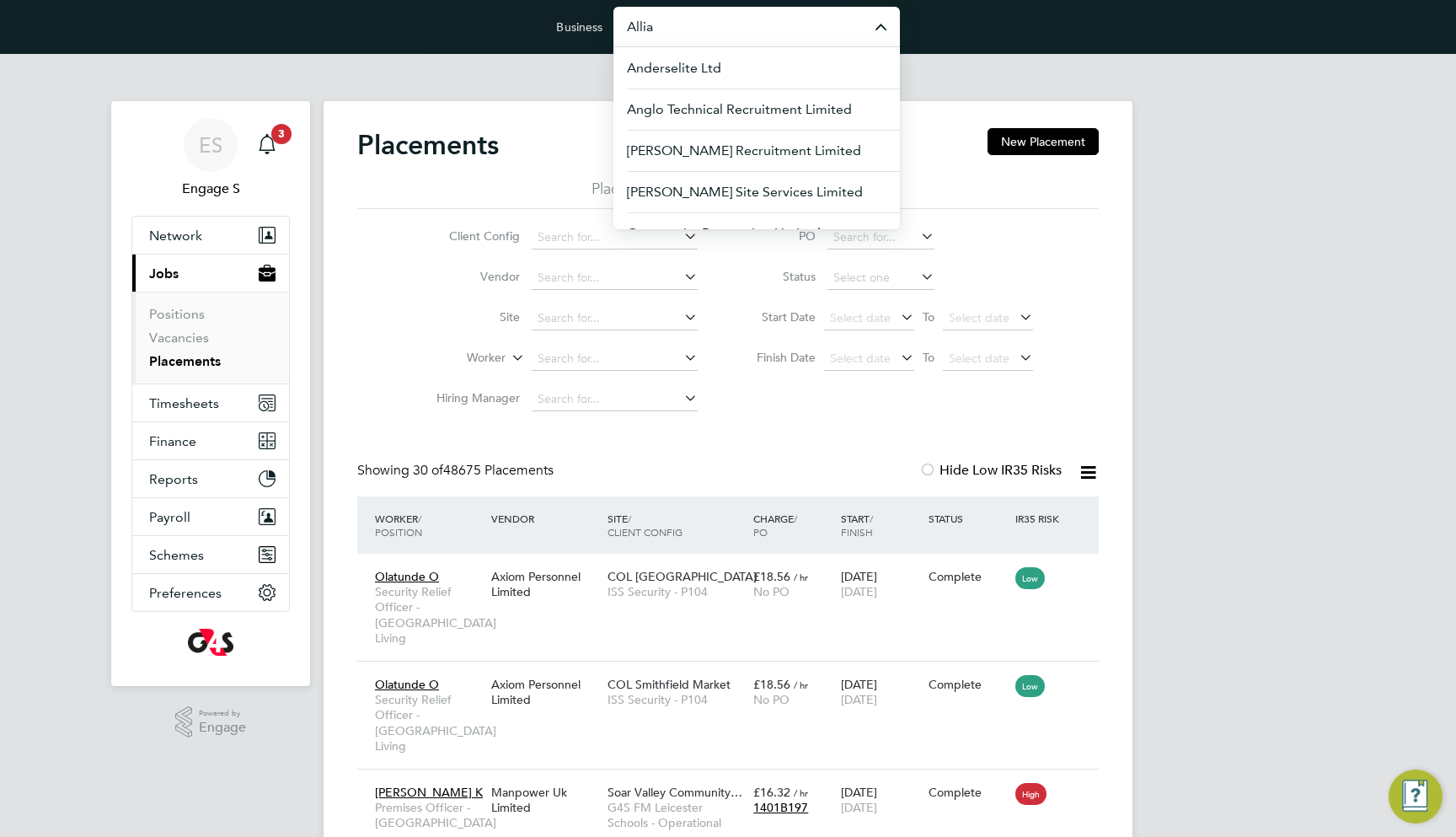
type input "Allian"
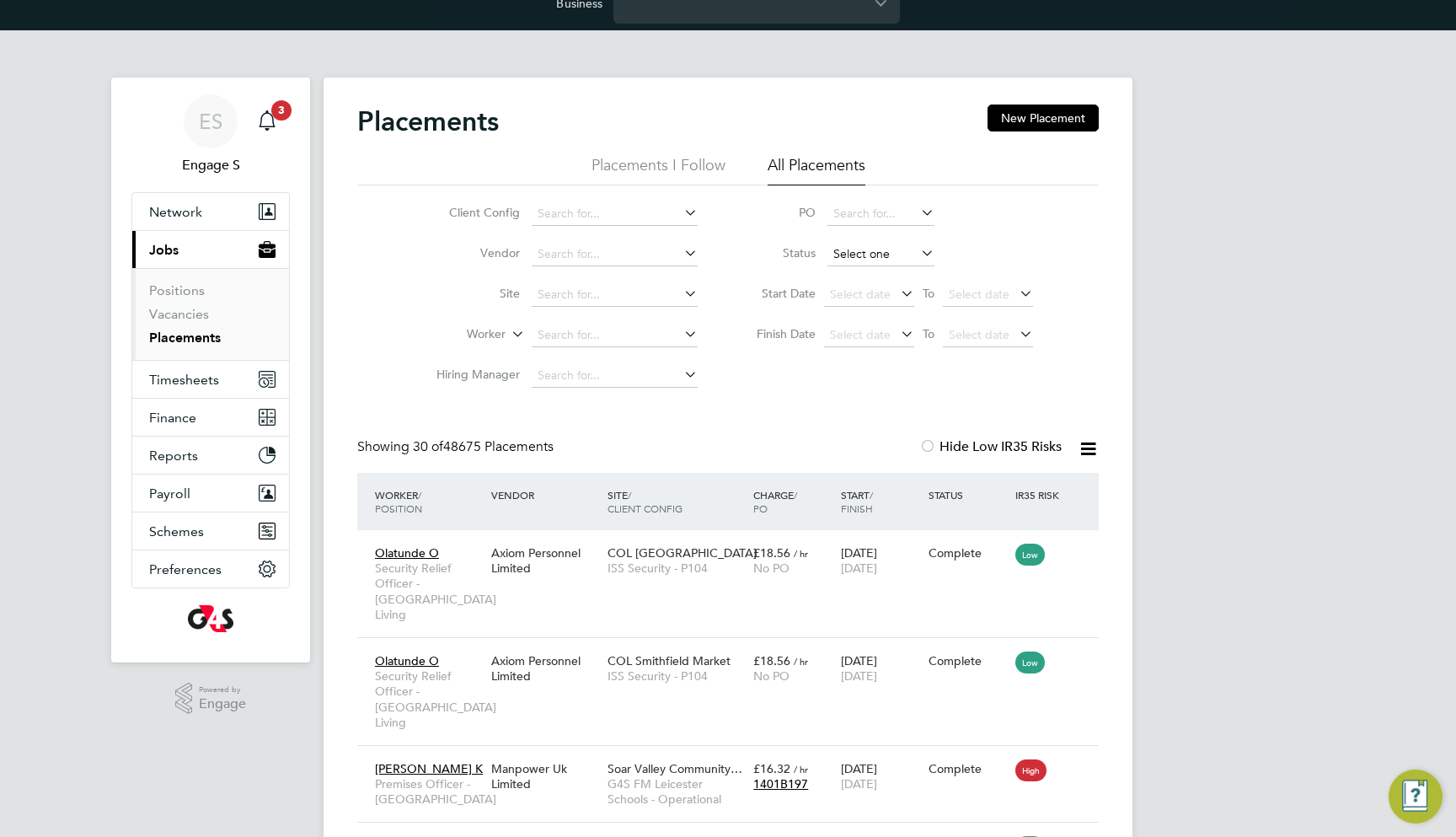
click at [864, 262] on input at bounding box center [881, 255] width 107 height 24
click at [882, 343] on li "In Progress" at bounding box center [881, 343] width 109 height 22
type input "In Progress"
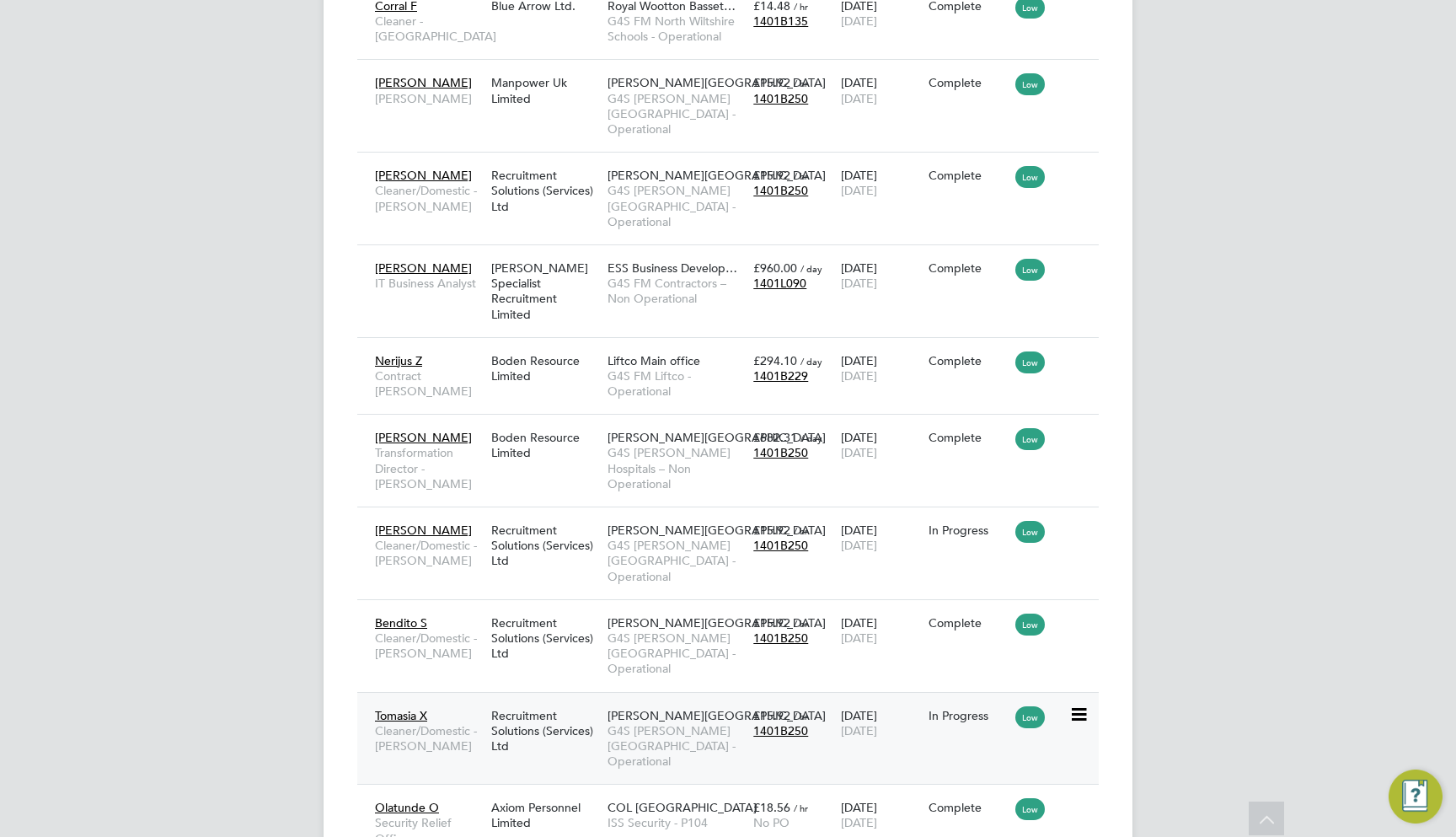
click at [888, 700] on div "05 Feb 2024 02 Feb 2026" at bounding box center [880, 723] width 88 height 47
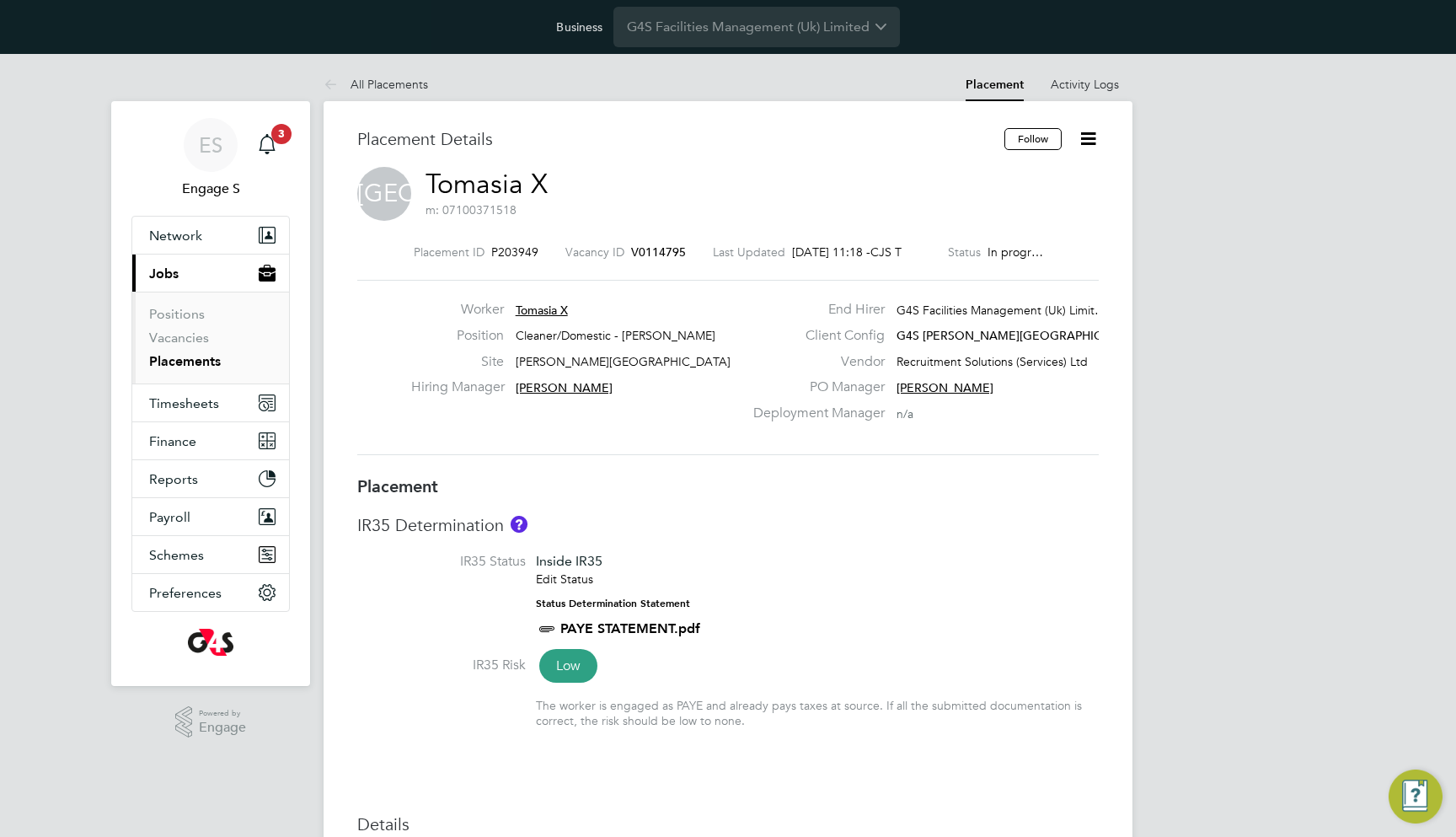
click at [936, 331] on span "G4S [PERSON_NAME][GEOGRAPHIC_DATA] - Operati…" at bounding box center [1050, 336] width 308 height 15
drag, startPoint x: 899, startPoint y: 361, endPoint x: 1010, endPoint y: 357, distance: 111.1
click at [1010, 357] on span "Recruitment Solutions (Services) Ltd" at bounding box center [992, 362] width 191 height 15
copy div "Recruitment Solutions"
click at [1008, 338] on span "G4S [PERSON_NAME][GEOGRAPHIC_DATA] - Operati…" at bounding box center [1050, 336] width 308 height 15
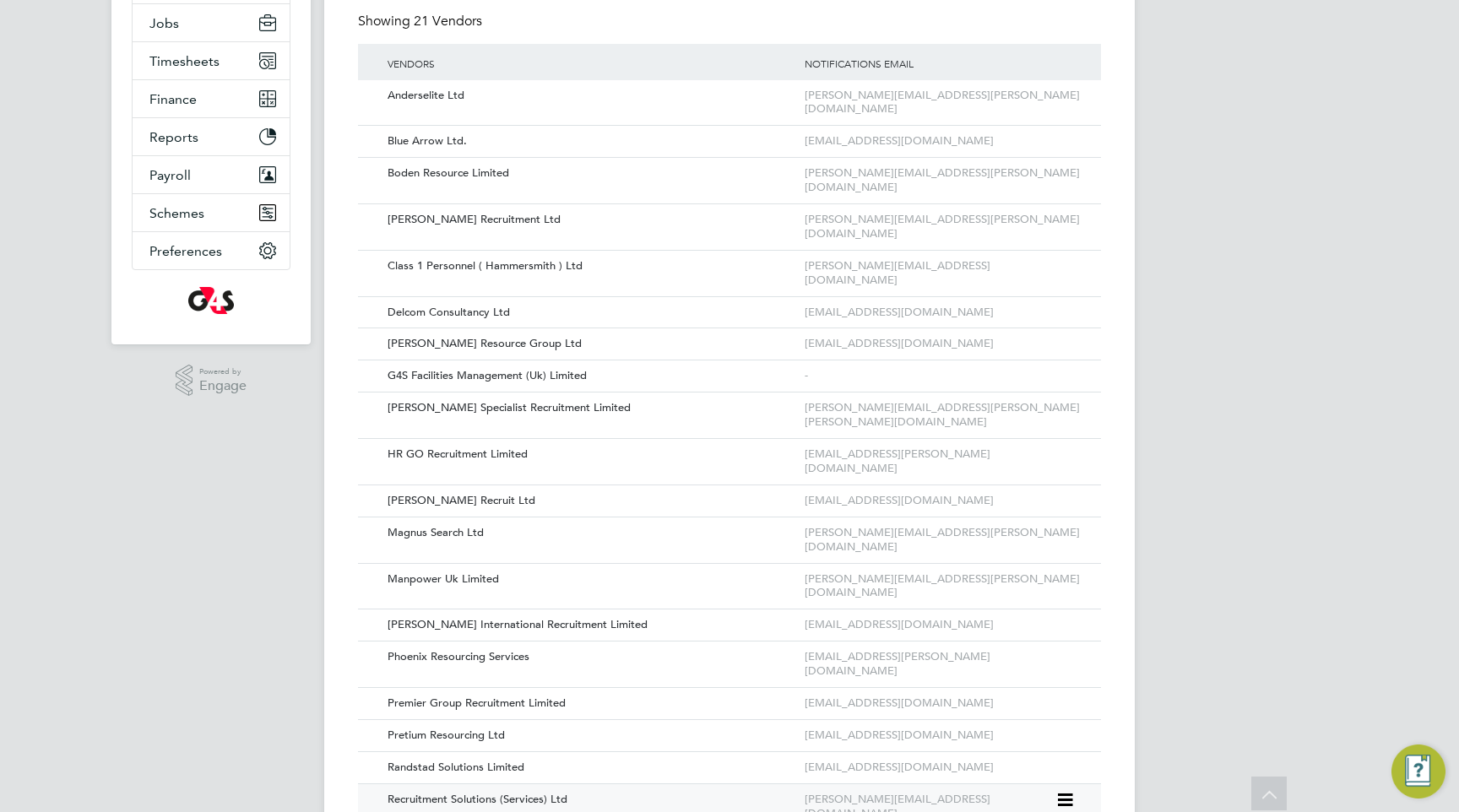
click at [1064, 790] on icon at bounding box center [1064, 800] width 17 height 20
click at [1023, 693] on li "Edit Vendor" at bounding box center [1019, 695] width 108 height 24
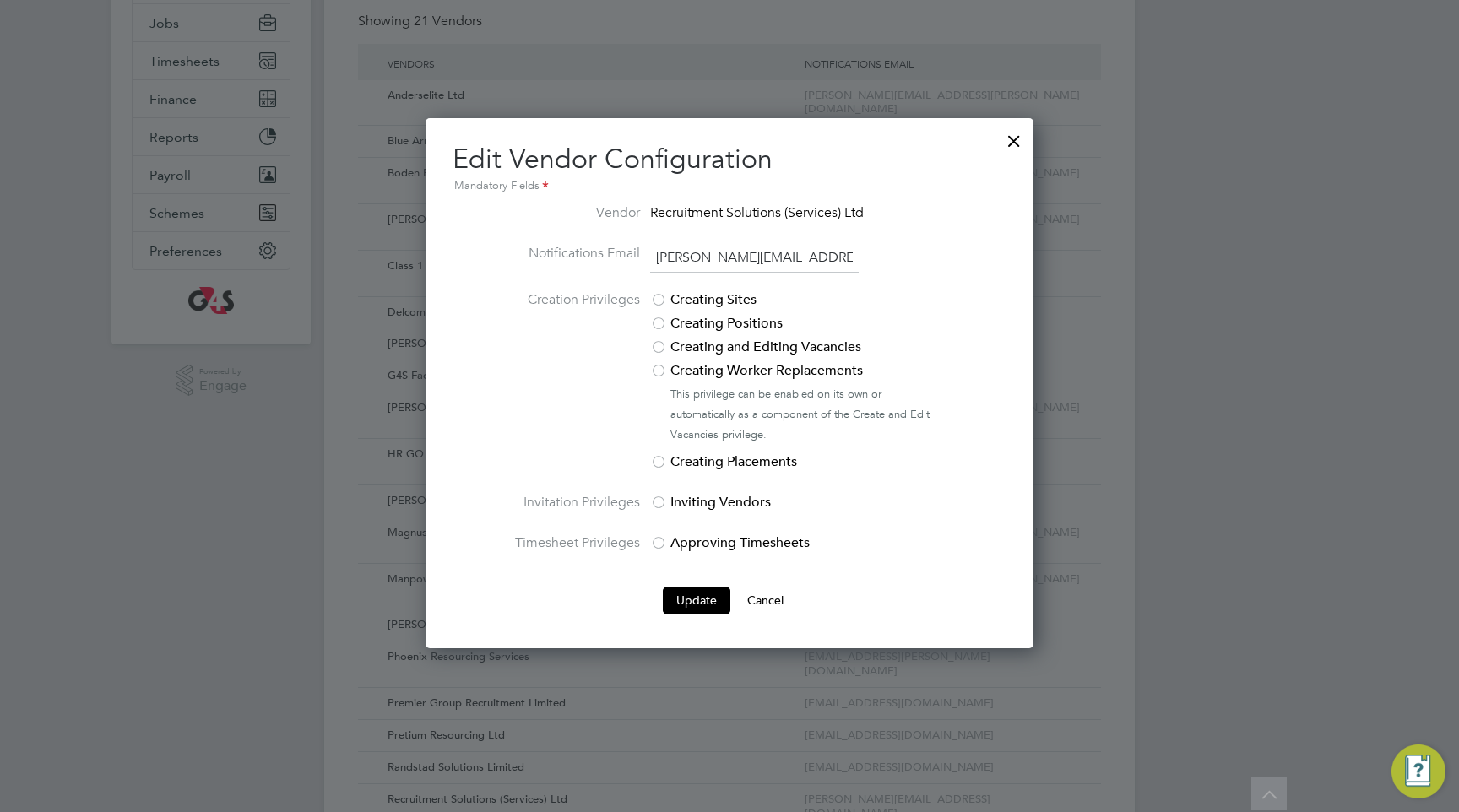
click at [709, 370] on label "Creating Worker Replacements" at bounding box center [791, 370] width 283 height 20
click at [712, 352] on label "Creating and Editing Vacancies" at bounding box center [791, 347] width 283 height 20
click at [706, 593] on button "Update" at bounding box center [697, 600] width 68 height 27
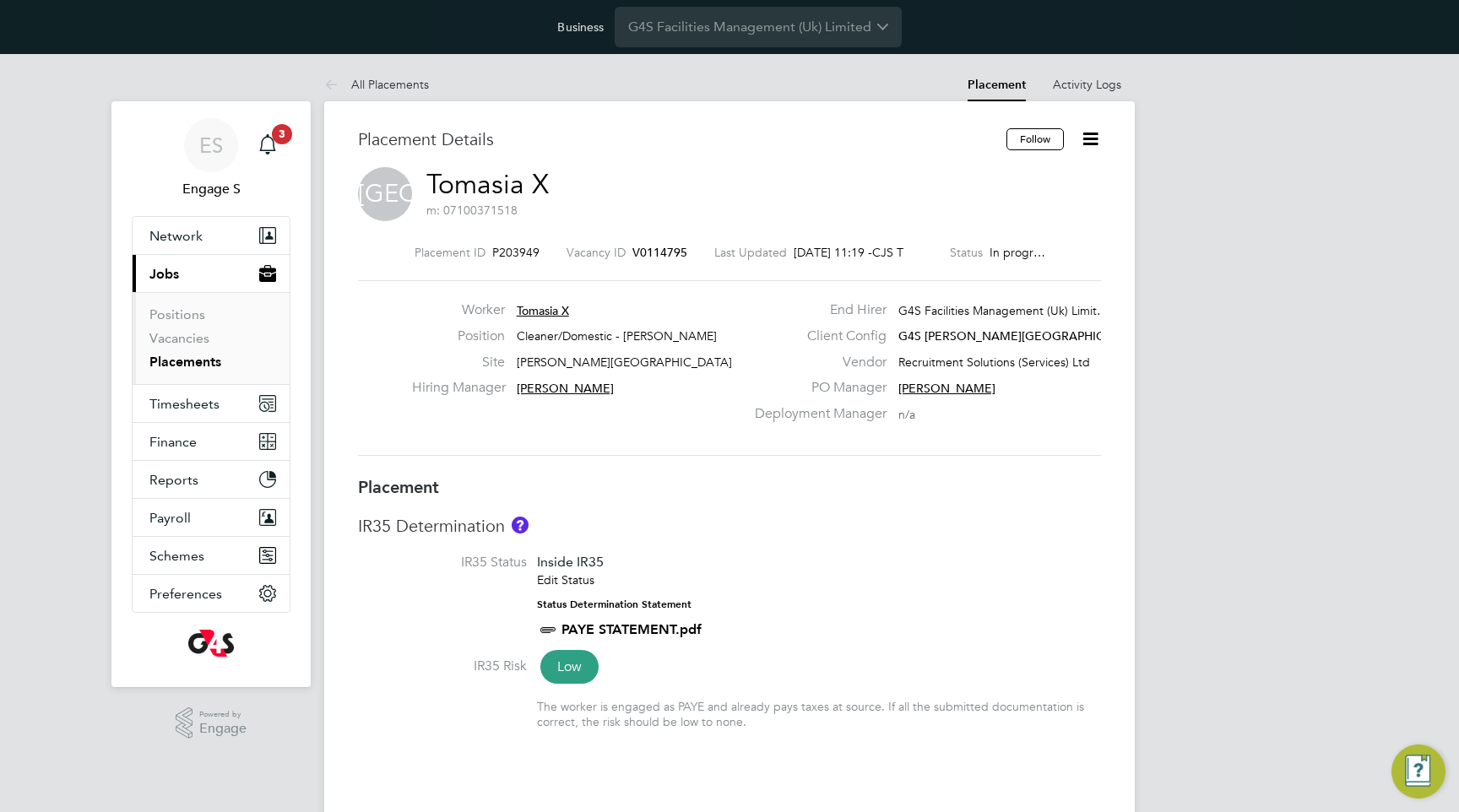
click at [949, 356] on span "Recruitment Solutions (Services) Ltd" at bounding box center [994, 362] width 192 height 15
click at [967, 355] on span "Recruitment Solutions (Services) Ltd" at bounding box center [994, 362] width 192 height 15
copy span "Recruitment Solutions"
click at [760, 36] on input "G4S Facilities Management (Uk) Limited" at bounding box center [759, 26] width 287 height 40
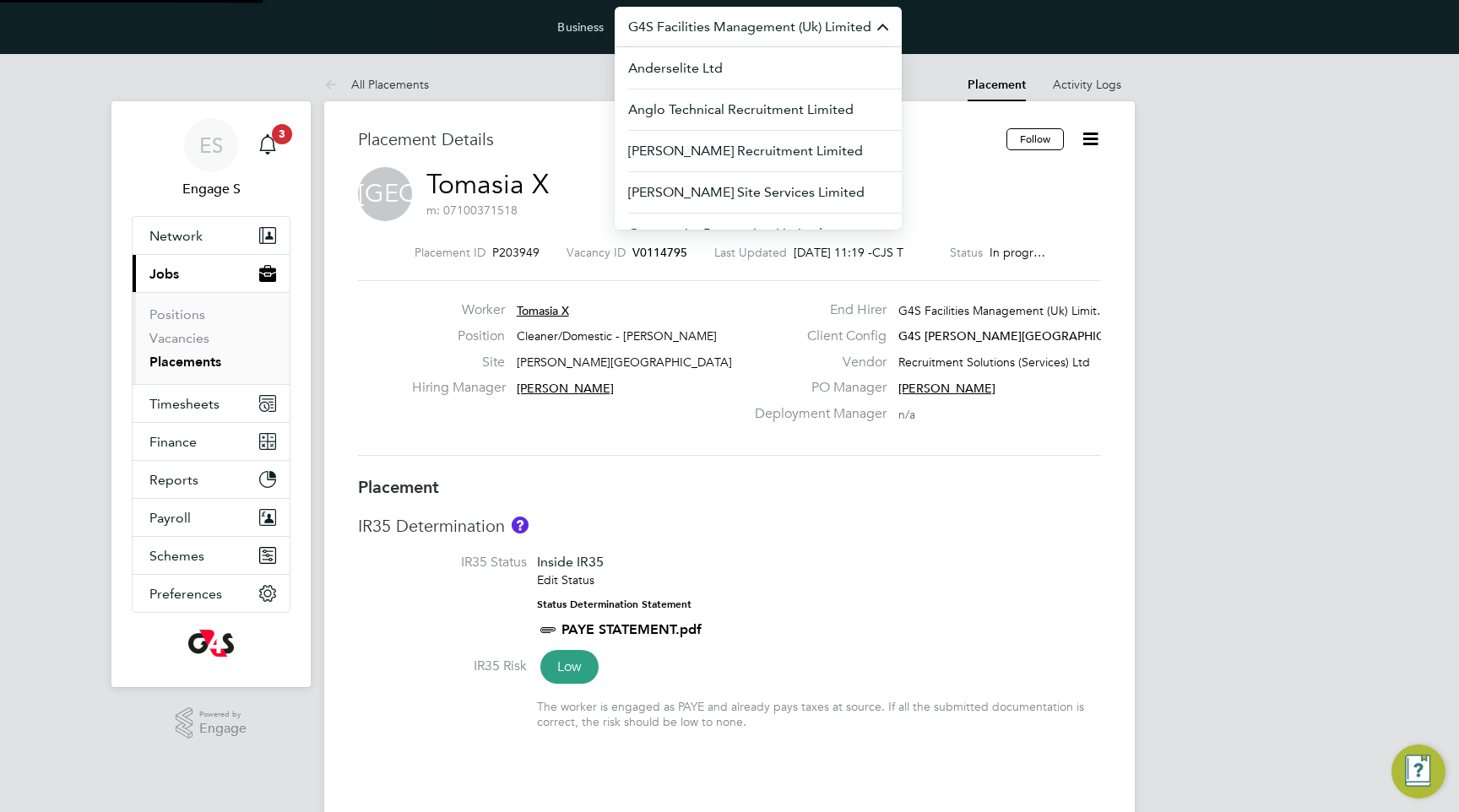
paste input "Recruitment Solutions"
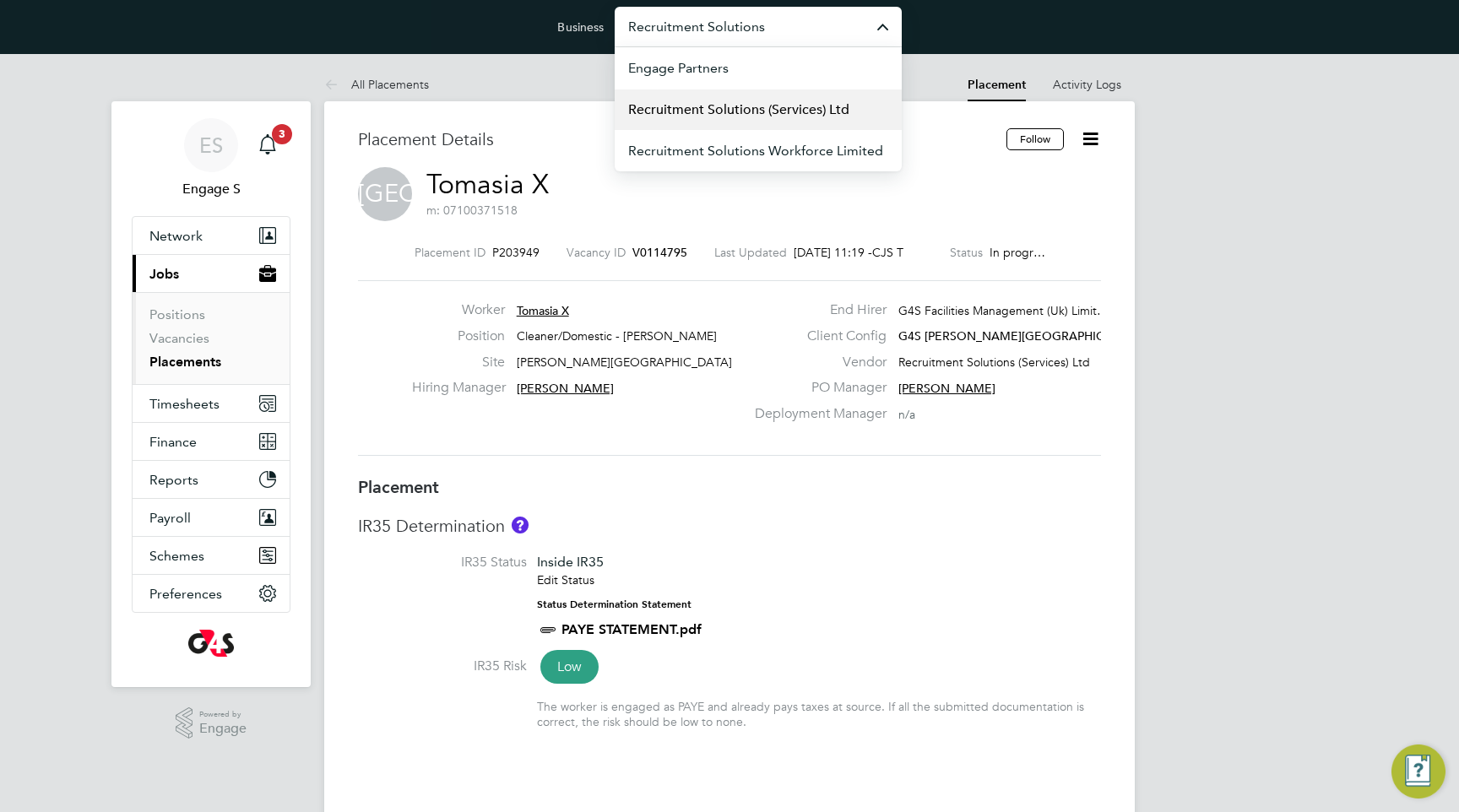
click at [752, 108] on span "Recruitment Solutions (Services) Ltd" at bounding box center [738, 110] width 221 height 20
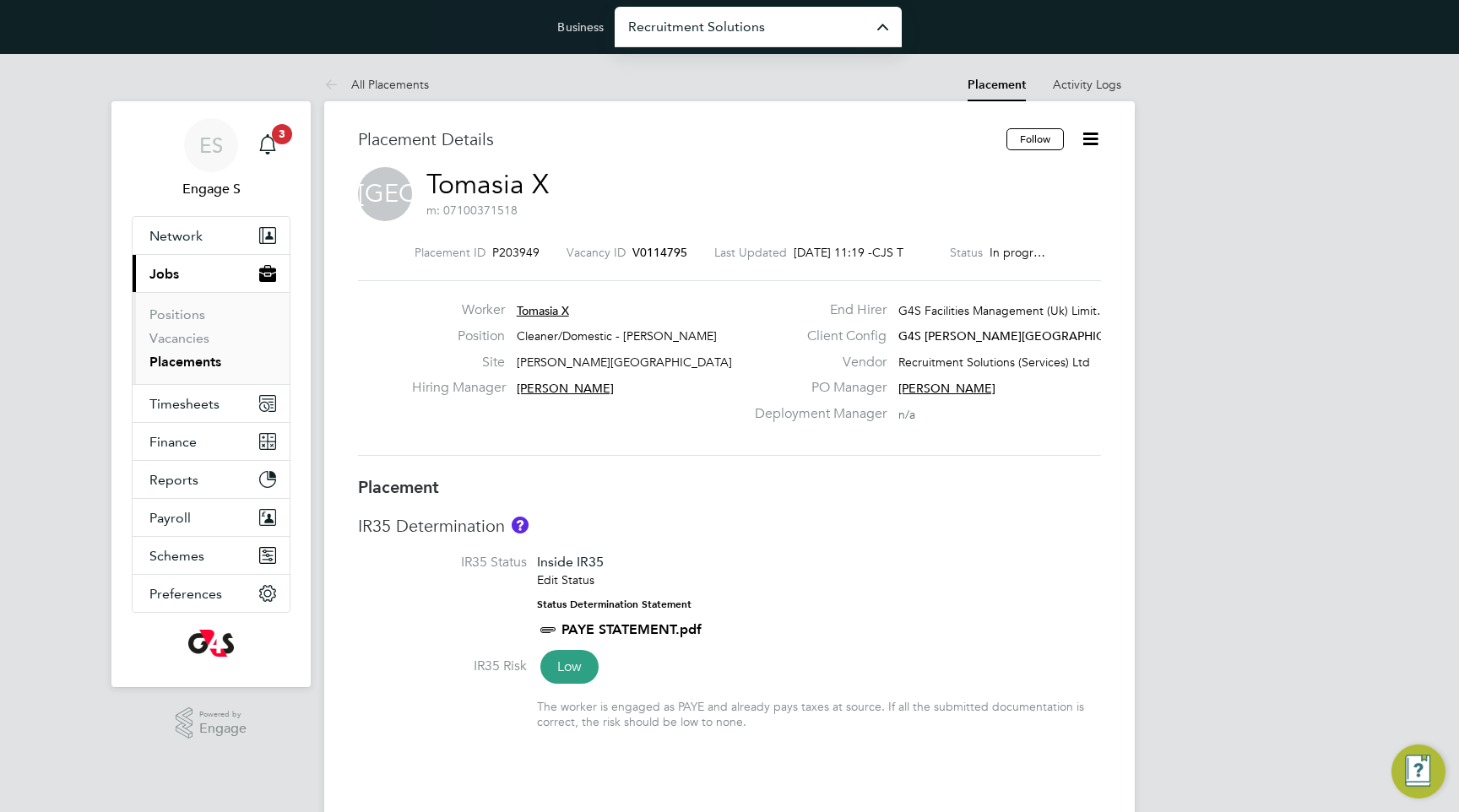
type input "Recruitment Solutions (Services) Ltd"
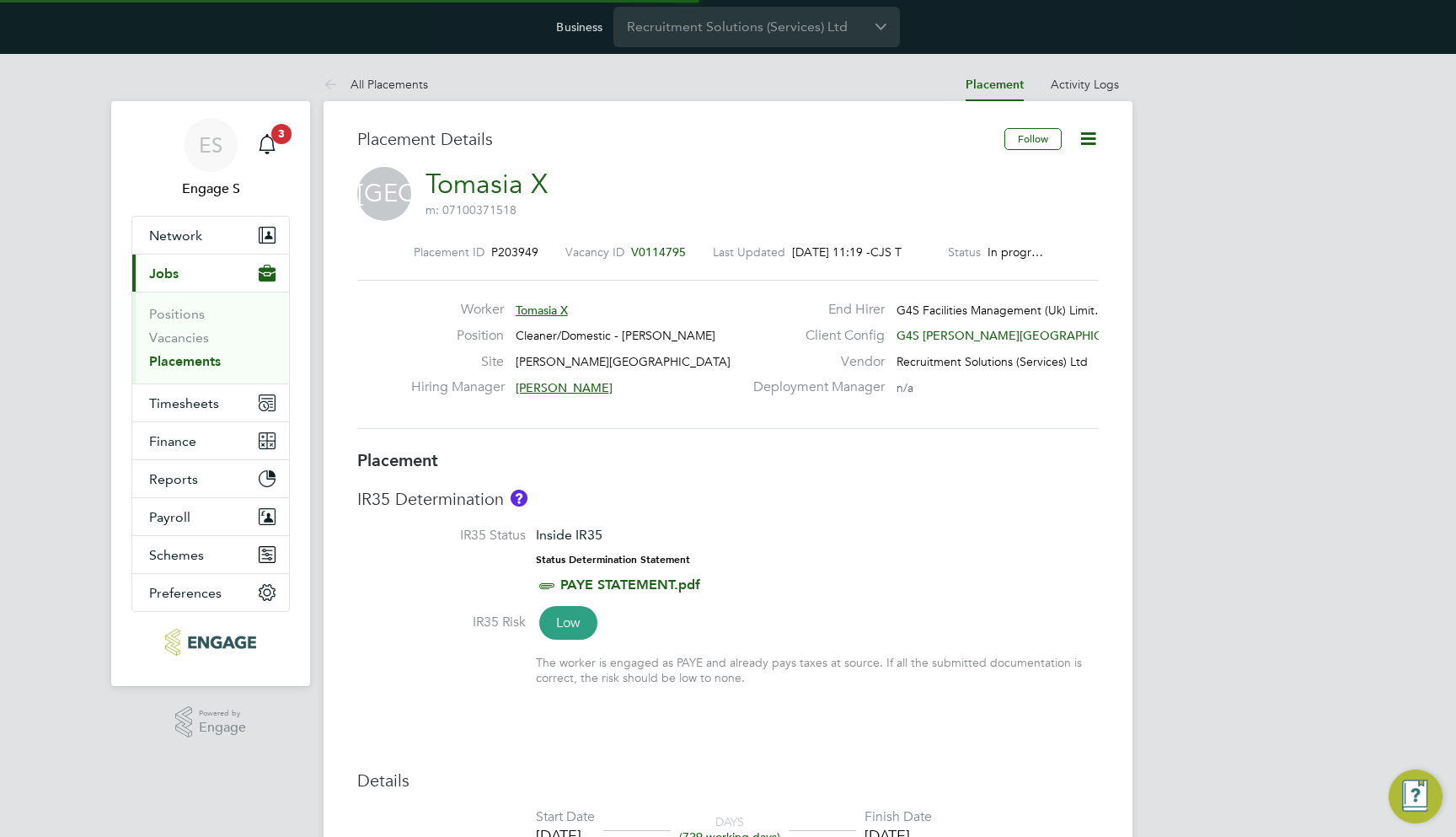
click at [1086, 131] on icon at bounding box center [1088, 139] width 21 height 21
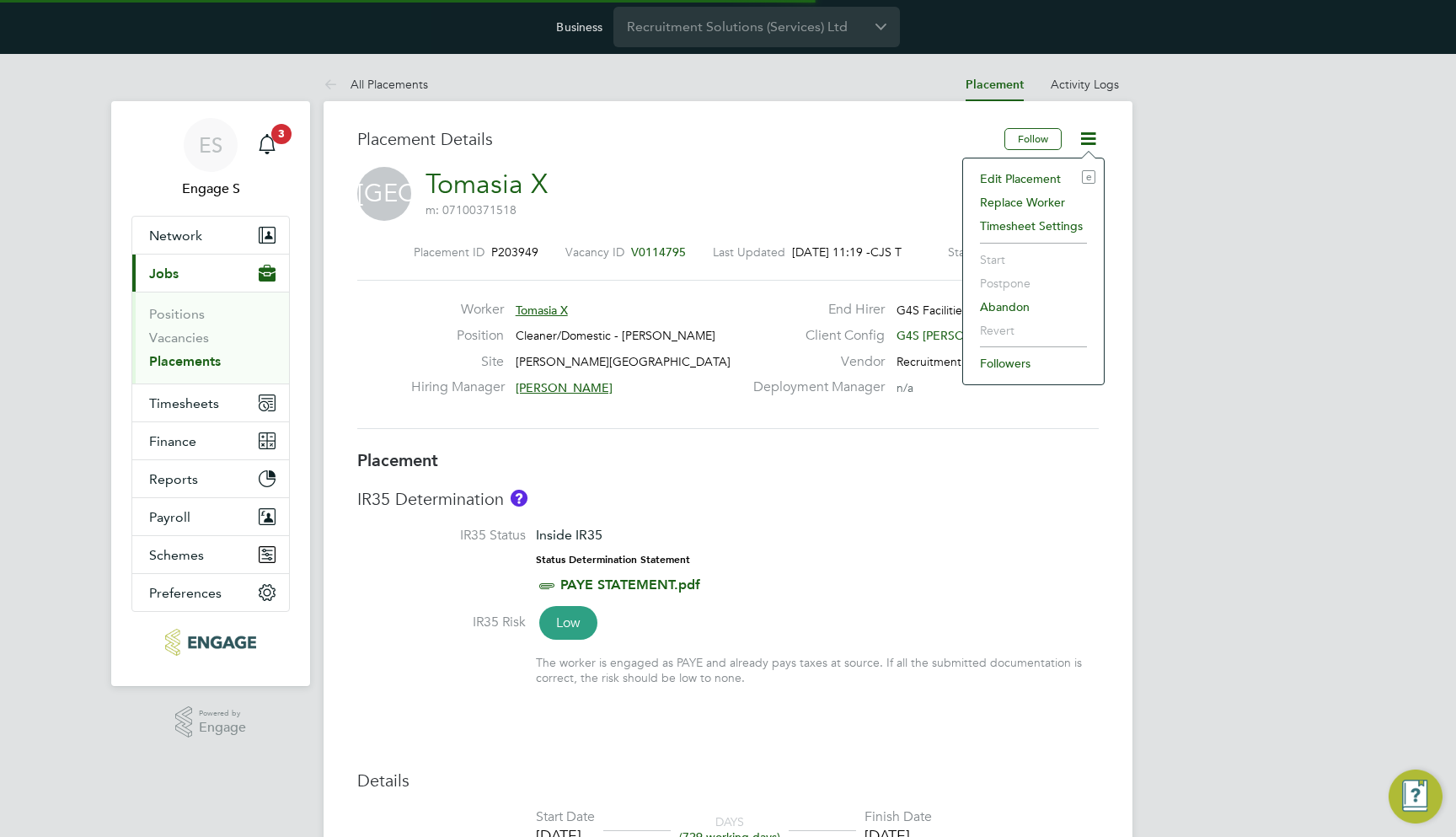
click at [1041, 196] on li "Replace Worker" at bounding box center [1034, 203] width 124 height 24
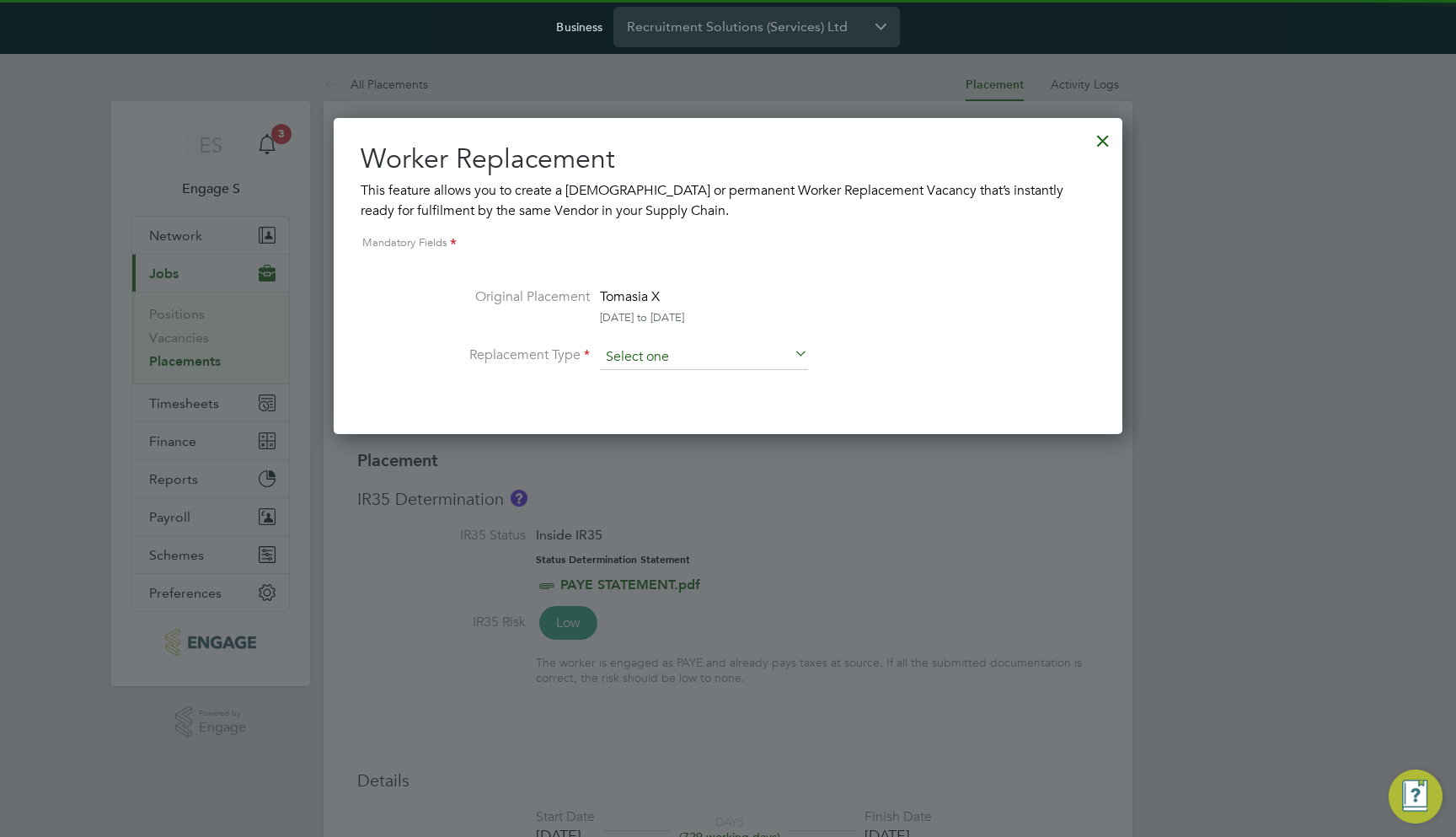
click at [727, 355] on input at bounding box center [704, 357] width 208 height 25
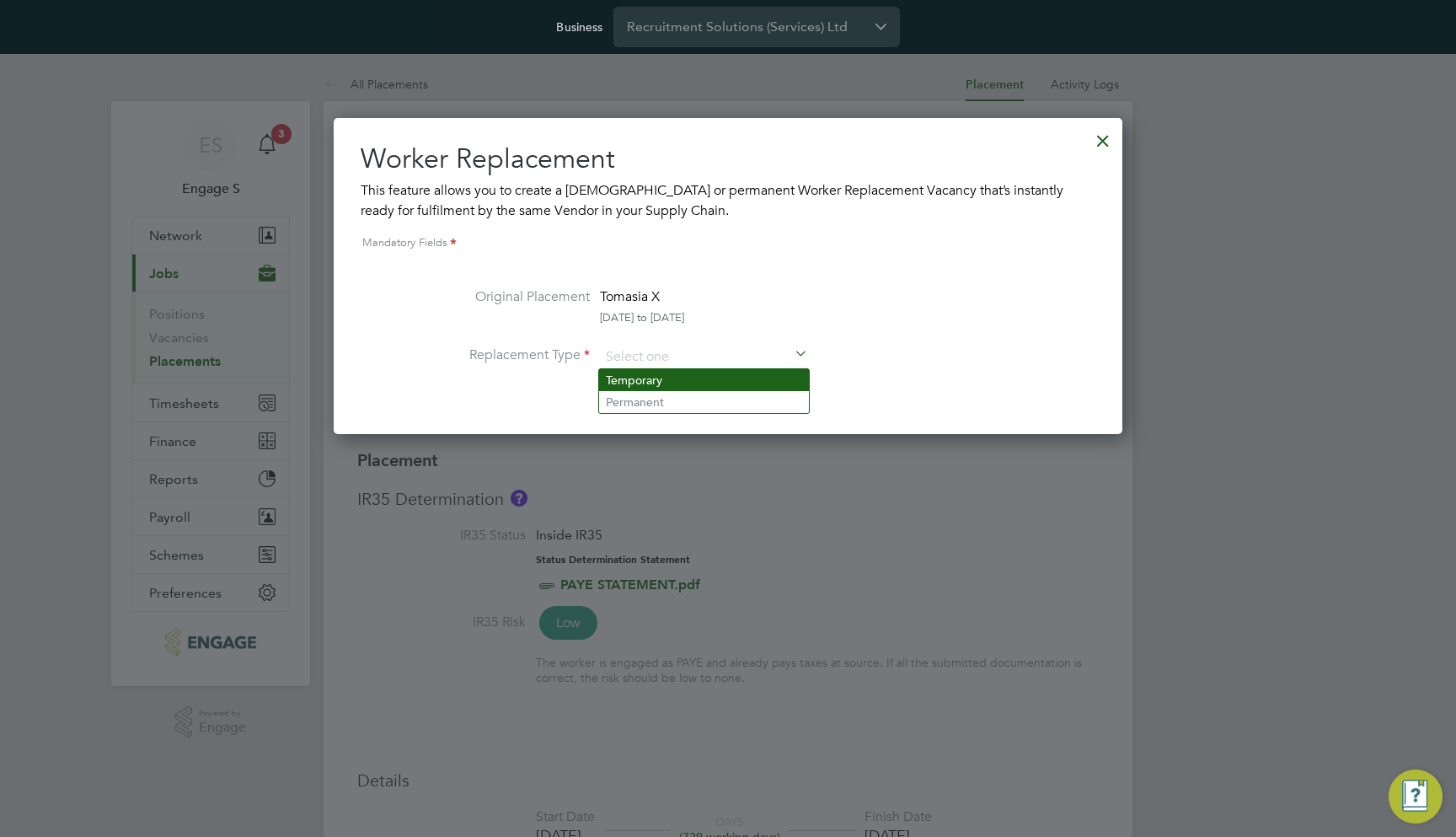
click at [708, 374] on li "Temporary" at bounding box center [704, 380] width 210 height 22
type input "Temporary"
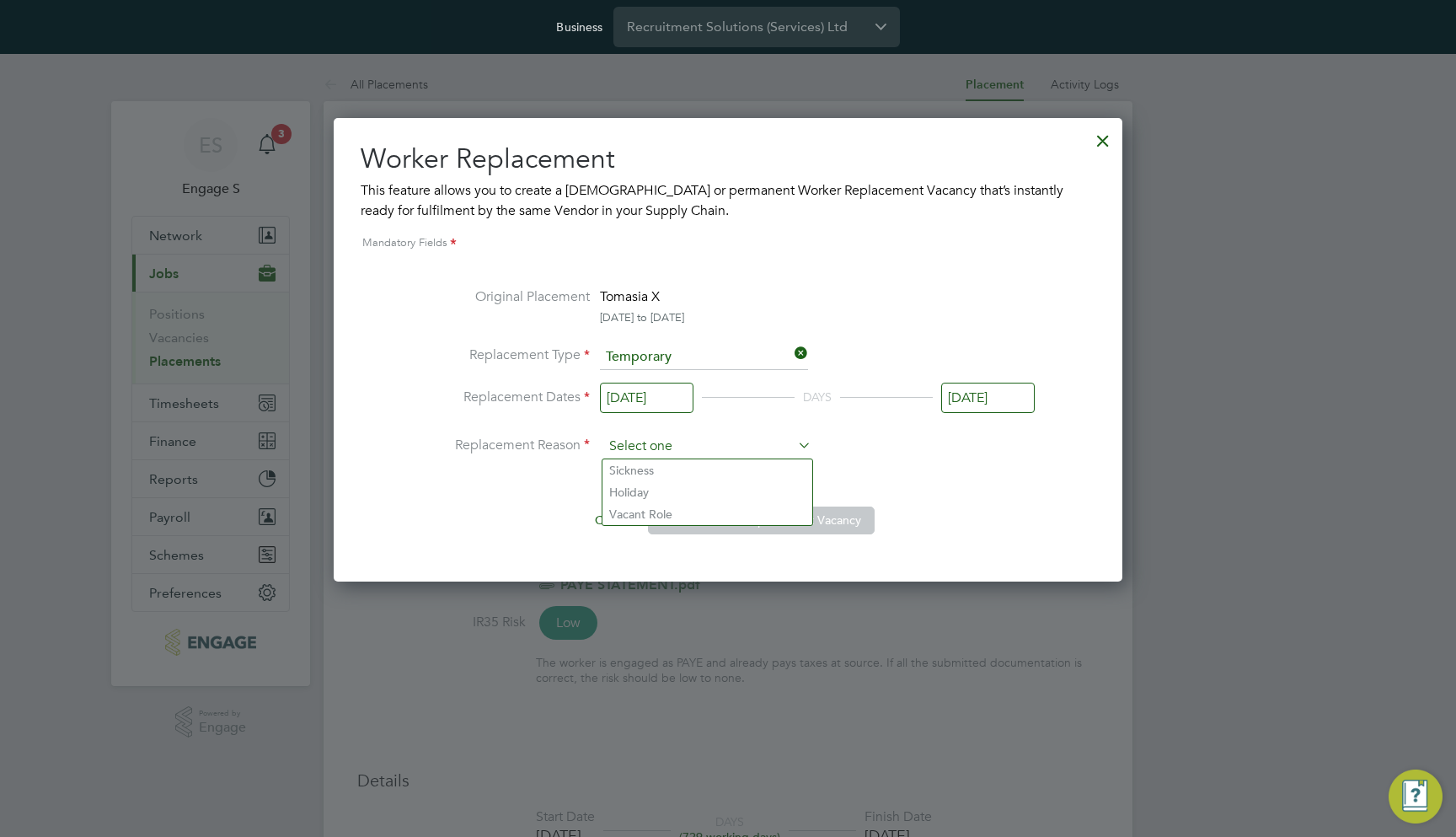
click at [695, 448] on input at bounding box center [707, 446] width 208 height 25
click at [691, 470] on li "Sickness" at bounding box center [707, 471] width 210 height 22
type input "Sickness"
click at [725, 514] on button "Create Worker Replacement Vacancy" at bounding box center [761, 520] width 226 height 27
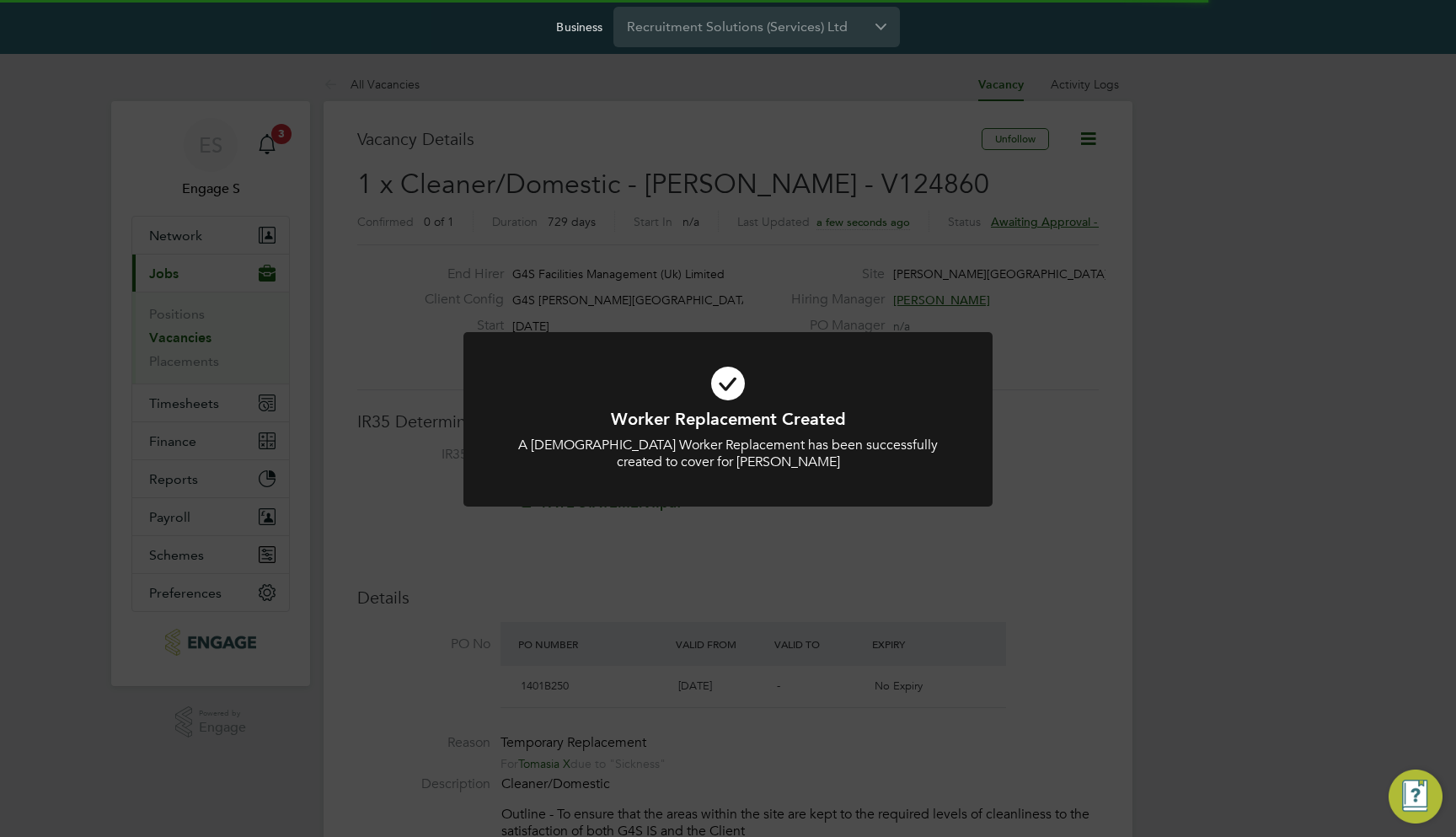
click at [827, 281] on div "Worker Replacement Created A Temporary Worker Replacement has been successfully…" at bounding box center [728, 418] width 1456 height 837
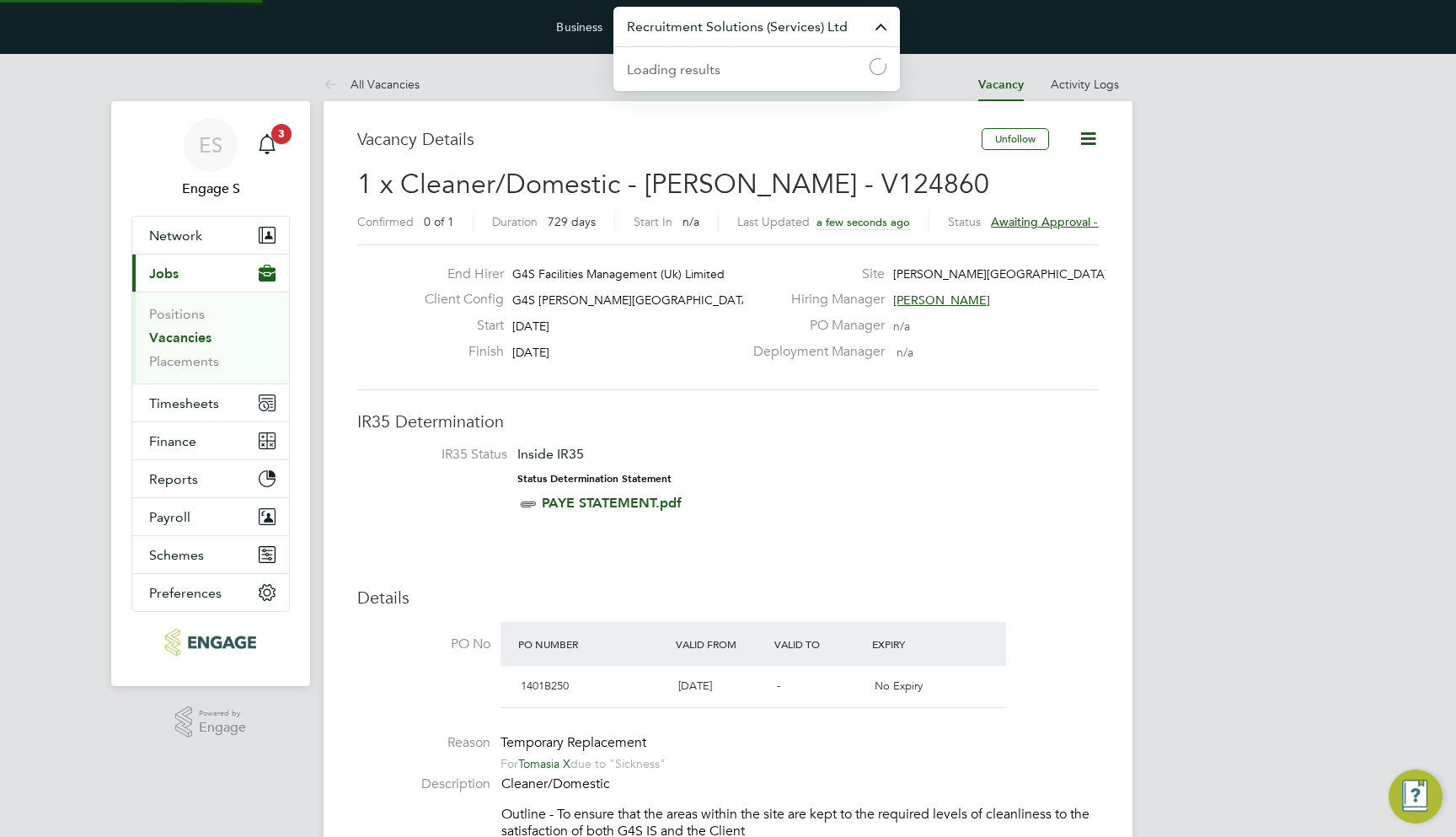
click at [823, 30] on input "Recruitment Solutions (Services) Ltd" at bounding box center [757, 26] width 287 height 40
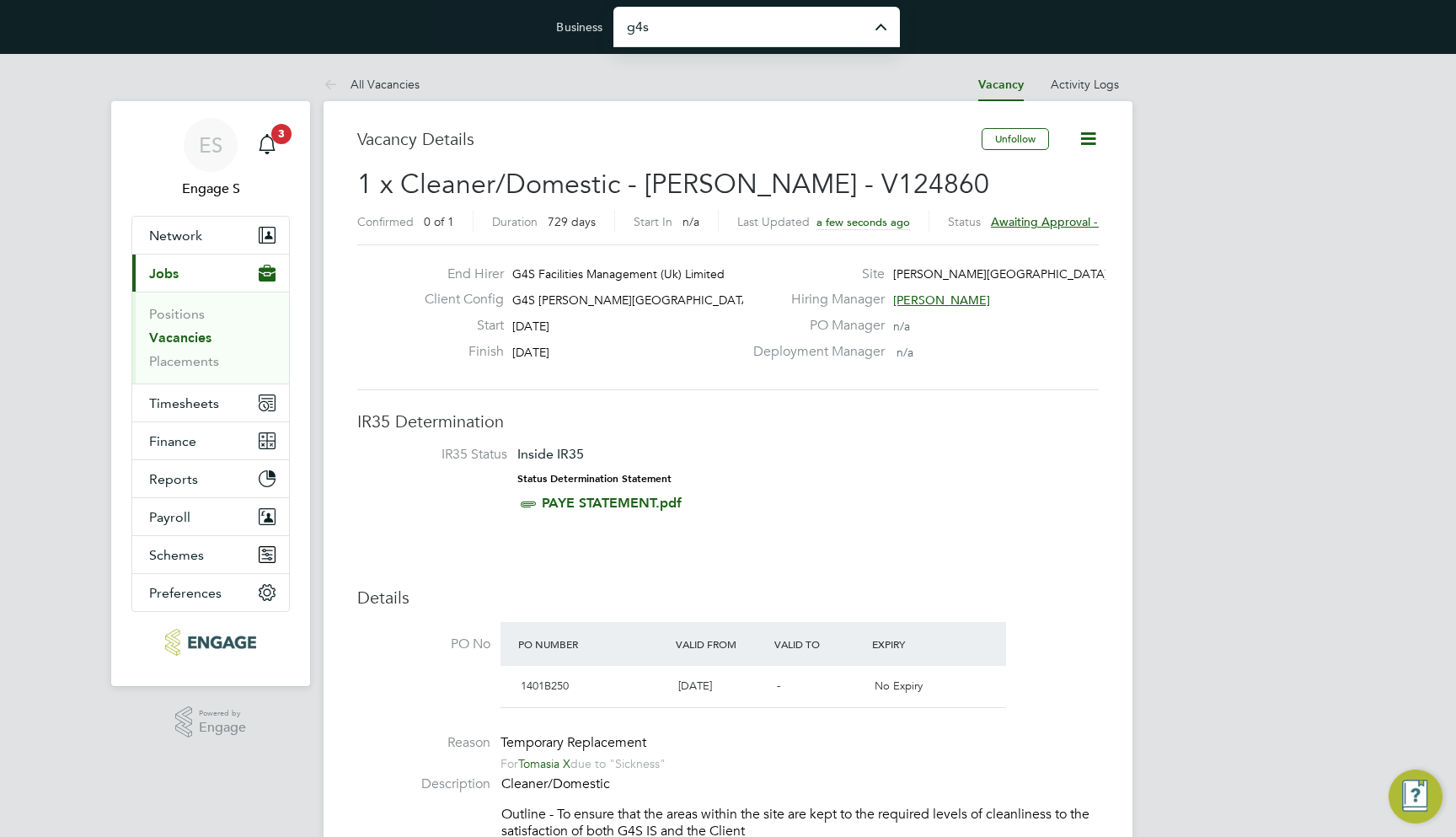
type input "G4S Facilities Management (Uk) Limited"
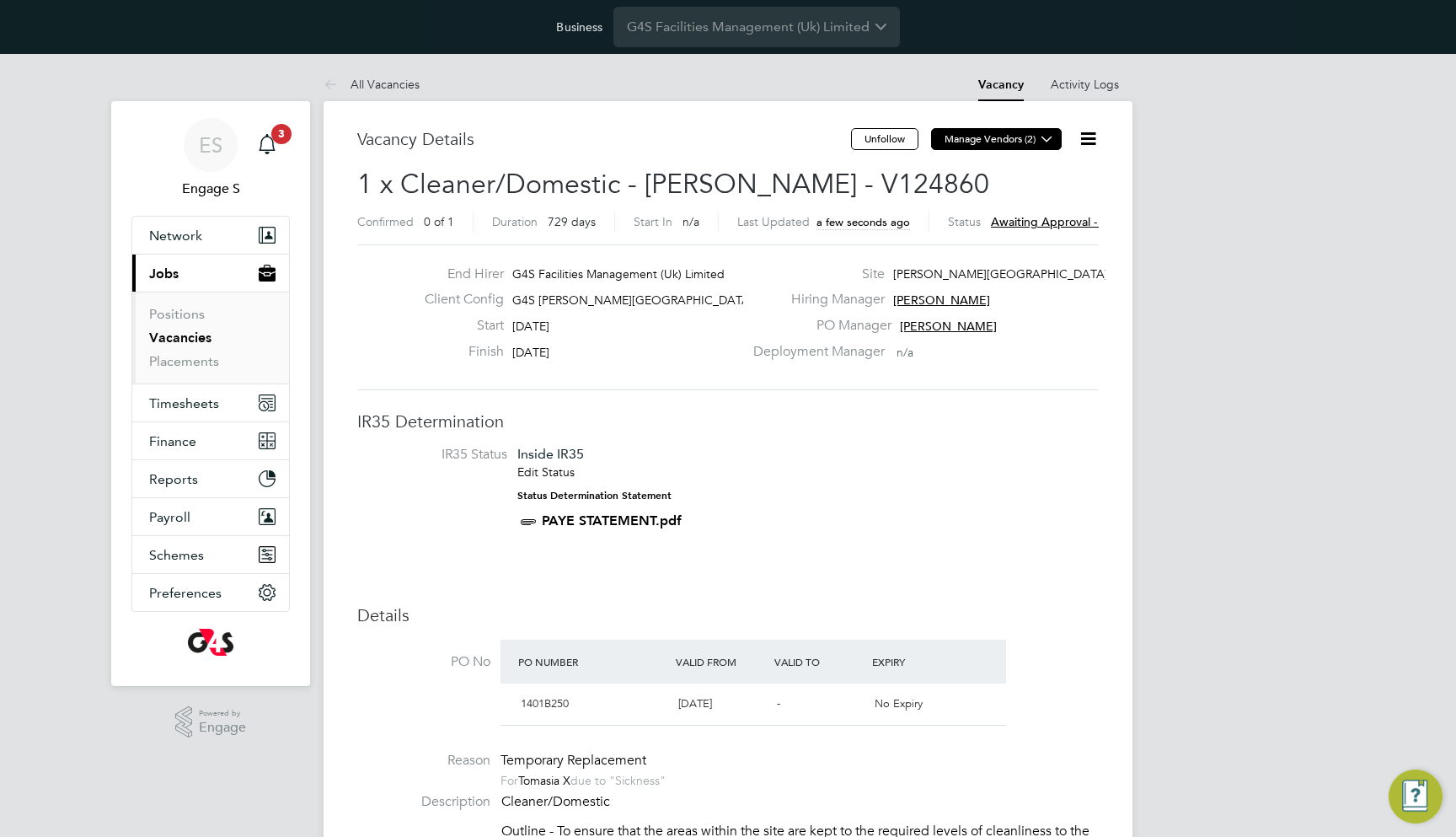
click at [1022, 135] on button "Manage Vendors (2)" at bounding box center [996, 140] width 130 height 22
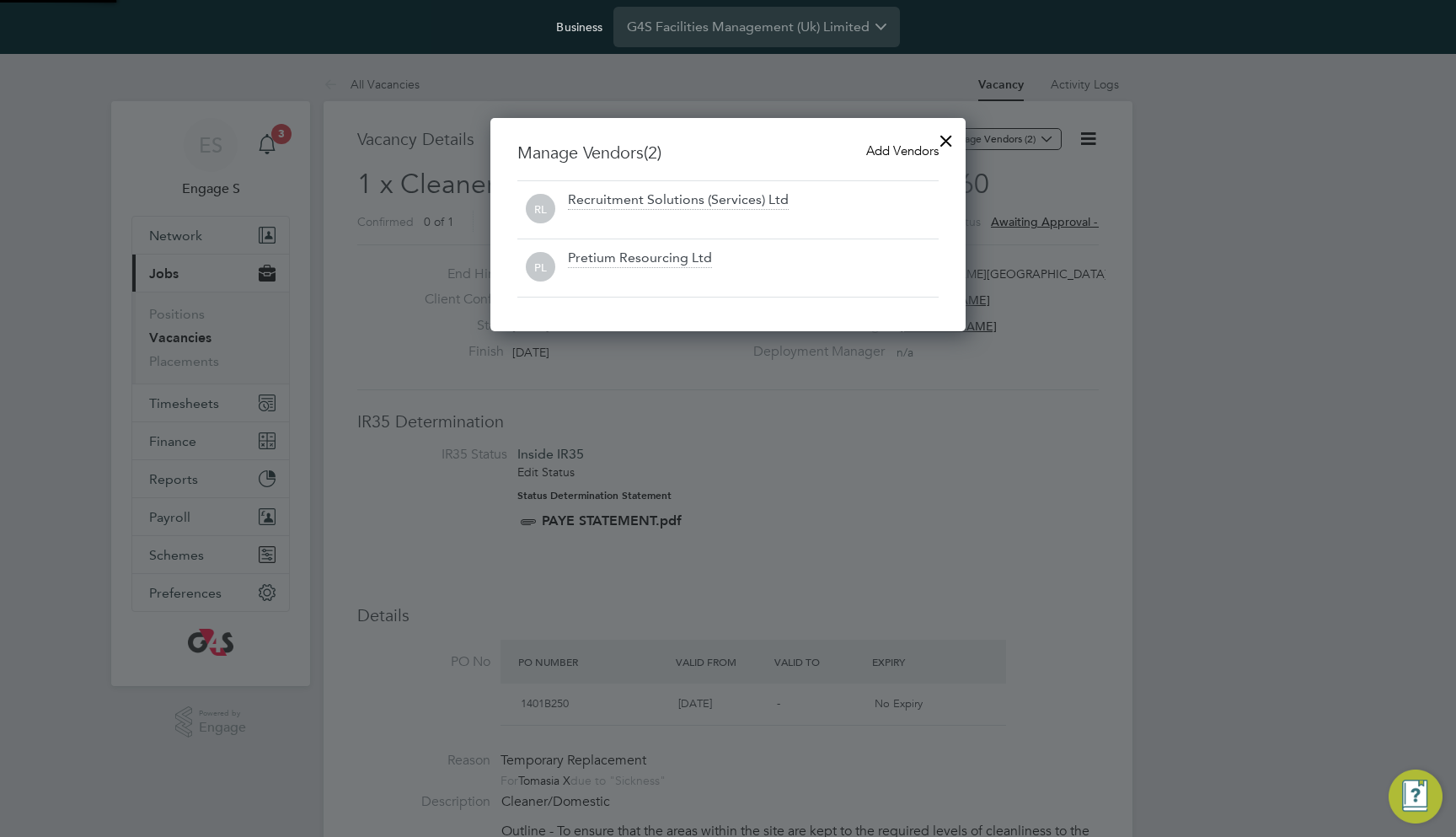
scroll to position [215, 476]
click at [1152, 227] on div at bounding box center [728, 418] width 1456 height 837
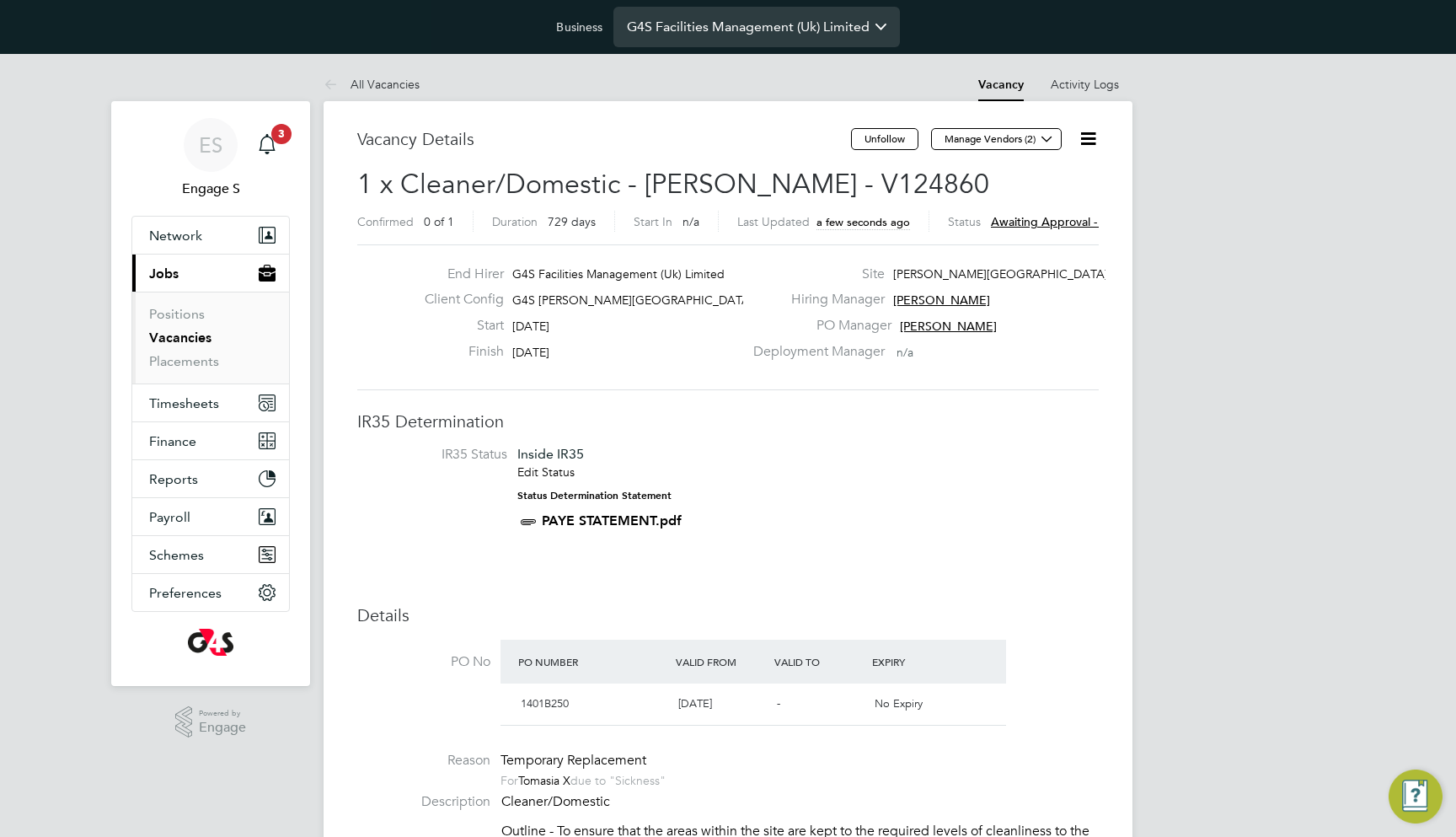
click at [809, 31] on input "G4S Facilities Management (Uk) Limited" at bounding box center [757, 26] width 287 height 40
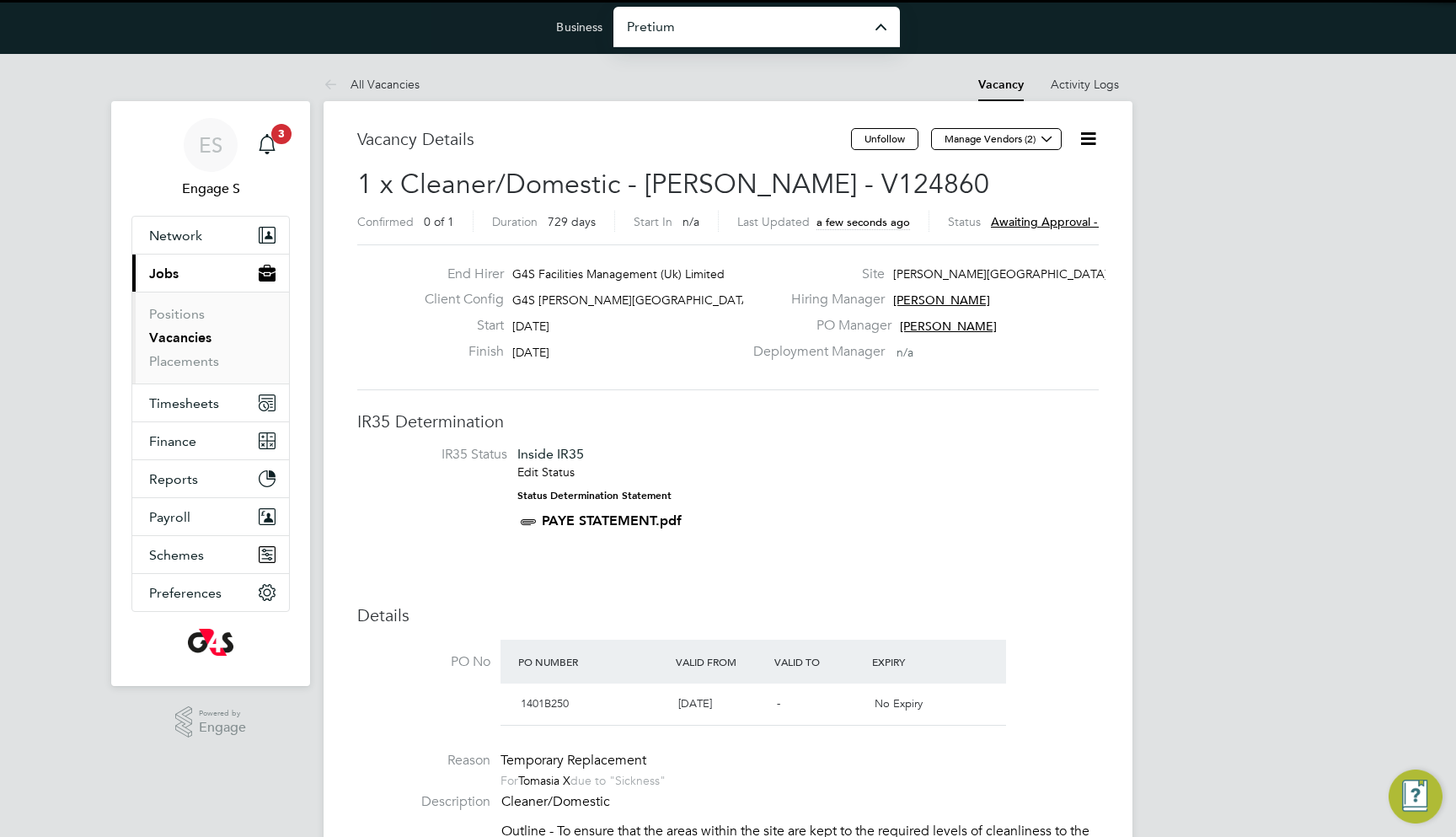
type input "Pretium Resourcing Ltd"
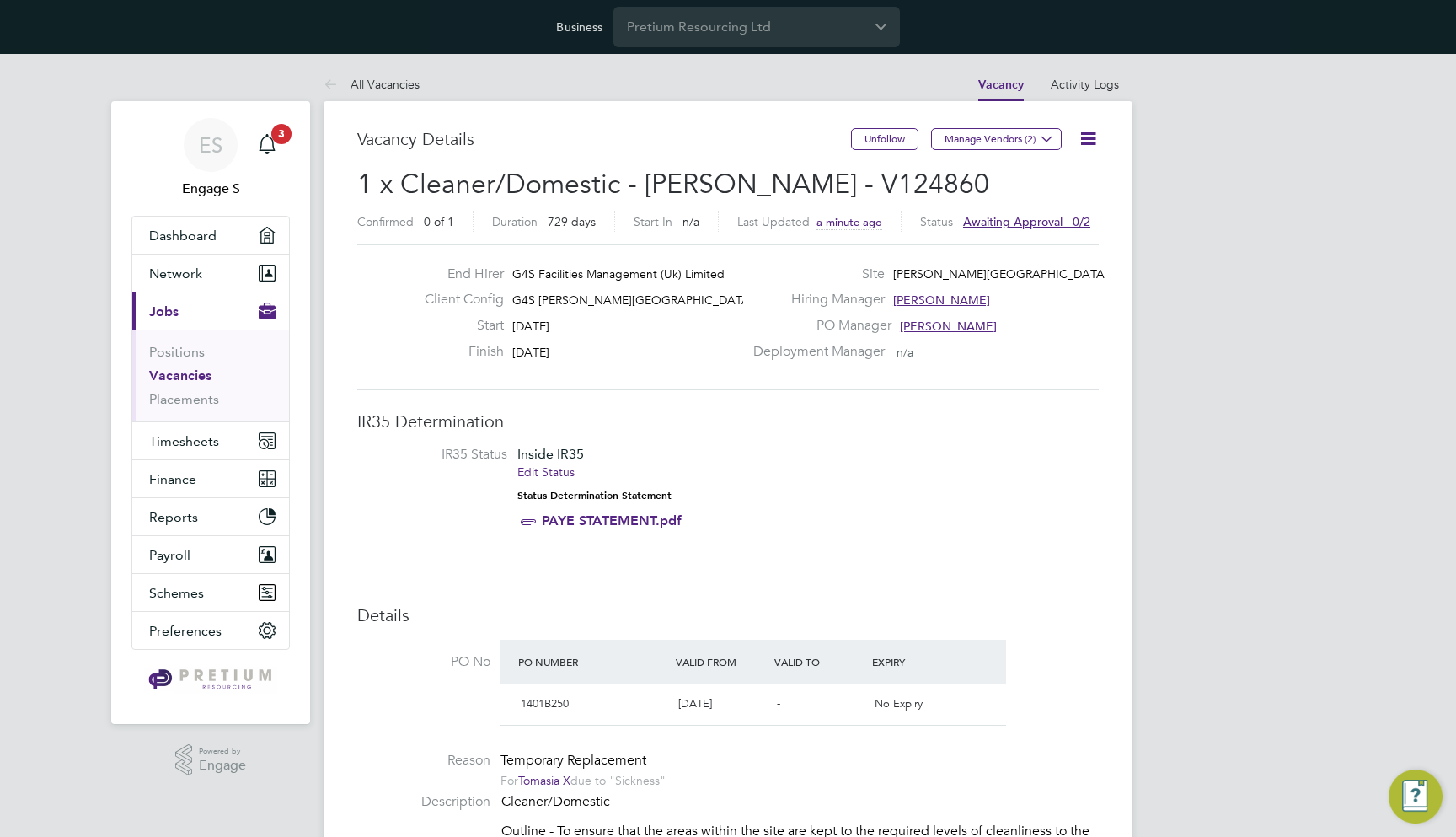
click at [834, 31] on input "Pretium Resourcing Ltd" at bounding box center [757, 26] width 287 height 40
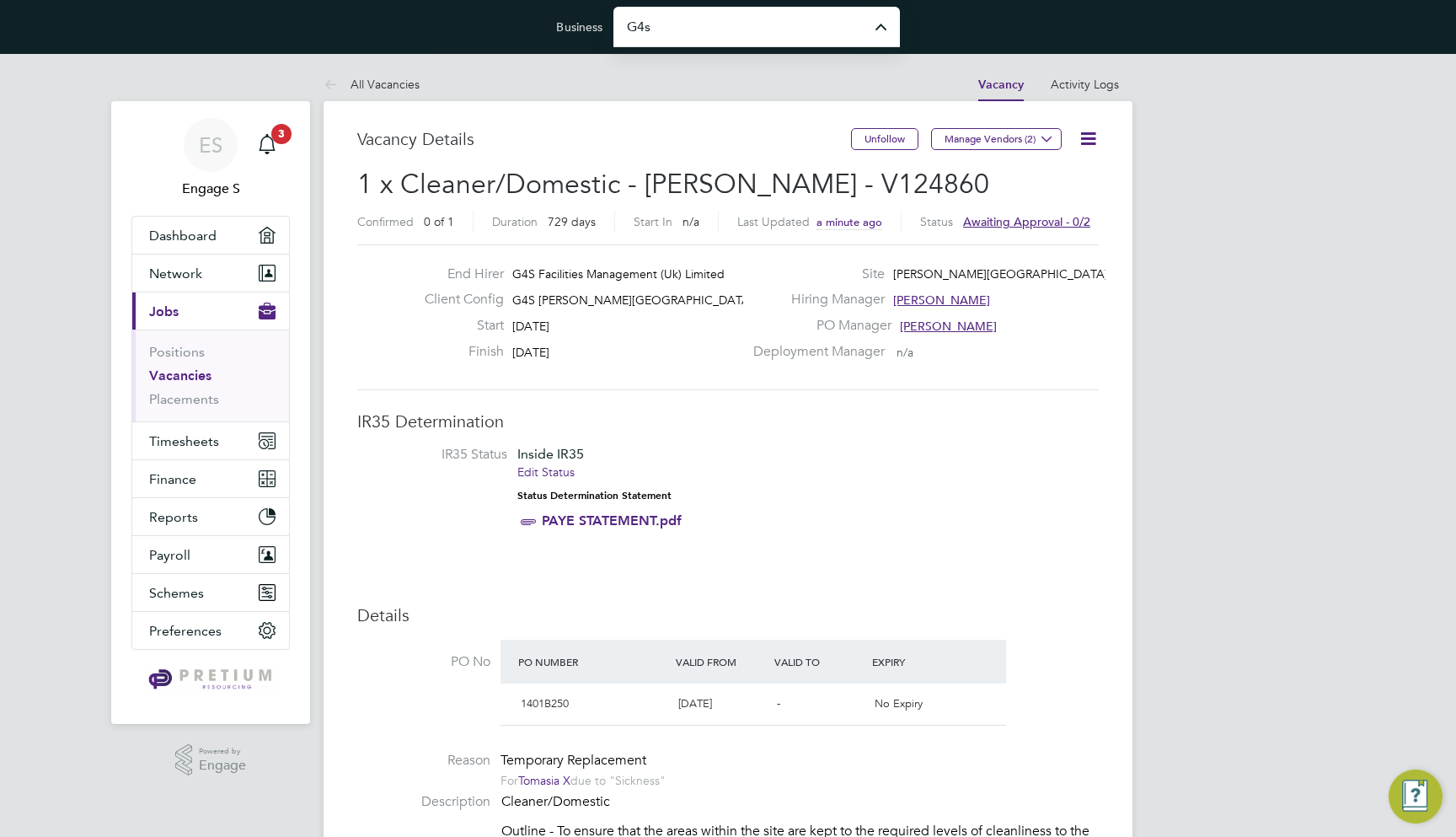
type input "G4S Facilities Management (Uk) Limited"
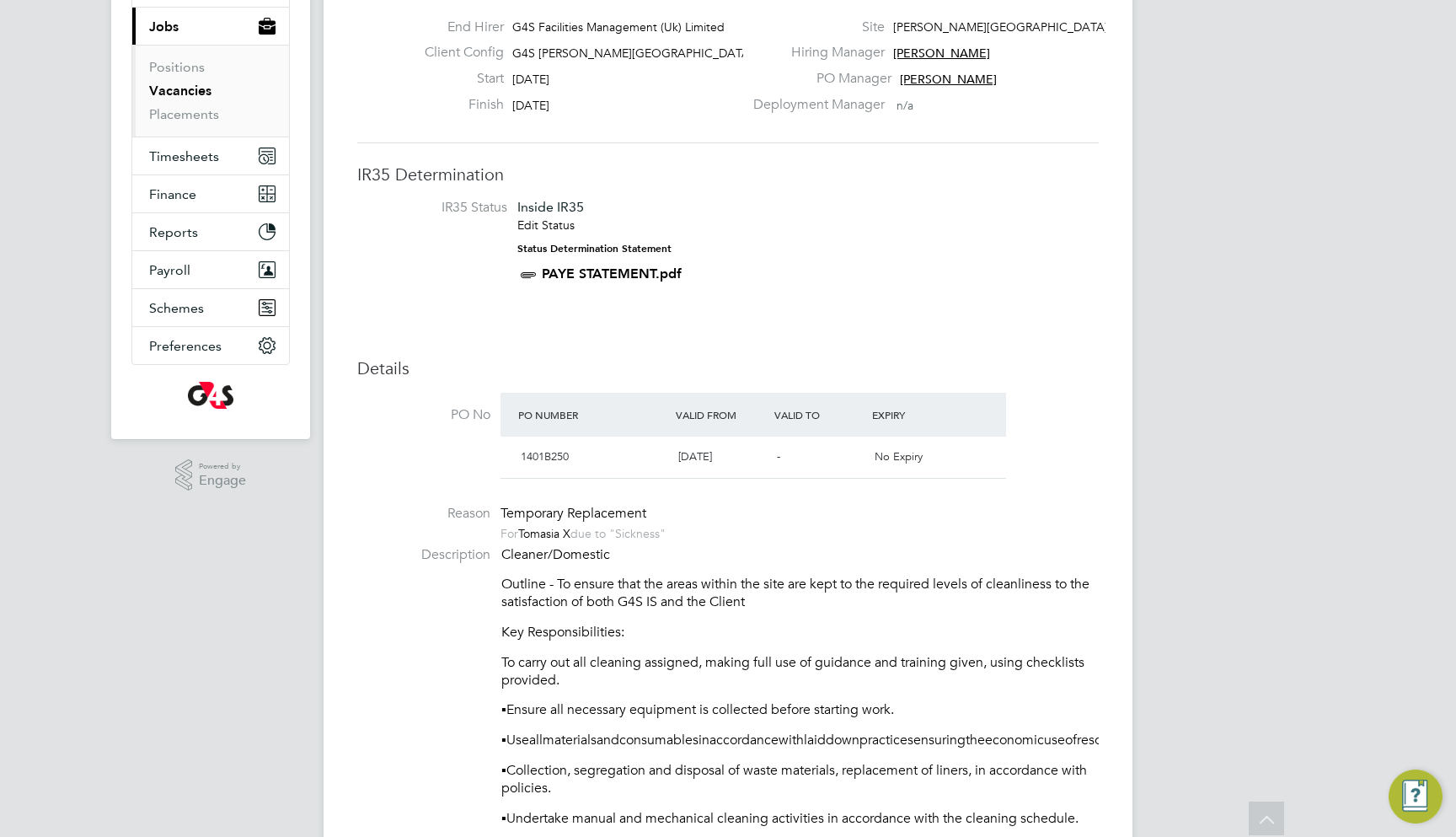
click at [557, 529] on link "Tomasia X" at bounding box center [544, 534] width 53 height 15
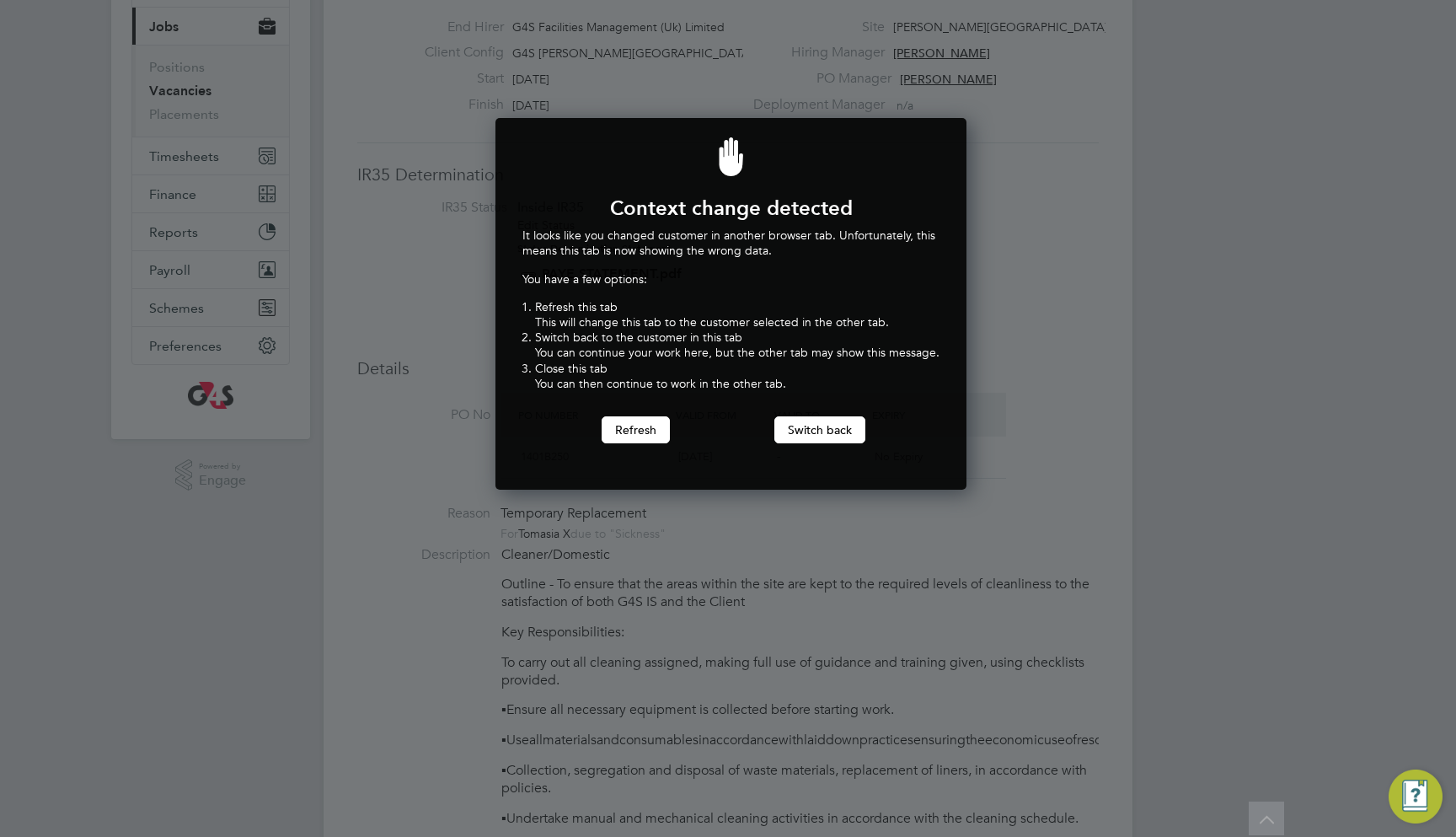
scroll to position [371, 465]
click at [804, 425] on button "Switch back" at bounding box center [820, 429] width 91 height 27
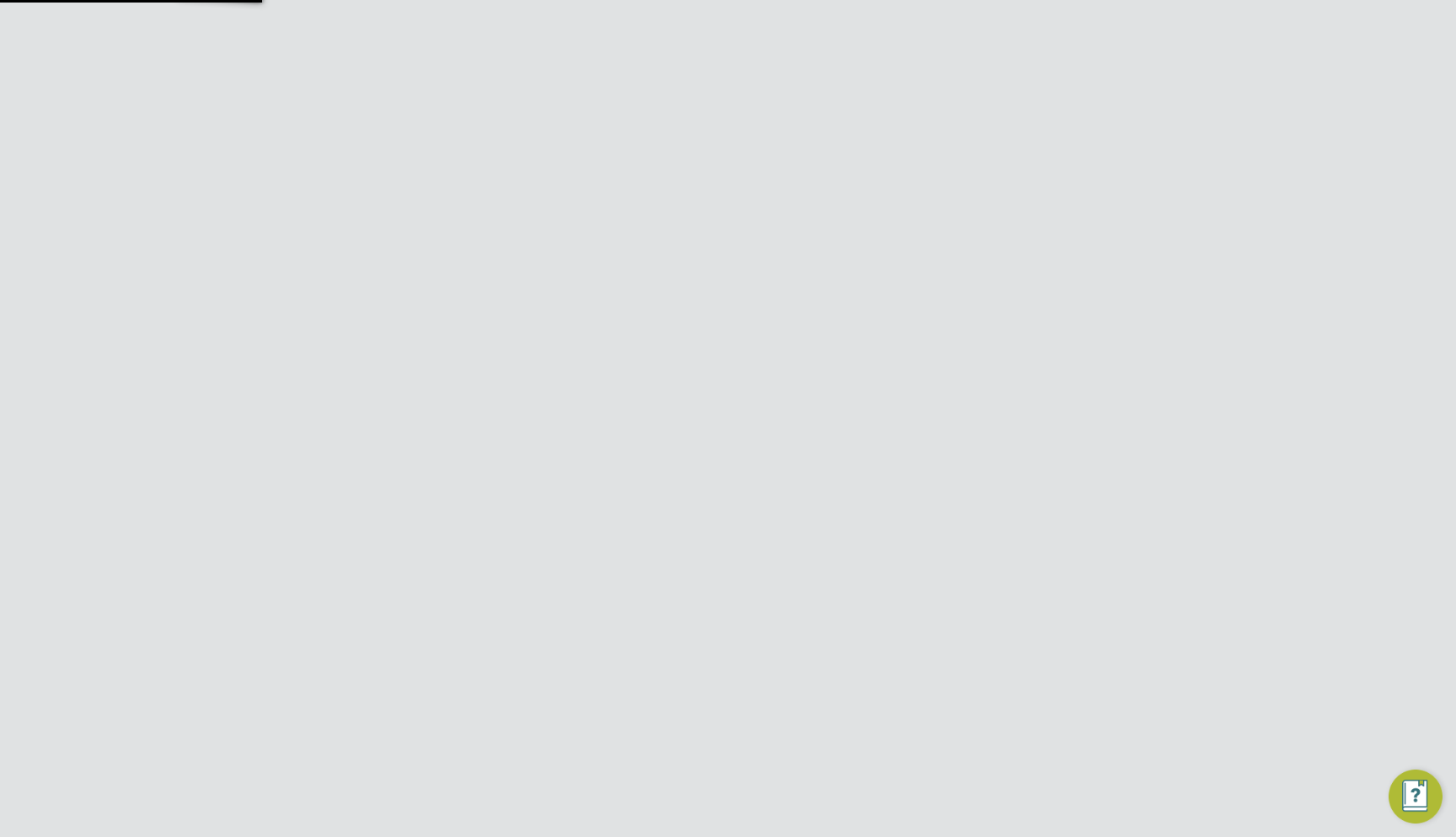
scroll to position [0, 0]
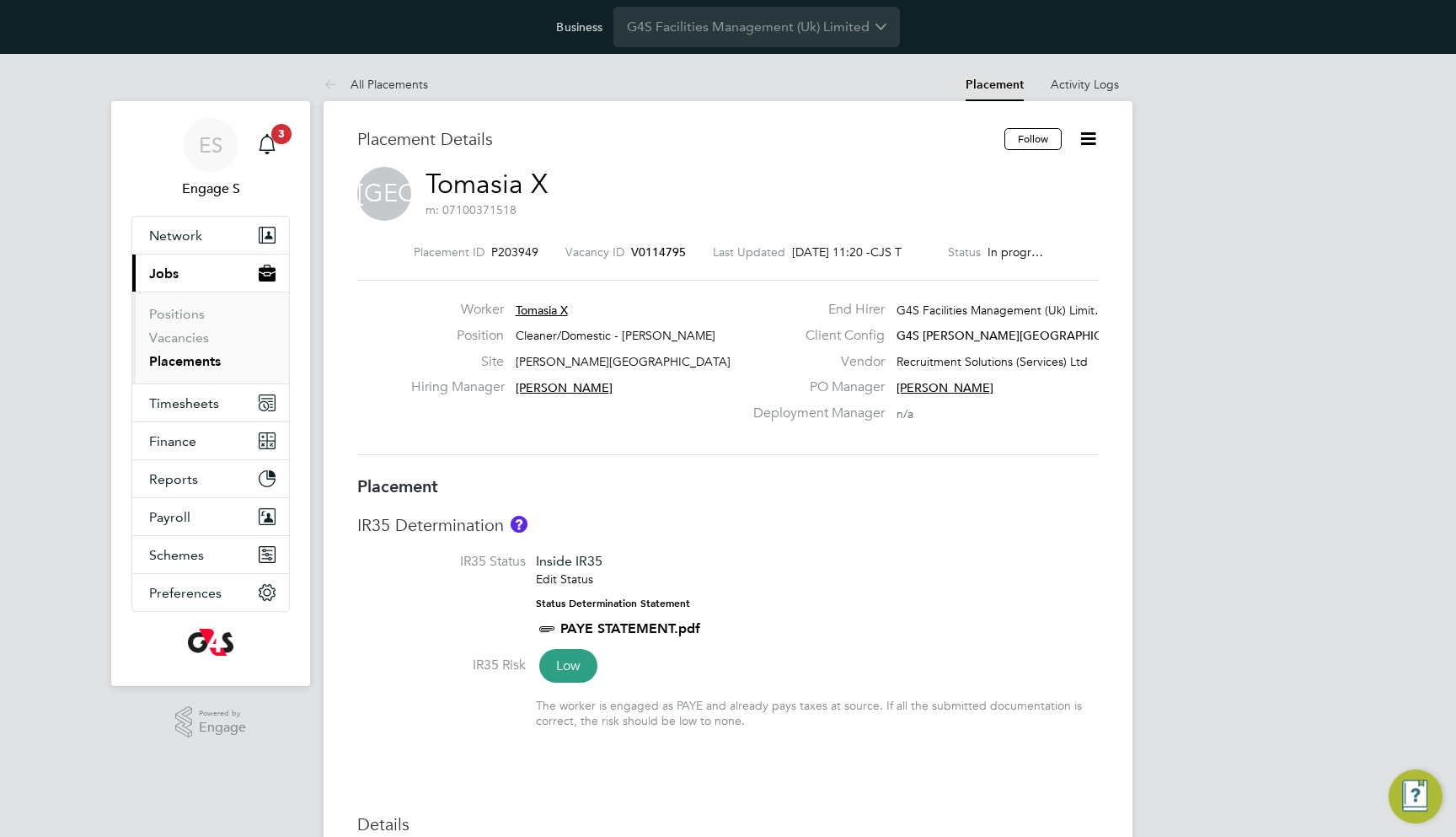
click at [901, 360] on span "Recruitment Solutions (Services) Ltd" at bounding box center [992, 362] width 191 height 15
click at [1011, 359] on span "Recruitment Solutions (Services) Ltd" at bounding box center [992, 362] width 191 height 15
copy span "Recruitment Solutions"
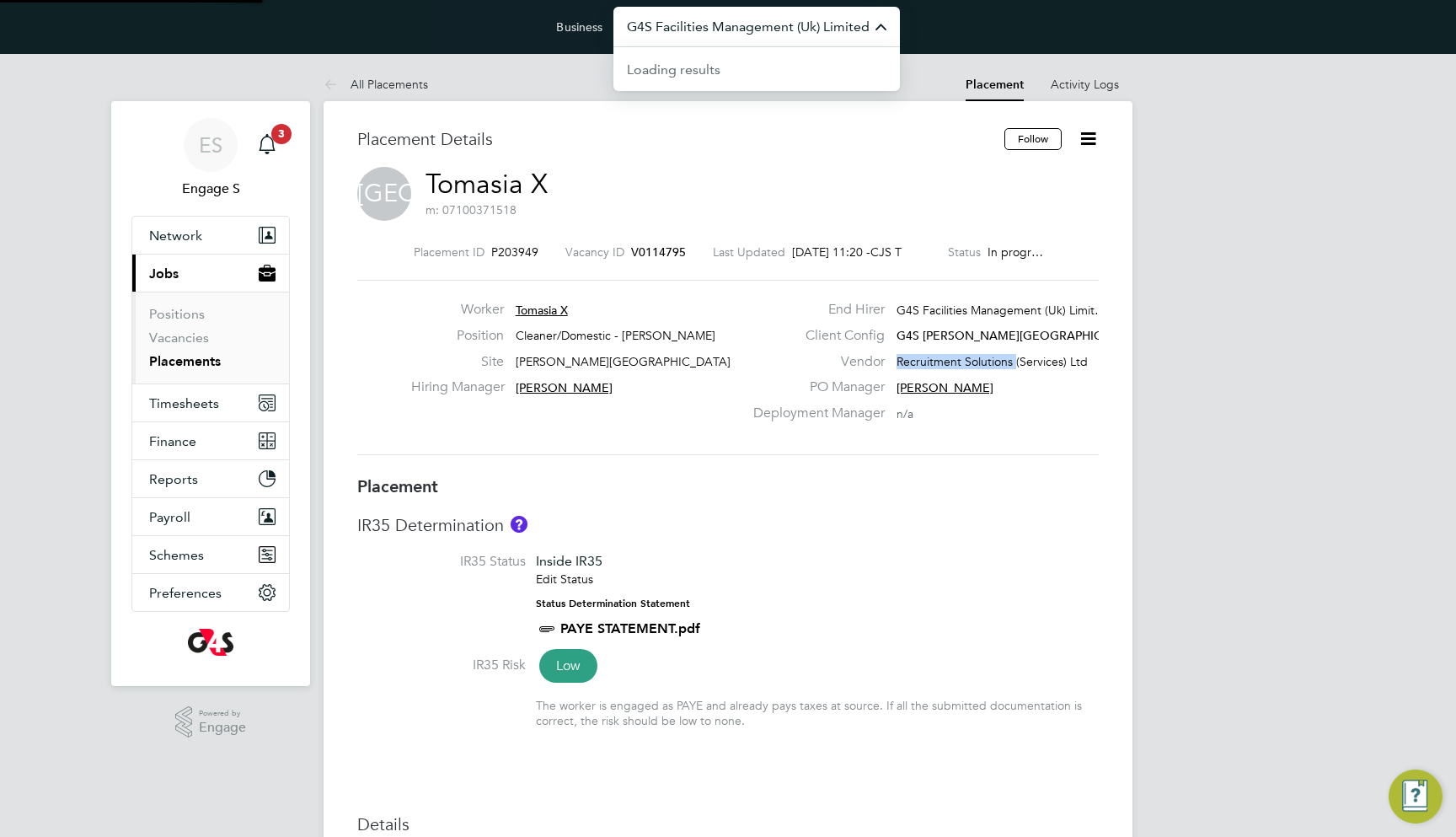
click at [780, 25] on input "G4S Facilities Management (Uk) Limited" at bounding box center [757, 26] width 287 height 40
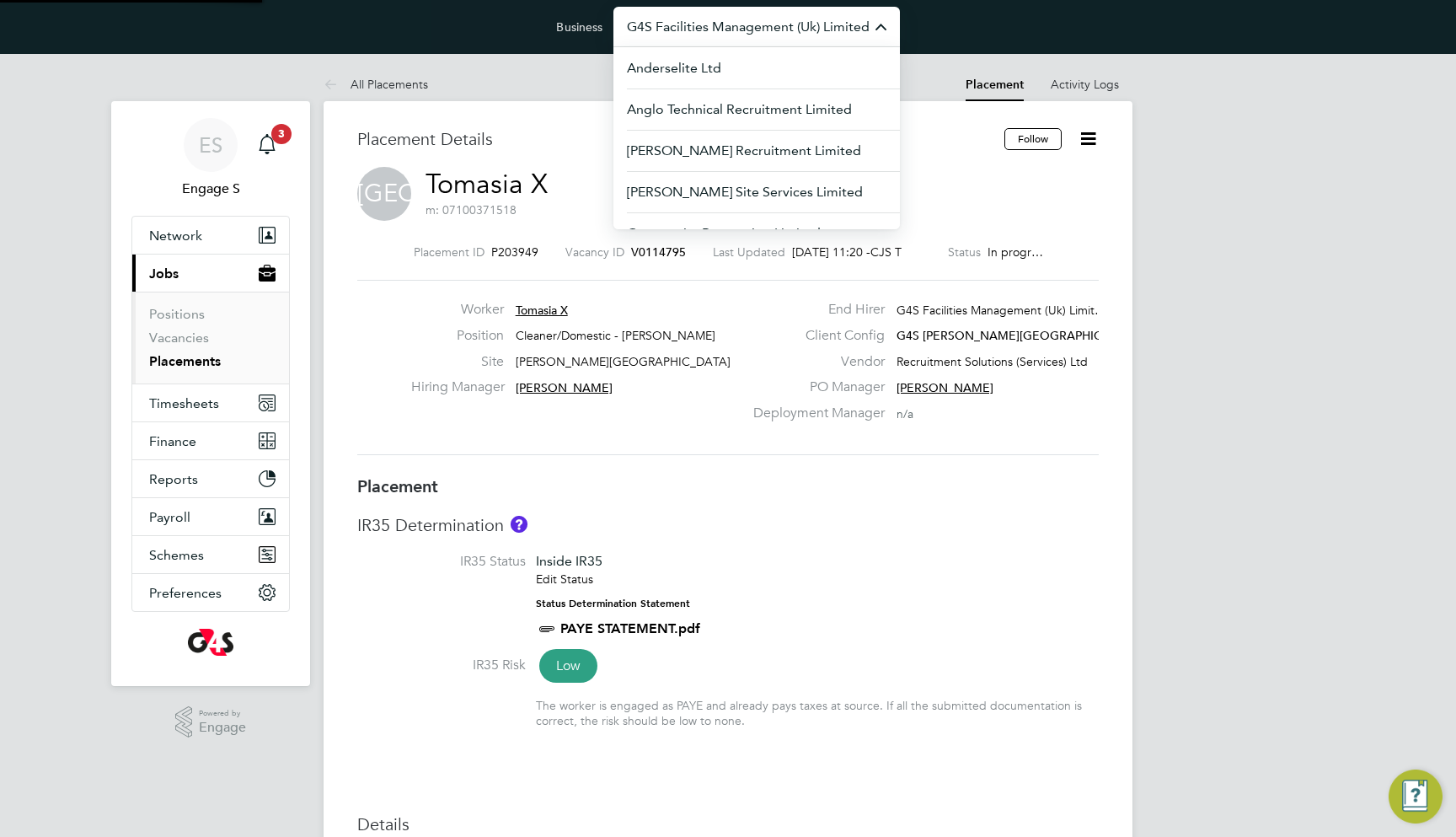
paste input "Recruitment Solutions"
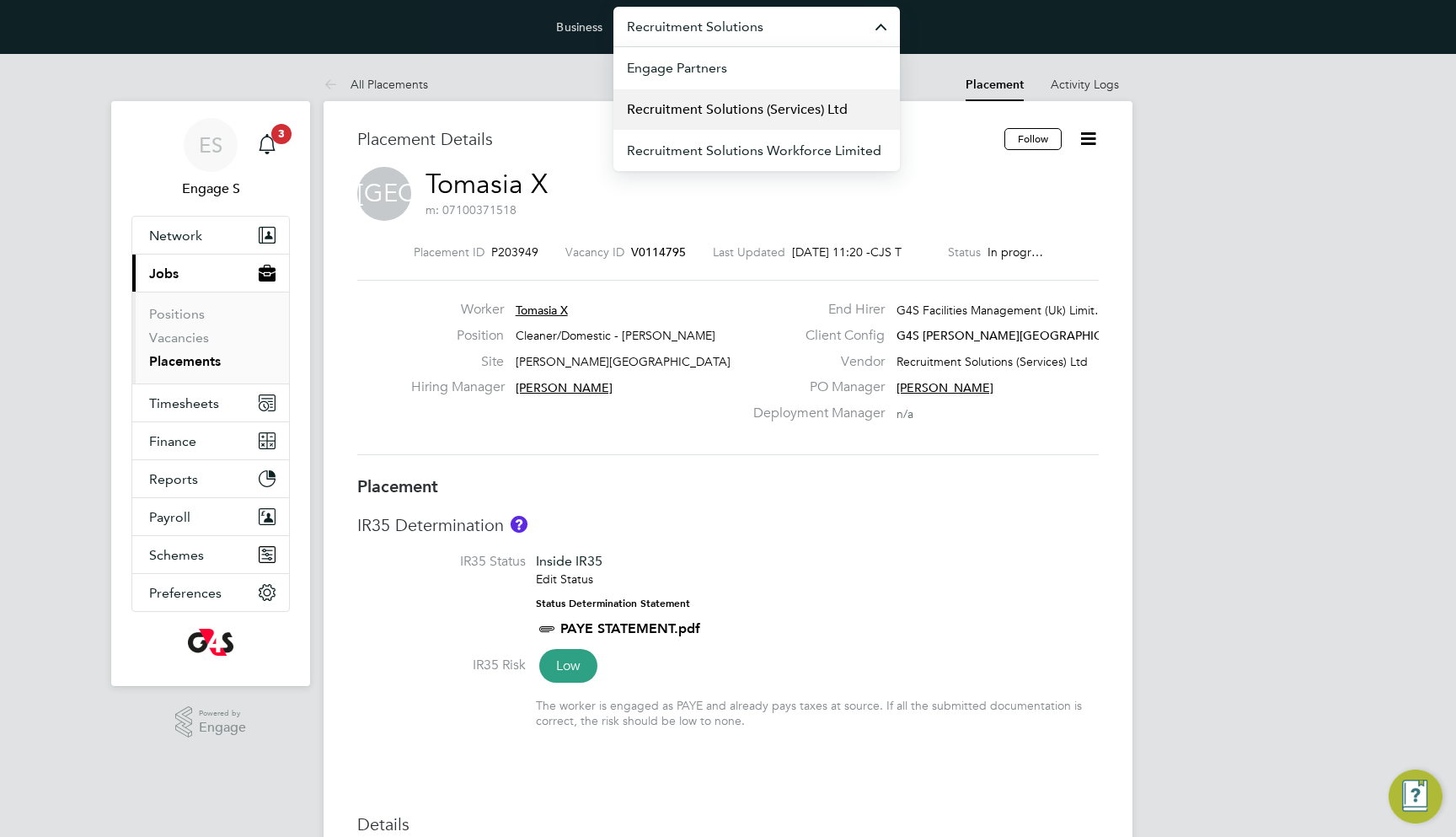
click at [752, 108] on span "Recruitment Solutions (Services) Ltd" at bounding box center [737, 110] width 221 height 20
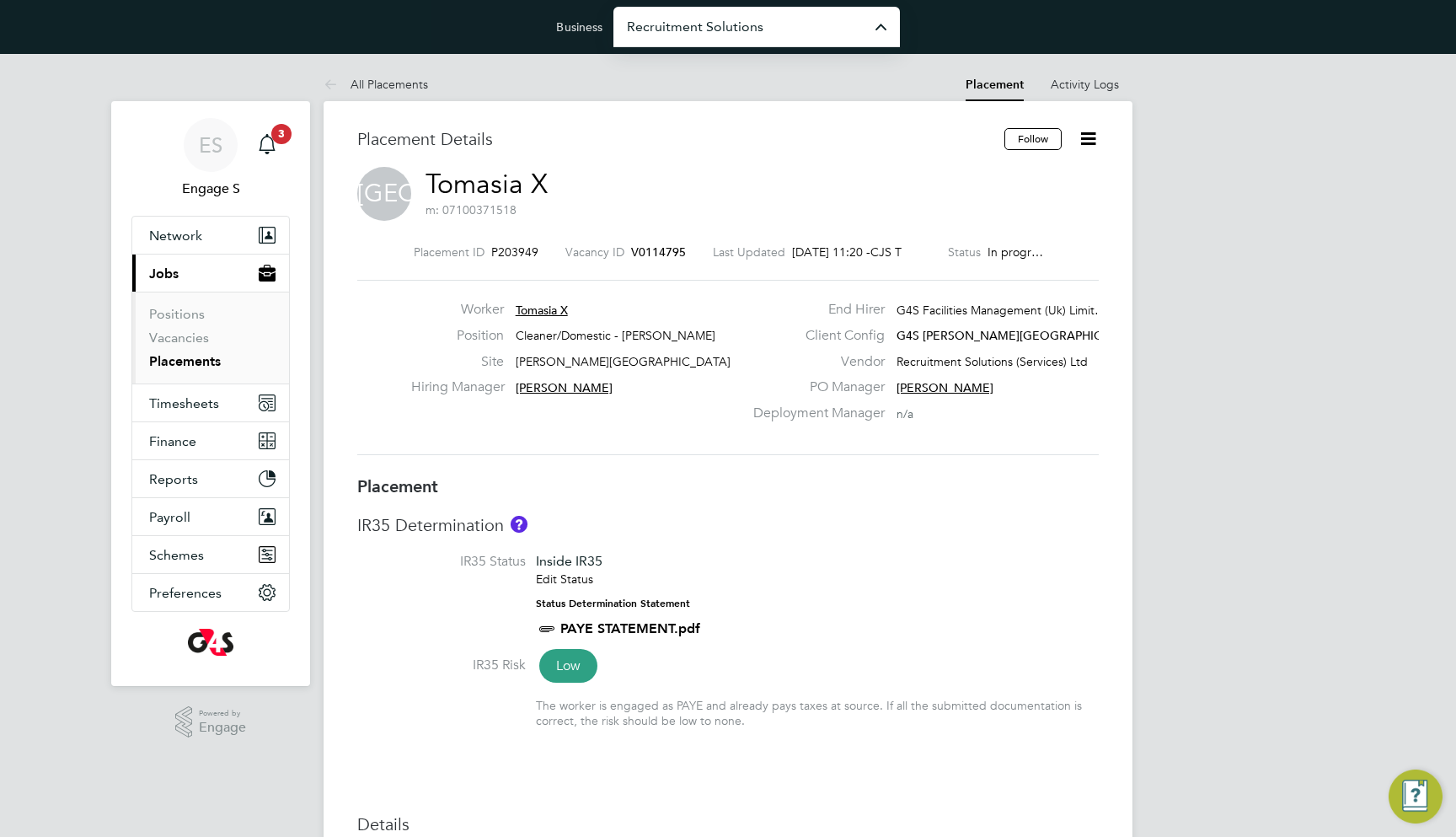
type input "Recruitment Solutions (Services) Ltd"
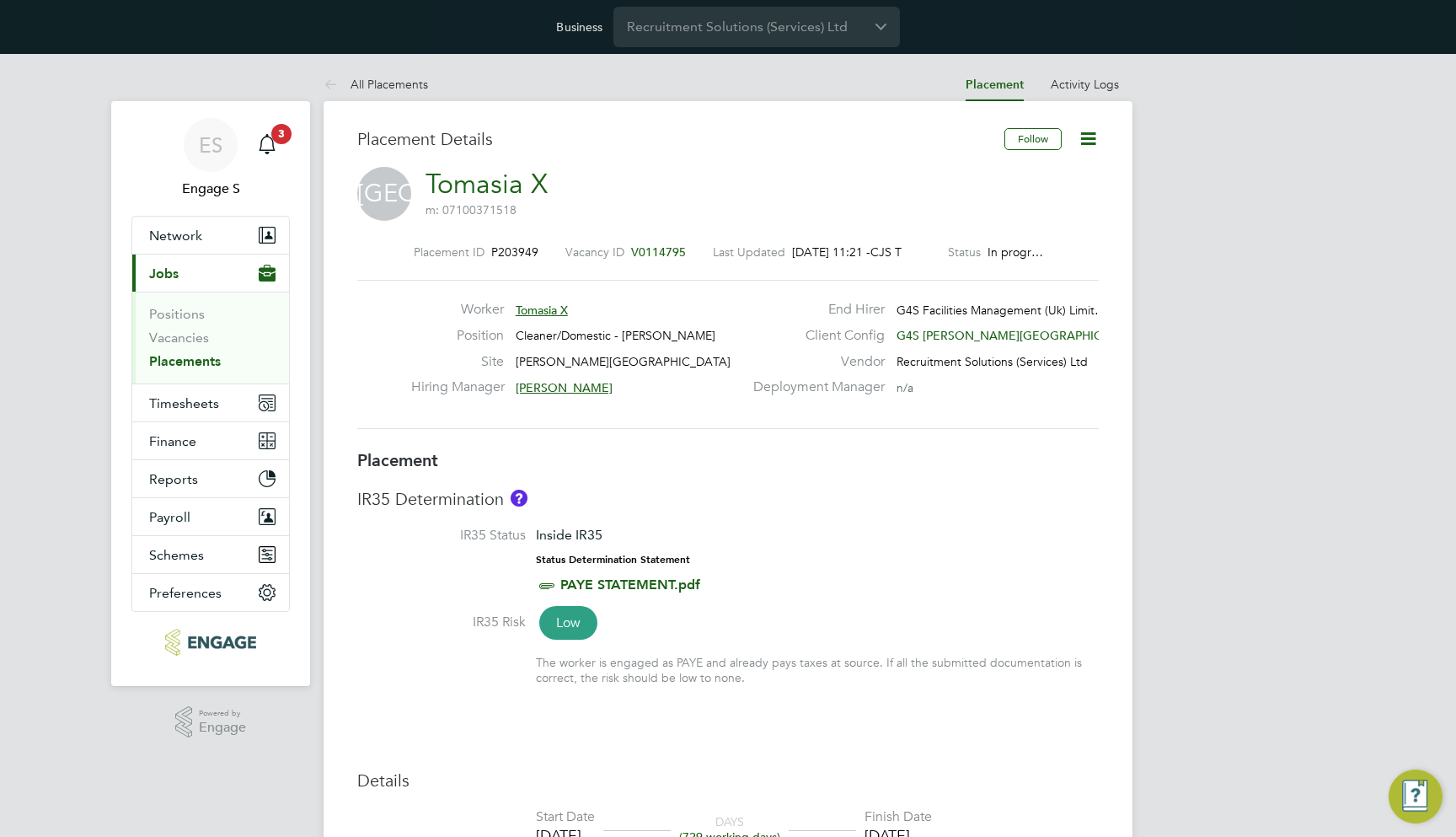
click at [1096, 138] on icon at bounding box center [1088, 139] width 21 height 21
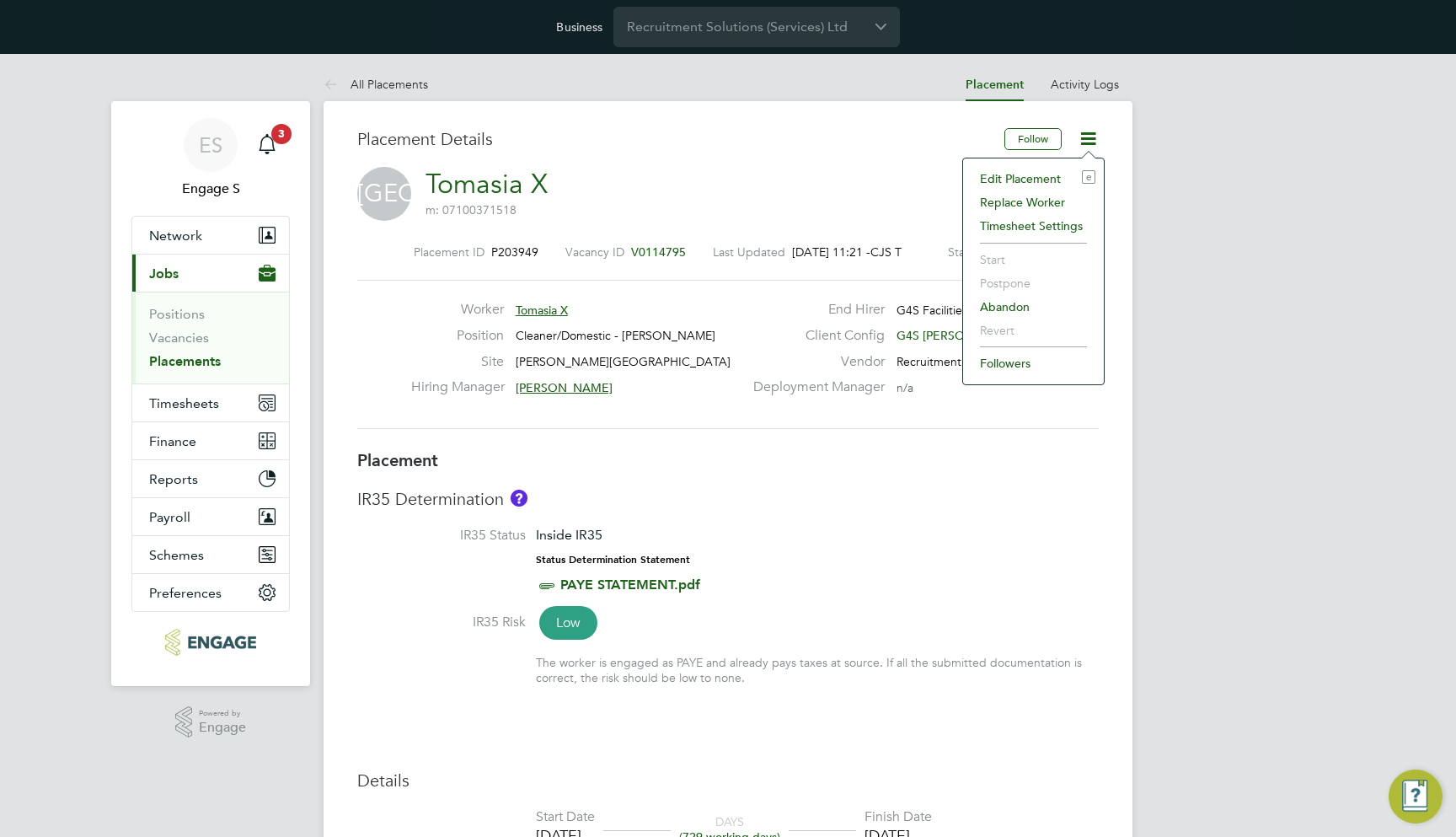
click at [799, 228] on div "Placement ID P203949 Vacancy ID V0114795 Last Updated [DATE] 11:21 - CJS T Stat…" at bounding box center [728, 337] width 741 height 226
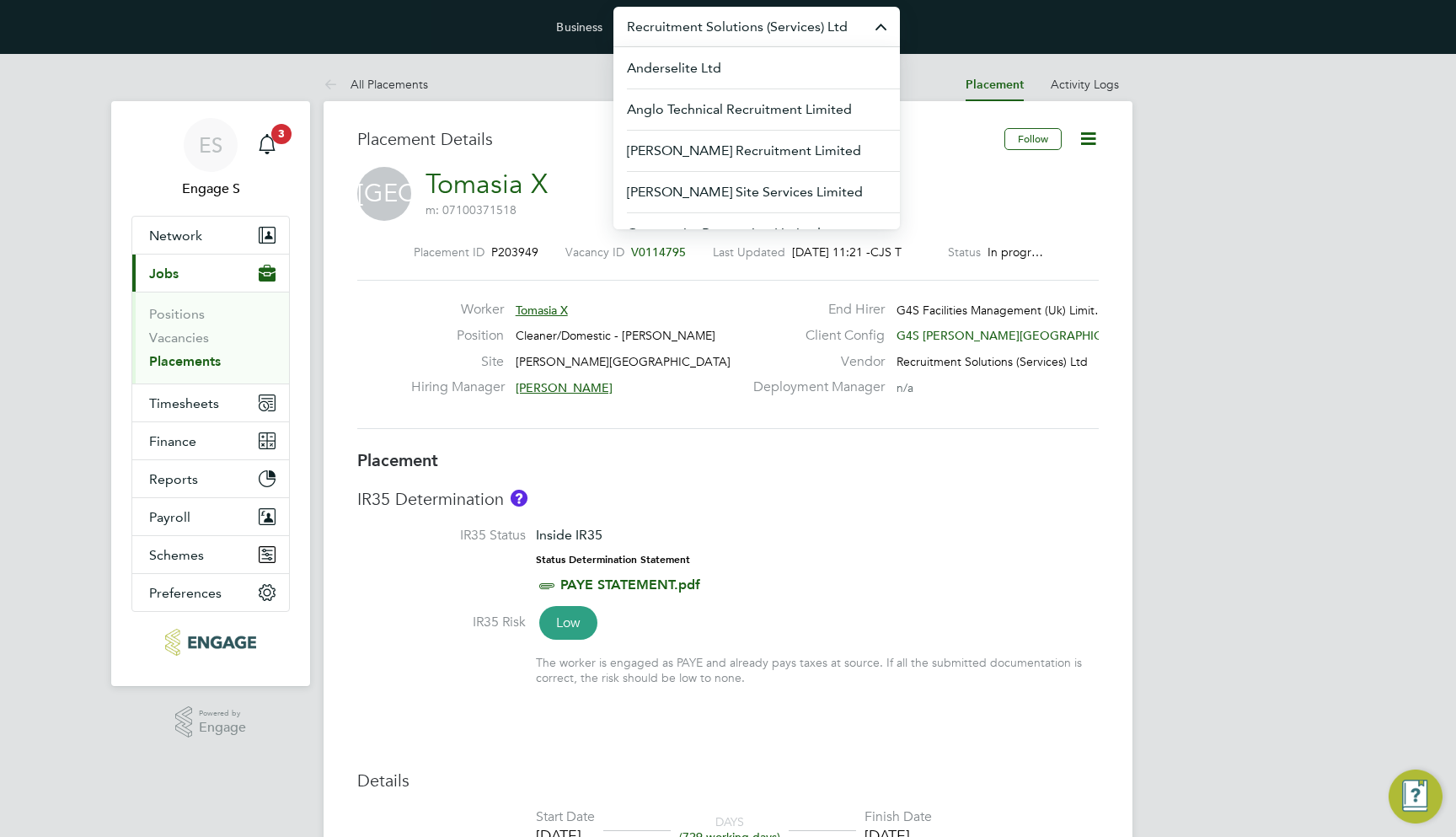
drag, startPoint x: 630, startPoint y: 29, endPoint x: 643, endPoint y: 29, distance: 13.0
click at [774, 28] on input "Recruitment Solutions (Services) Ltd" at bounding box center [757, 26] width 287 height 40
click at [937, 309] on span "G4S Facilities Management (Uk) Limit…" at bounding box center [1001, 310] width 210 height 15
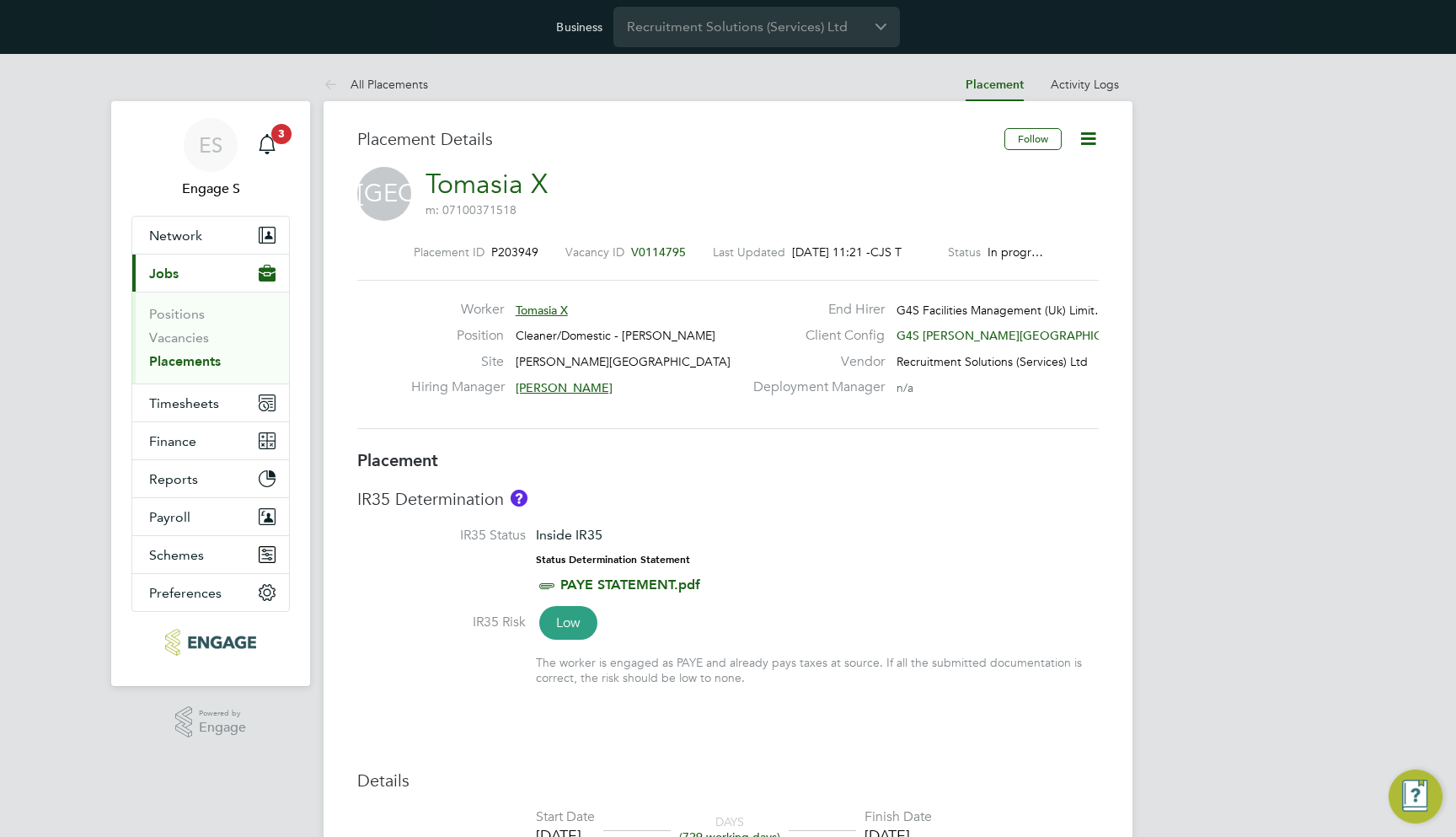
click at [1088, 133] on icon at bounding box center [1088, 139] width 21 height 21
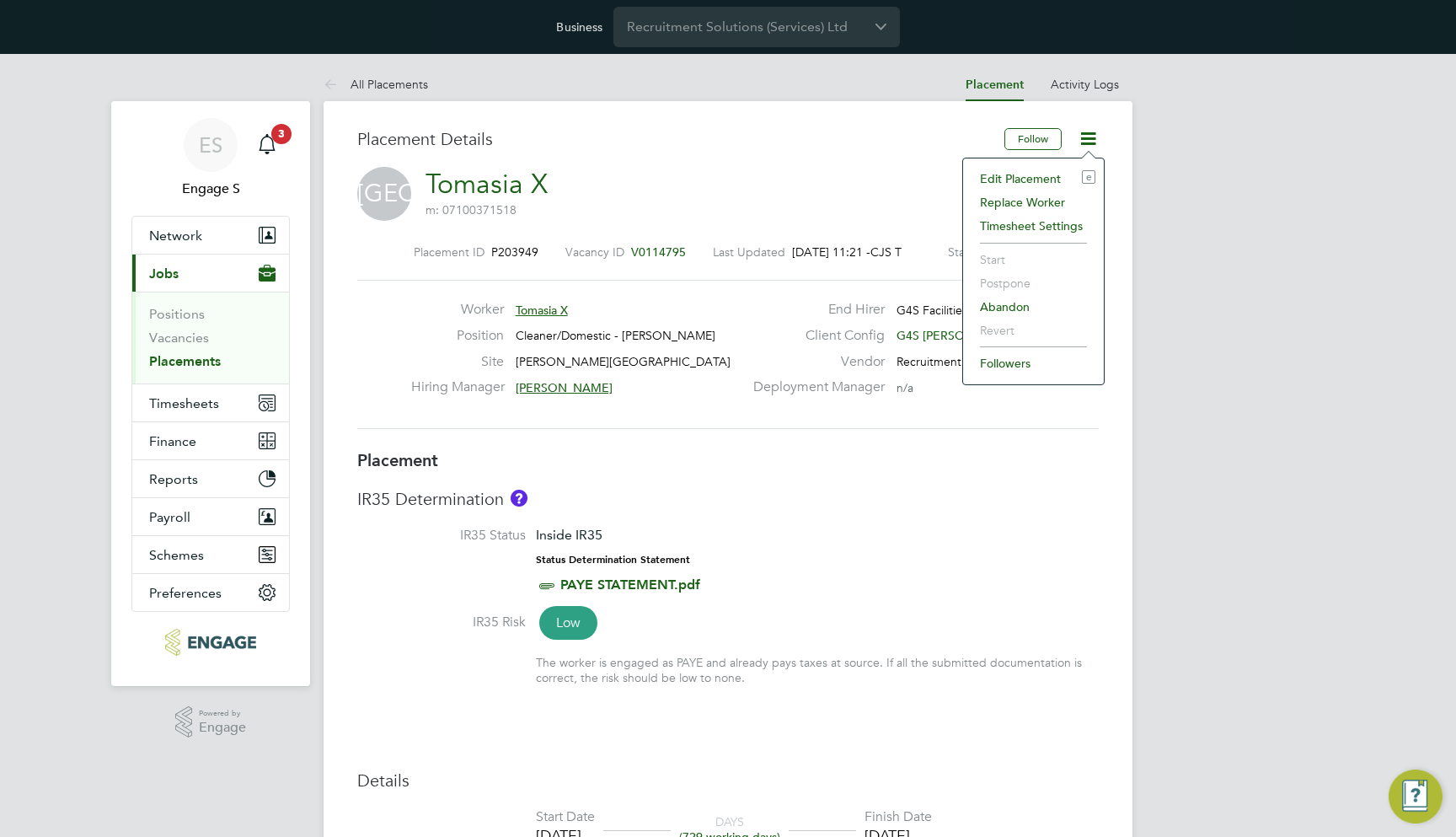
click at [796, 194] on div "TX Tomasia X m: 07100371518" at bounding box center [728, 195] width 741 height 57
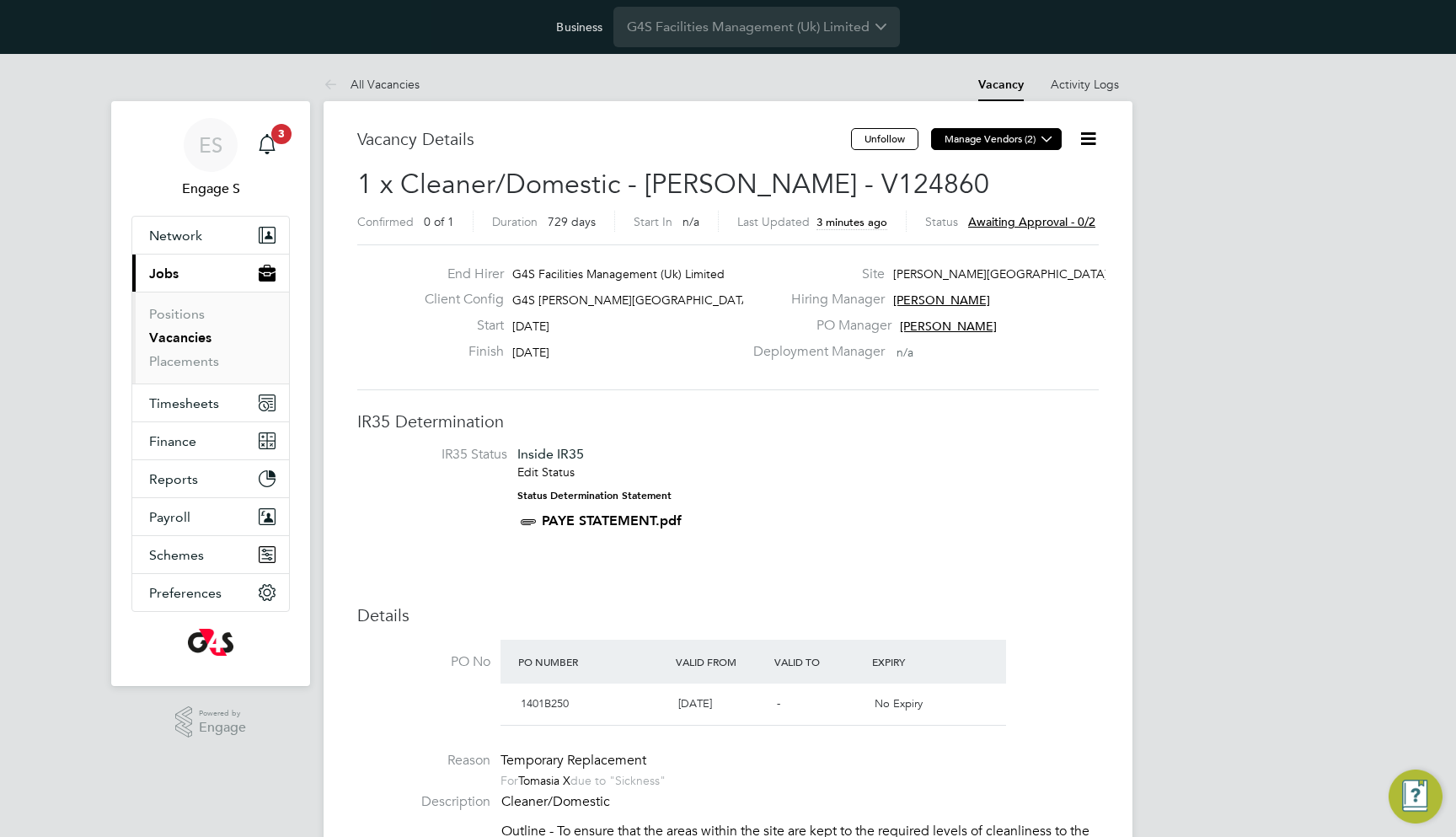
click at [1028, 143] on button "Manage Vendors (2)" at bounding box center [996, 140] width 130 height 22
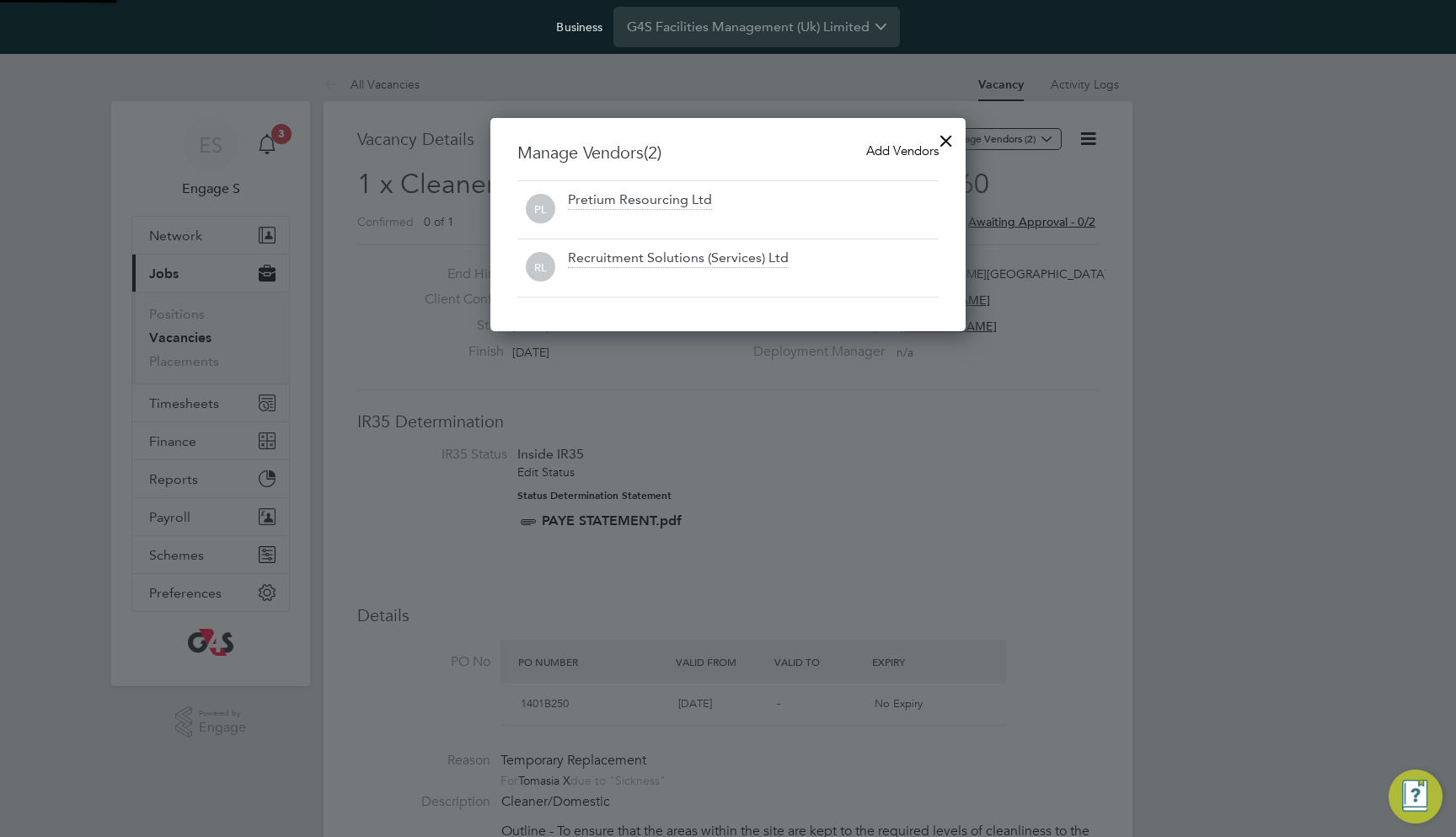
scroll to position [215, 476]
click at [893, 149] on span "Add Vendors" at bounding box center [902, 150] width 72 height 16
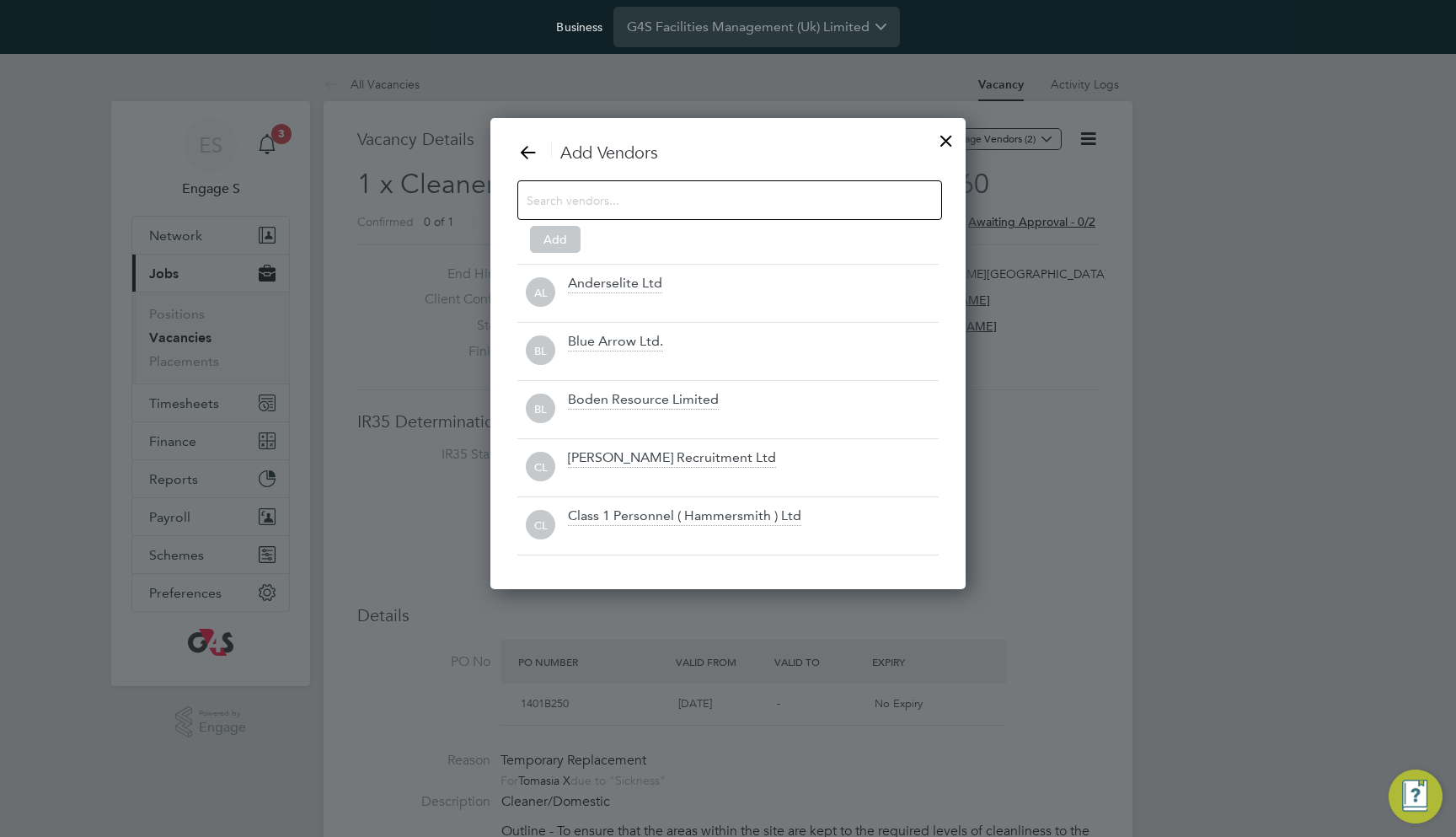
scroll to position [473, 476]
click at [520, 150] on icon at bounding box center [528, 152] width 21 height 21
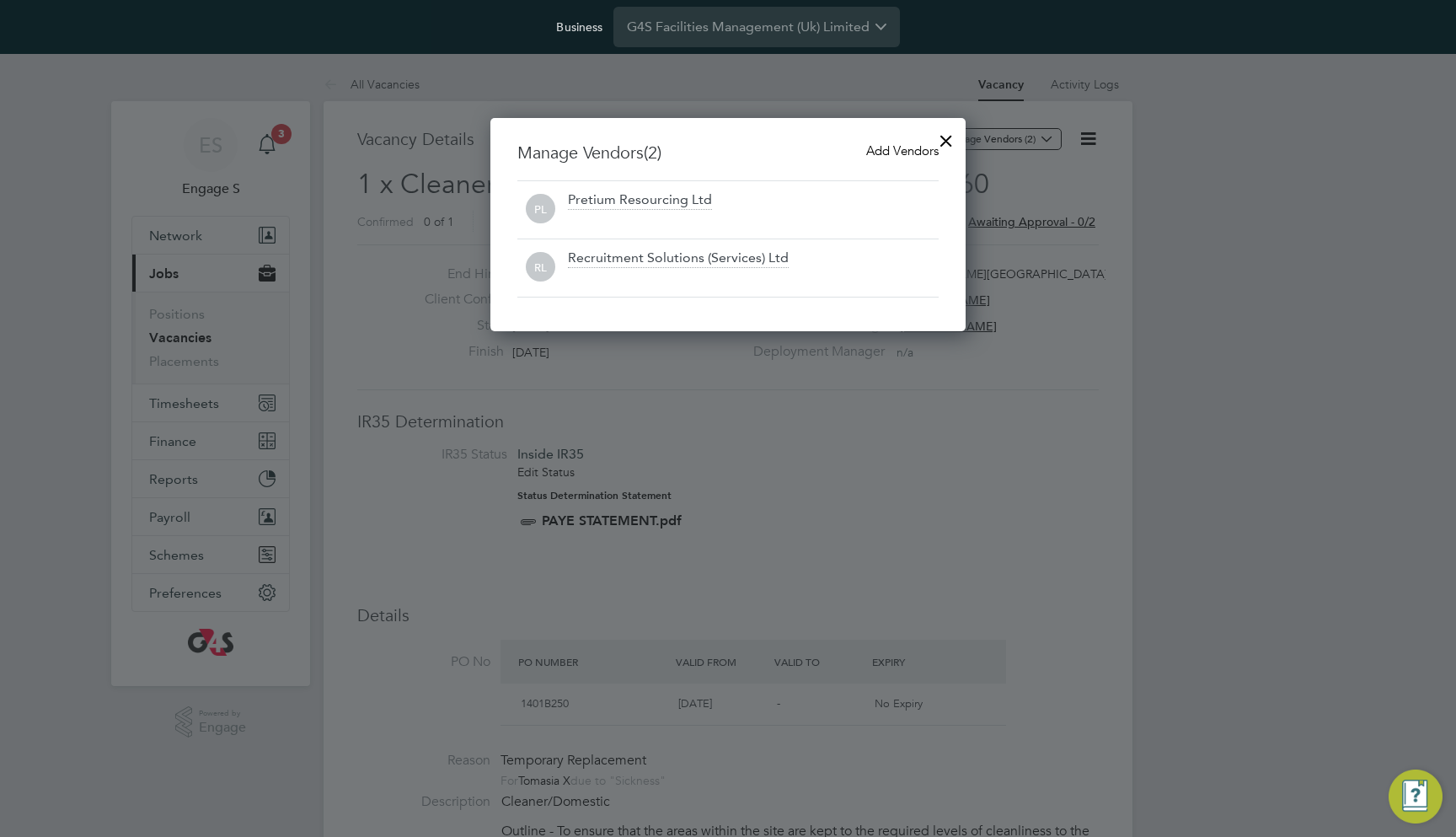
scroll to position [215, 476]
click at [951, 140] on div at bounding box center [946, 136] width 31 height 31
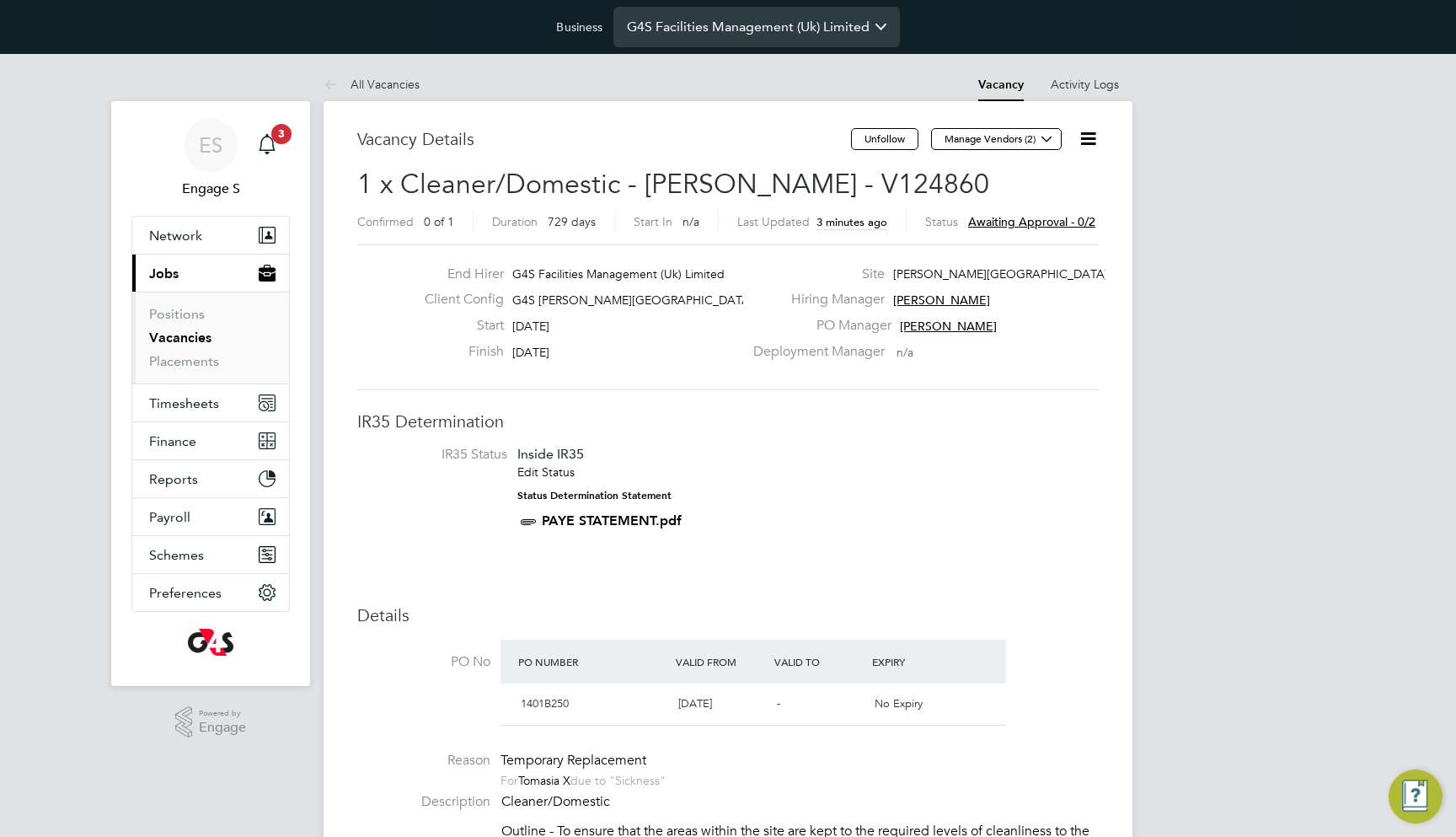
click at [752, 30] on input "G4S Facilities Management (Uk) Limited" at bounding box center [757, 26] width 287 height 40
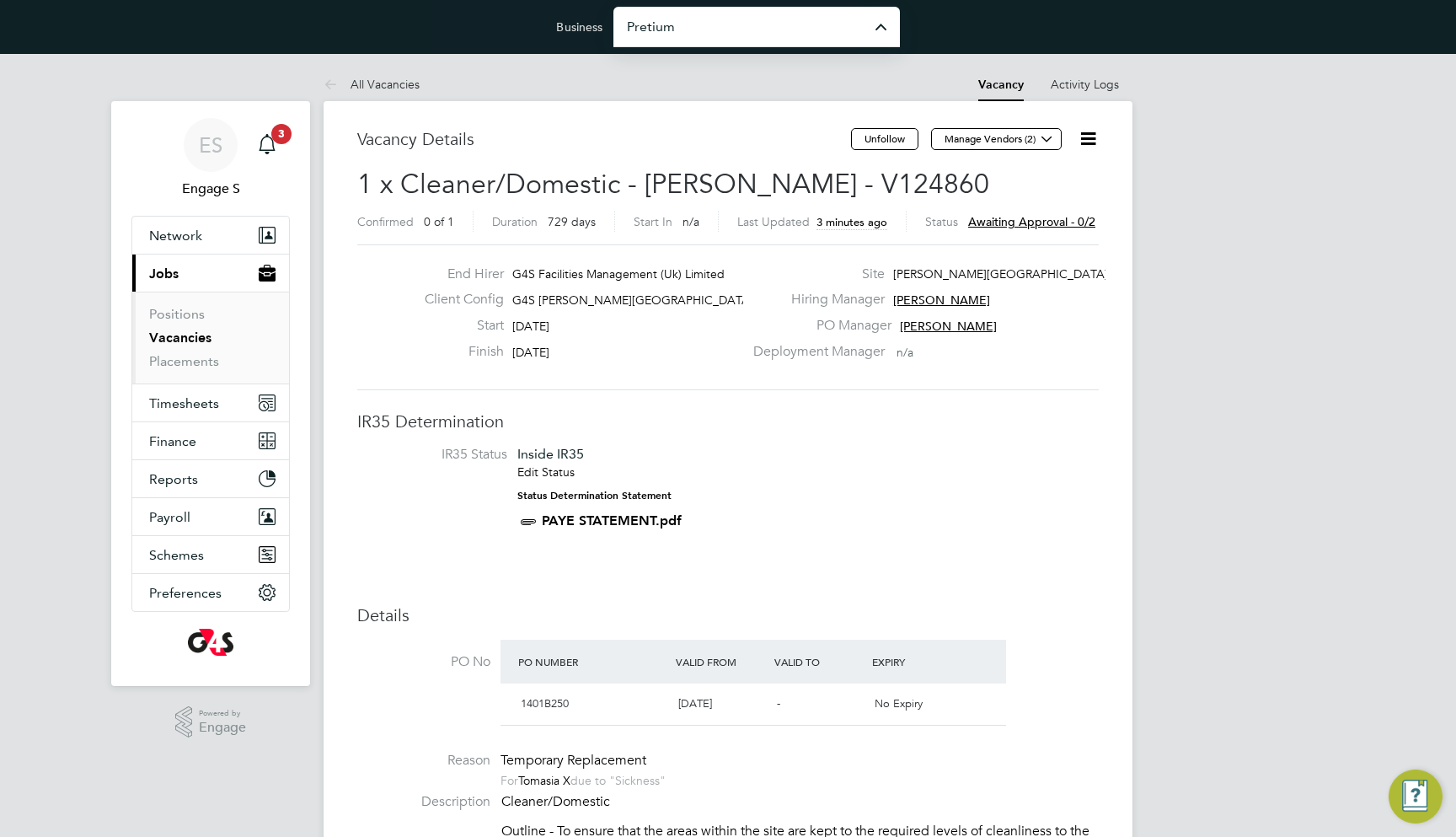
type input "Pretium Resourcing Ltd"
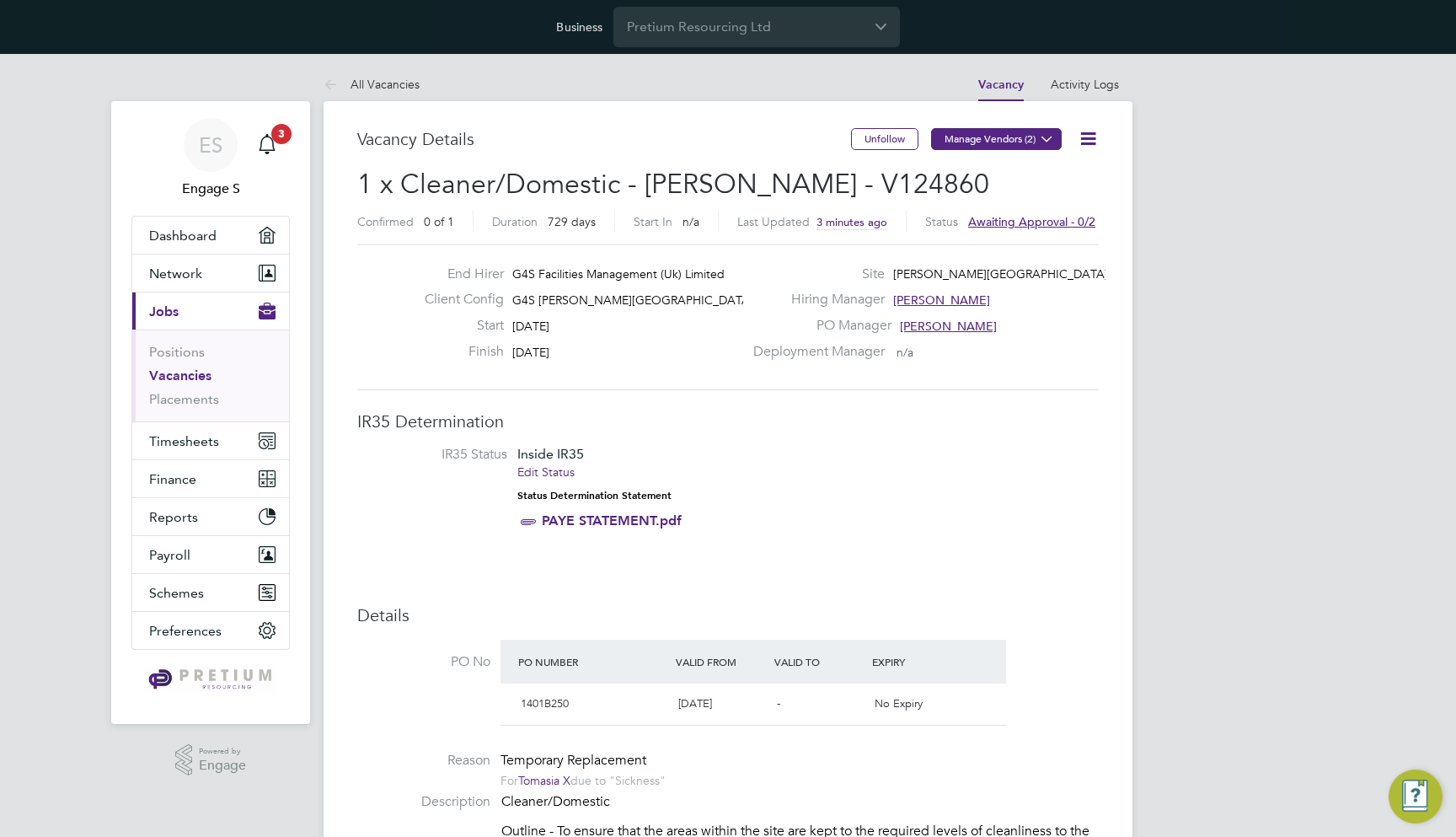
click at [1020, 139] on button "Manage Vendors (2)" at bounding box center [996, 140] width 130 height 22
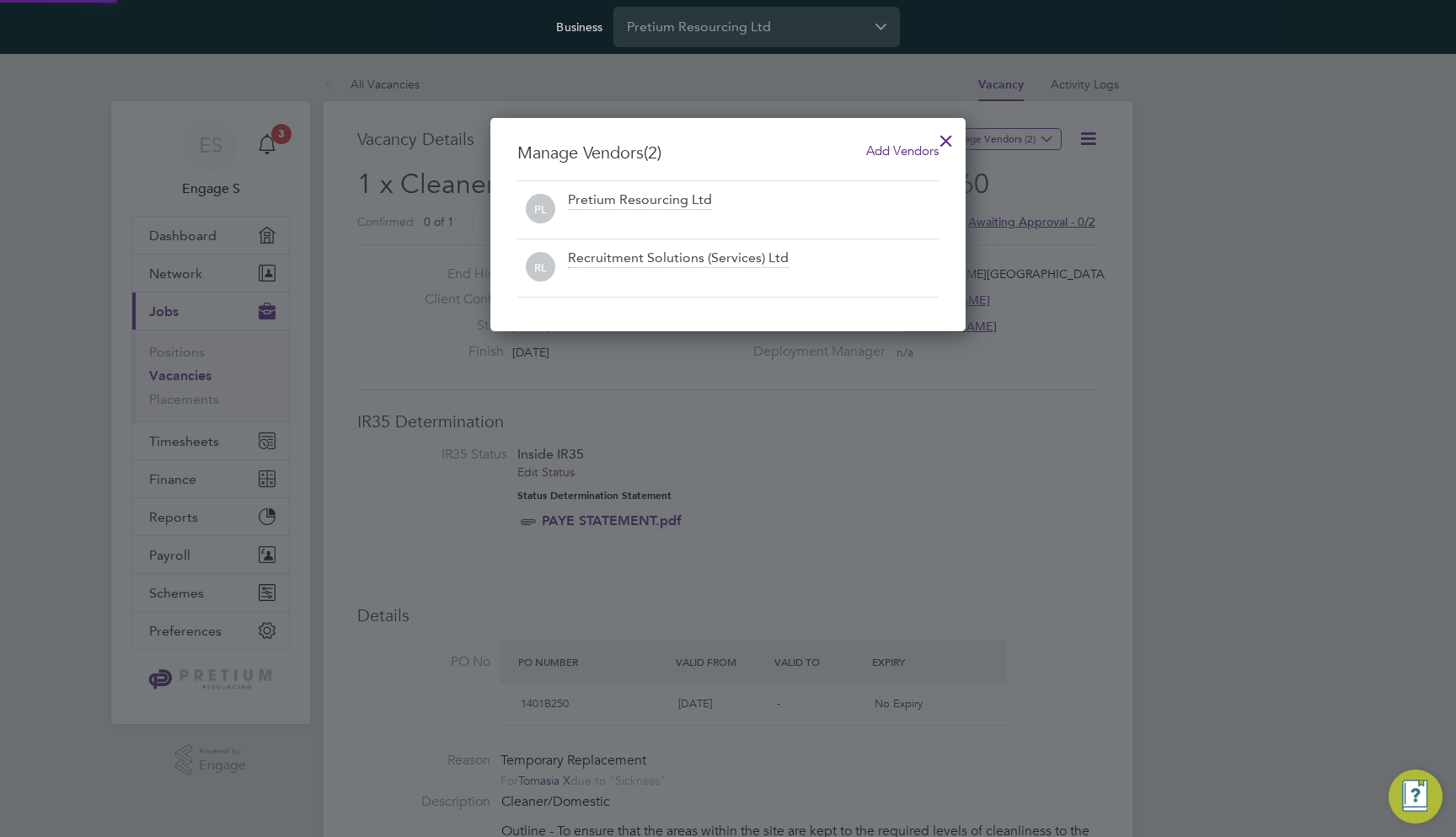
scroll to position [215, 476]
click at [894, 156] on span "Add Vendors" at bounding box center [902, 150] width 72 height 16
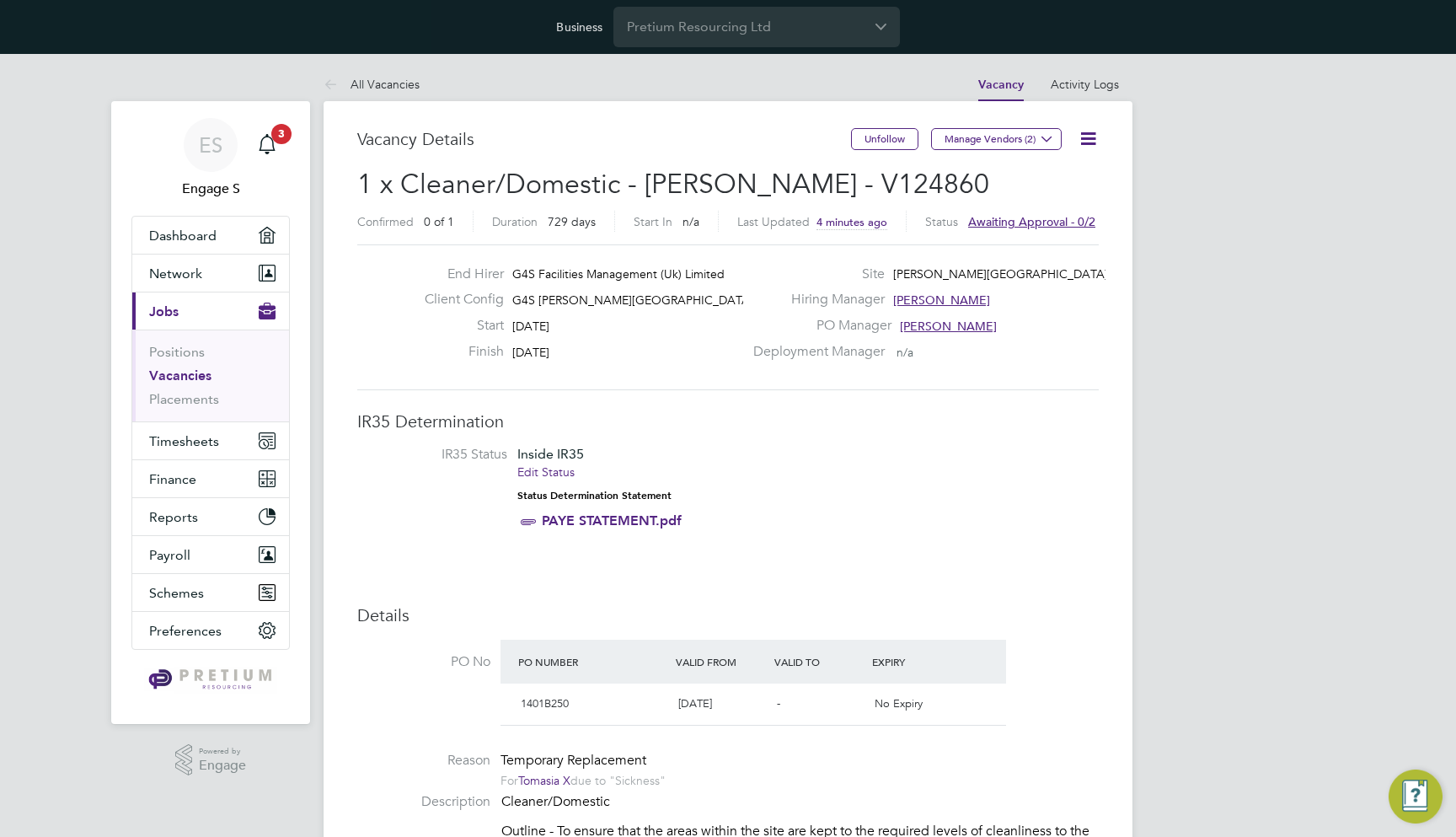
scroll to position [0, 0]
click at [1017, 139] on button "Manage Vendors (2)" at bounding box center [996, 140] width 130 height 22
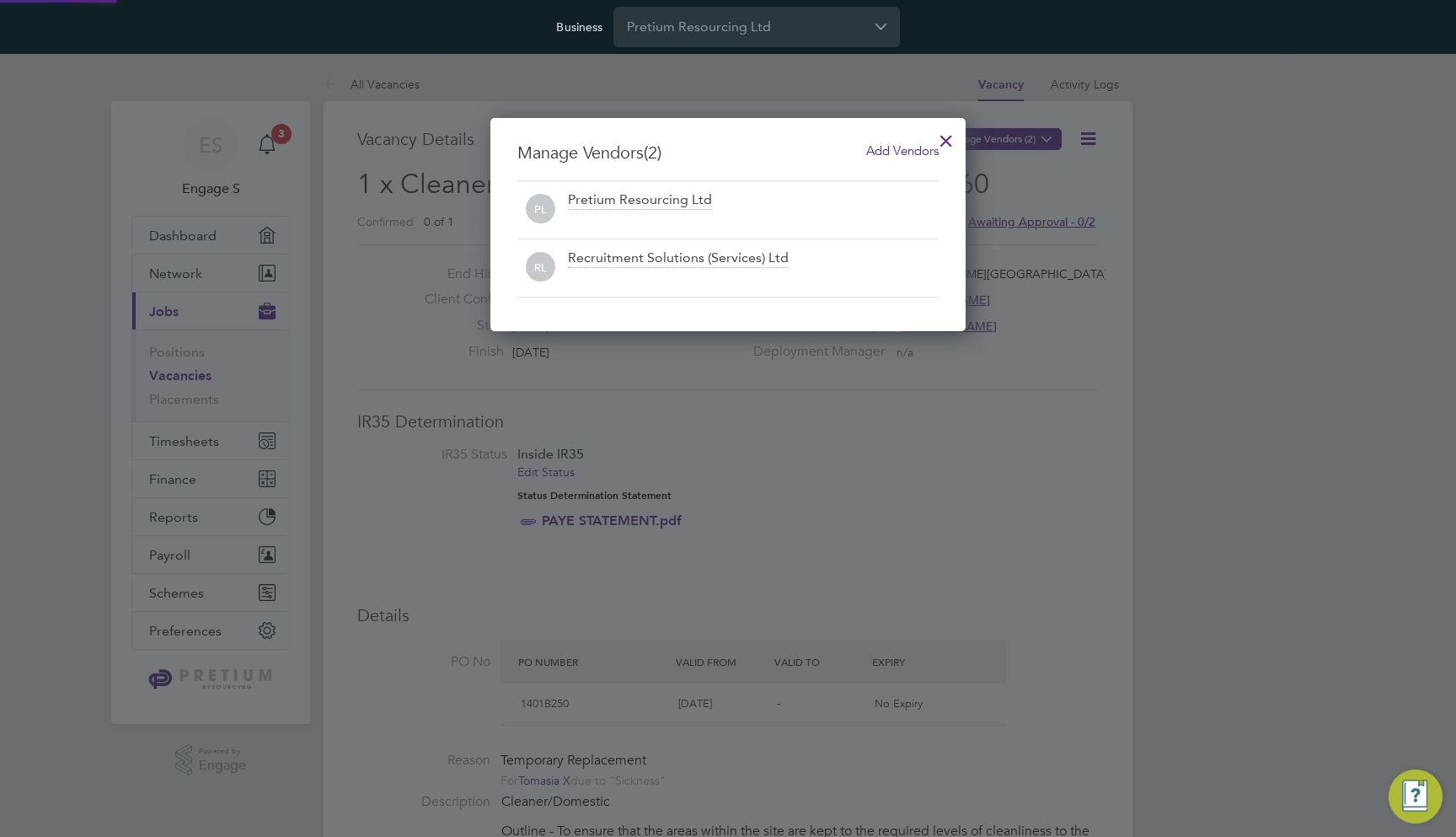
scroll to position [215, 476]
click at [891, 146] on span "Add Vendors" at bounding box center [902, 150] width 72 height 16
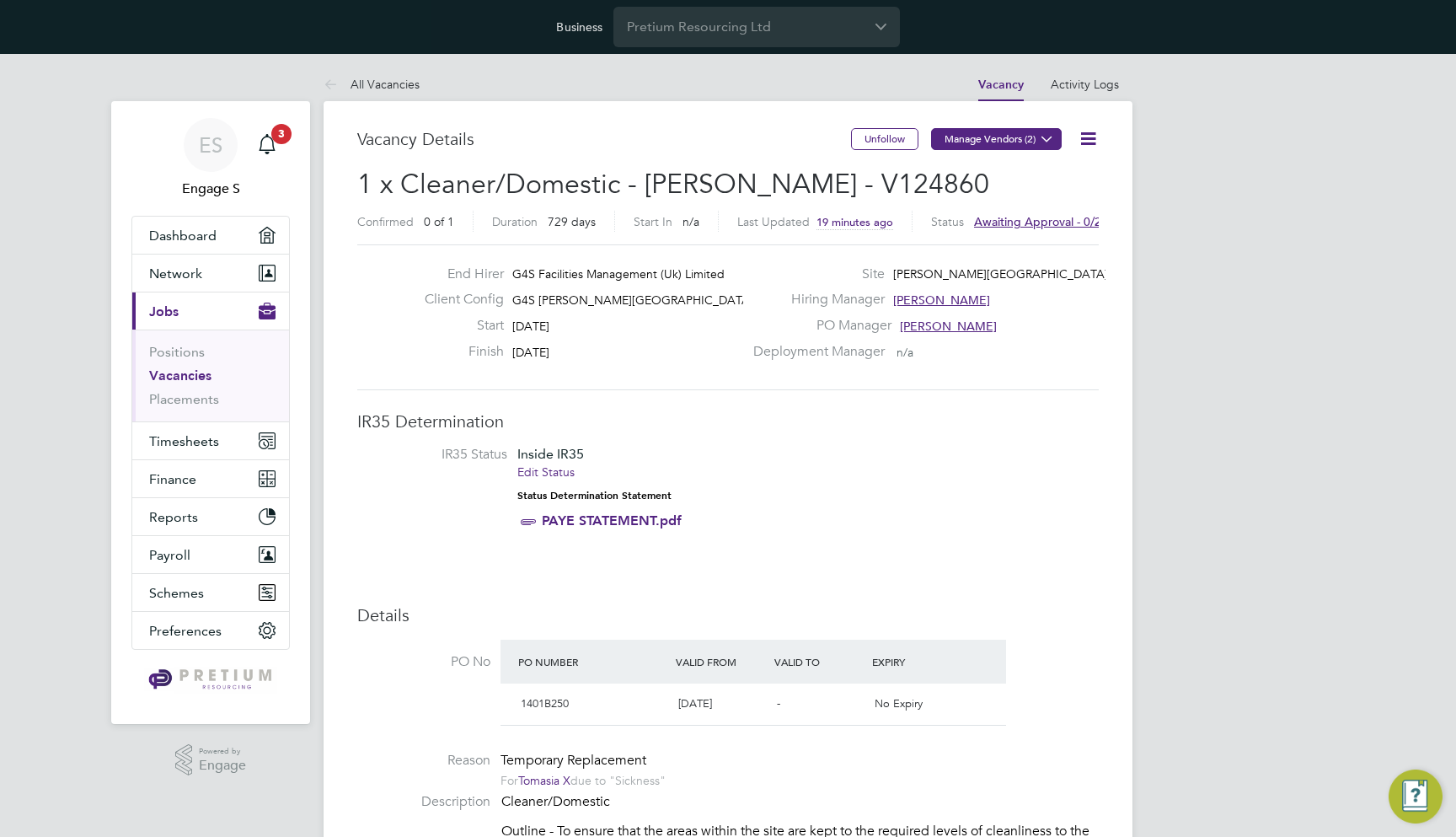
click at [991, 145] on button "Manage Vendors (2)" at bounding box center [996, 140] width 130 height 22
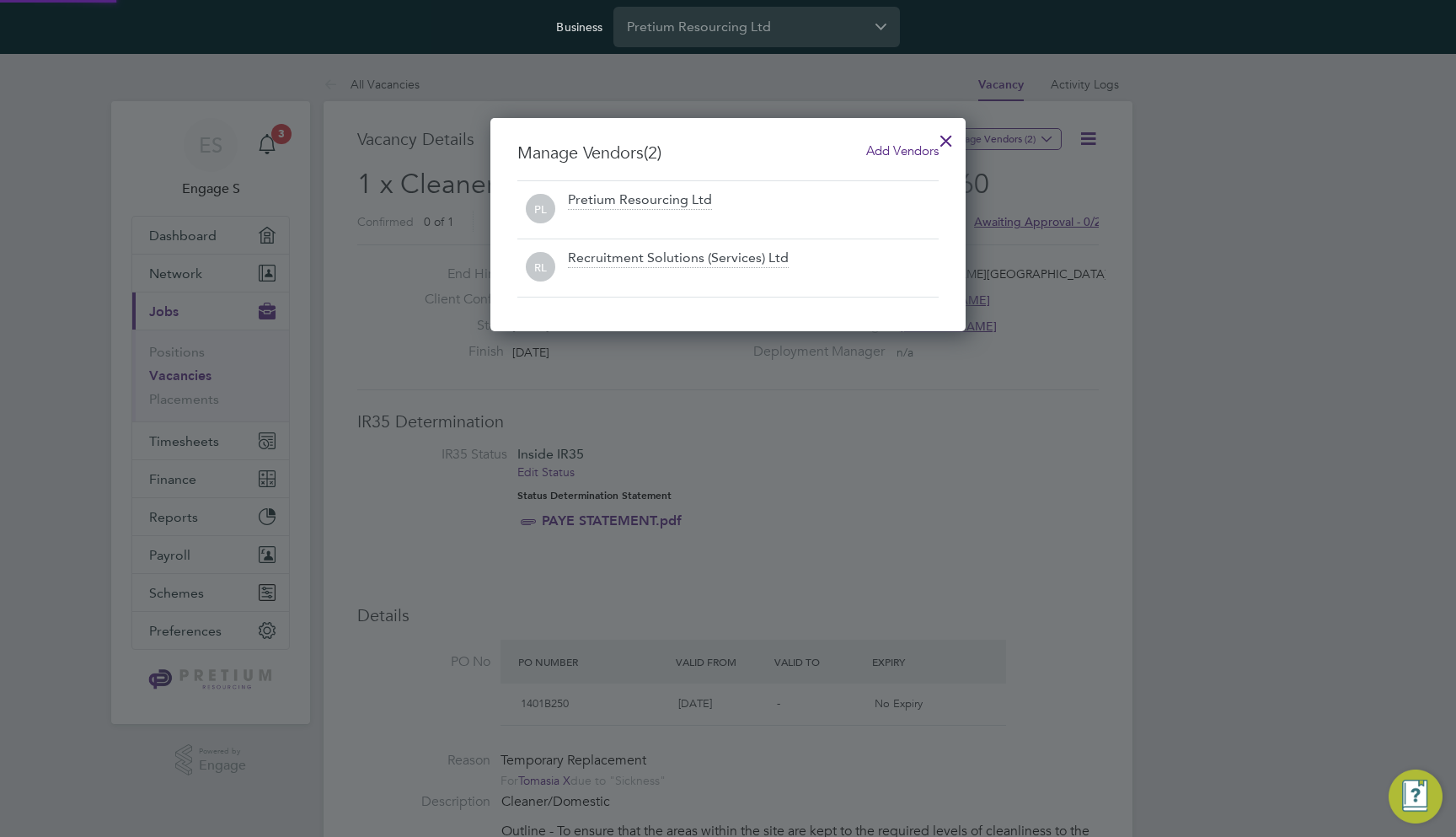
scroll to position [215, 476]
